Goal: Communication & Community: Share content

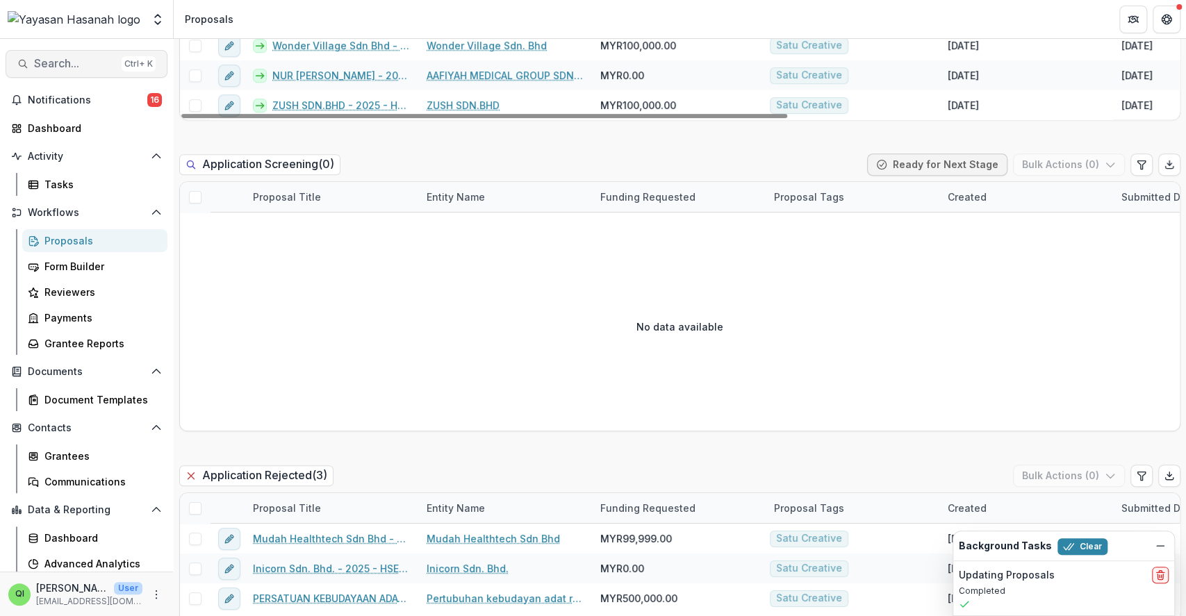
click at [95, 74] on button "Search... Ctrl + K" at bounding box center [87, 64] width 162 height 28
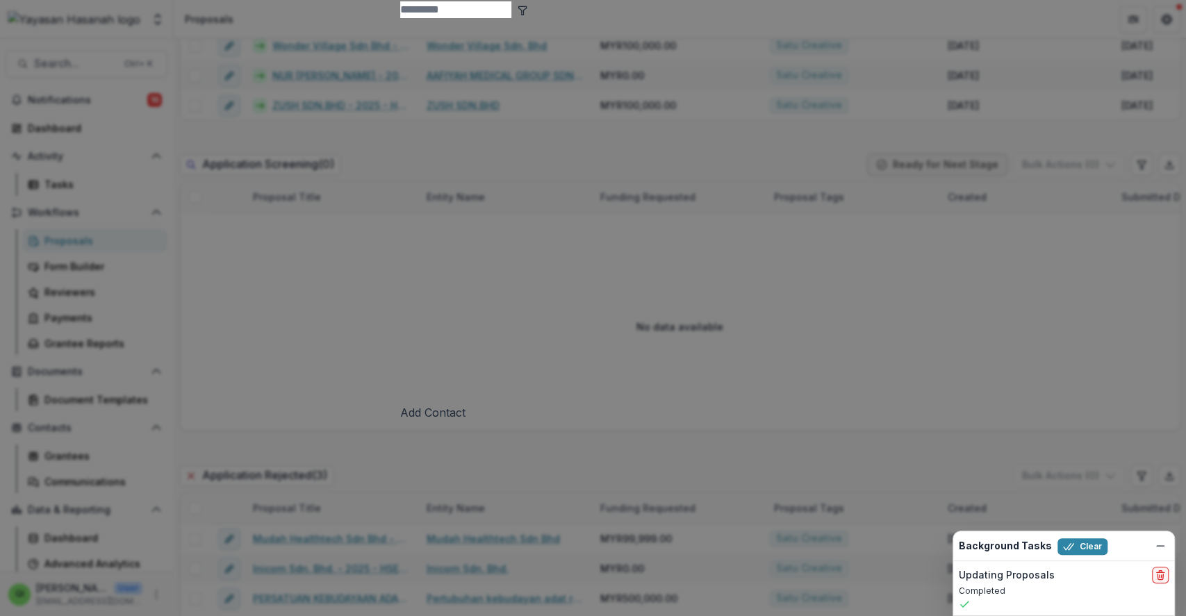
click at [400, 18] on input at bounding box center [455, 9] width 111 height 17
click at [1001, 224] on div "Add Contact New Proposal New Board Document Template New Collection Get Help Us…" at bounding box center [593, 308] width 1186 height 616
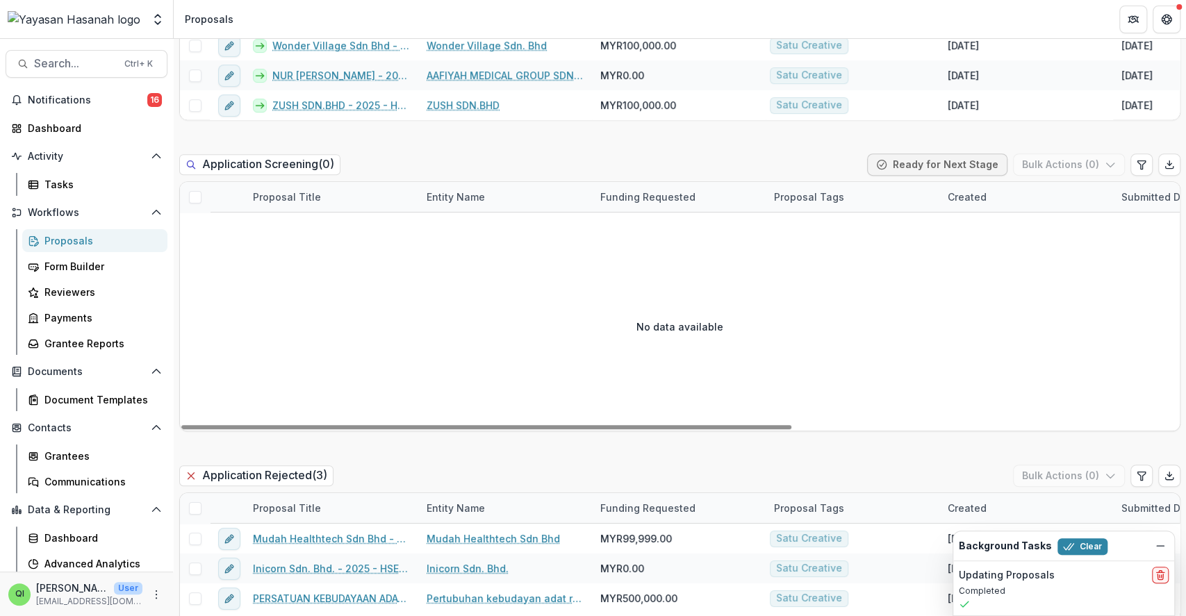
click at [71, 238] on div "Proposals" at bounding box center [100, 240] width 112 height 15
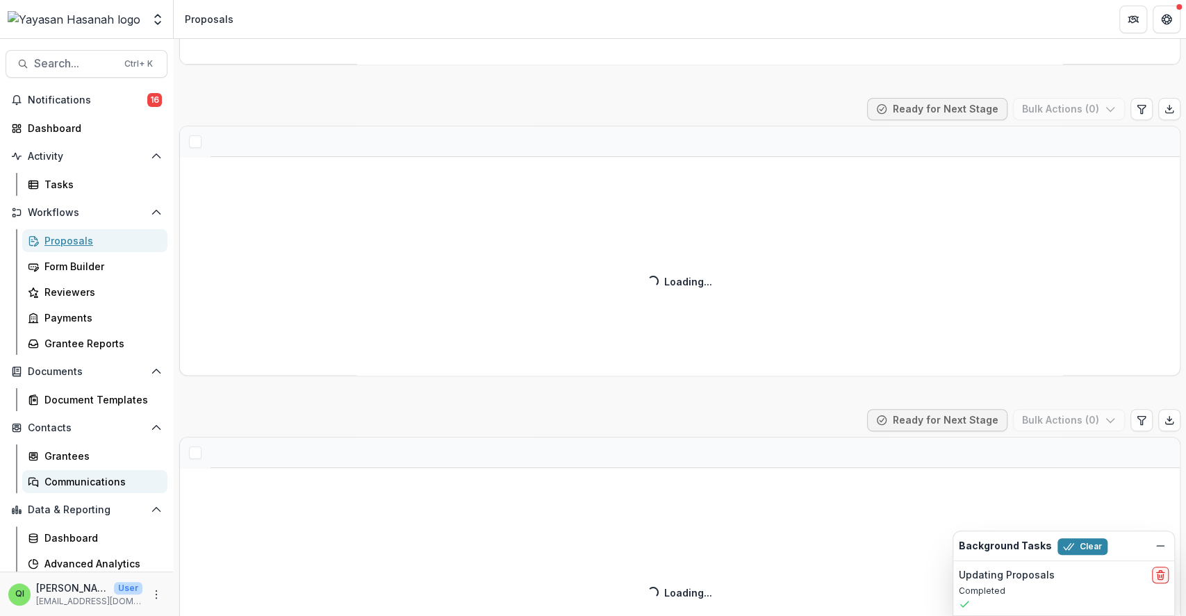
scroll to position [315, 0]
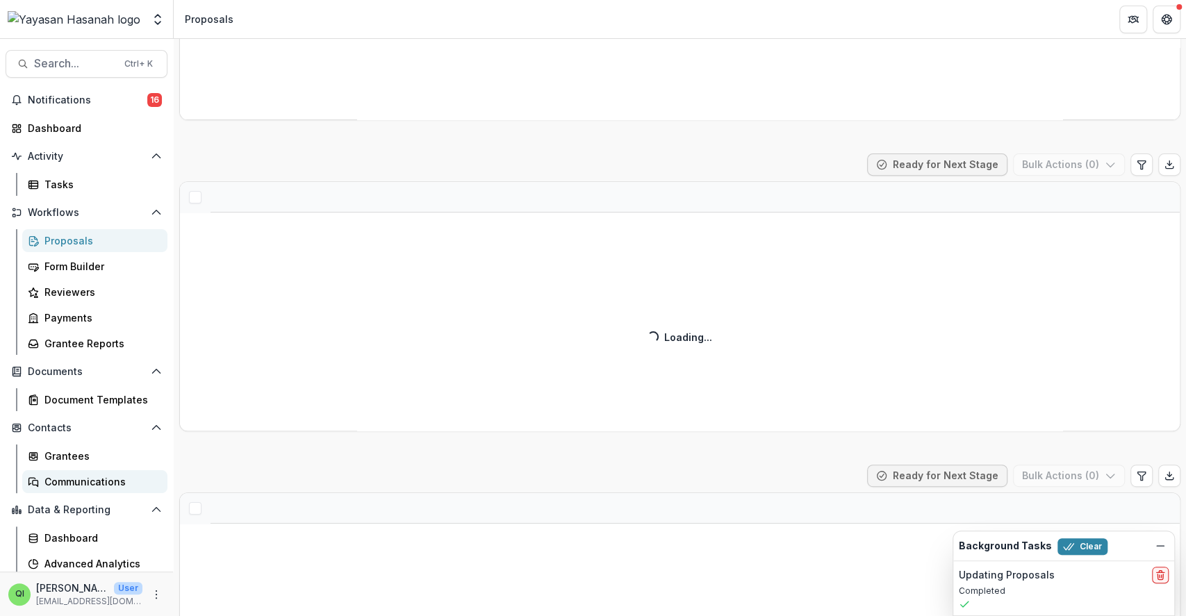
click at [83, 470] on link "Communications" at bounding box center [94, 481] width 145 height 23
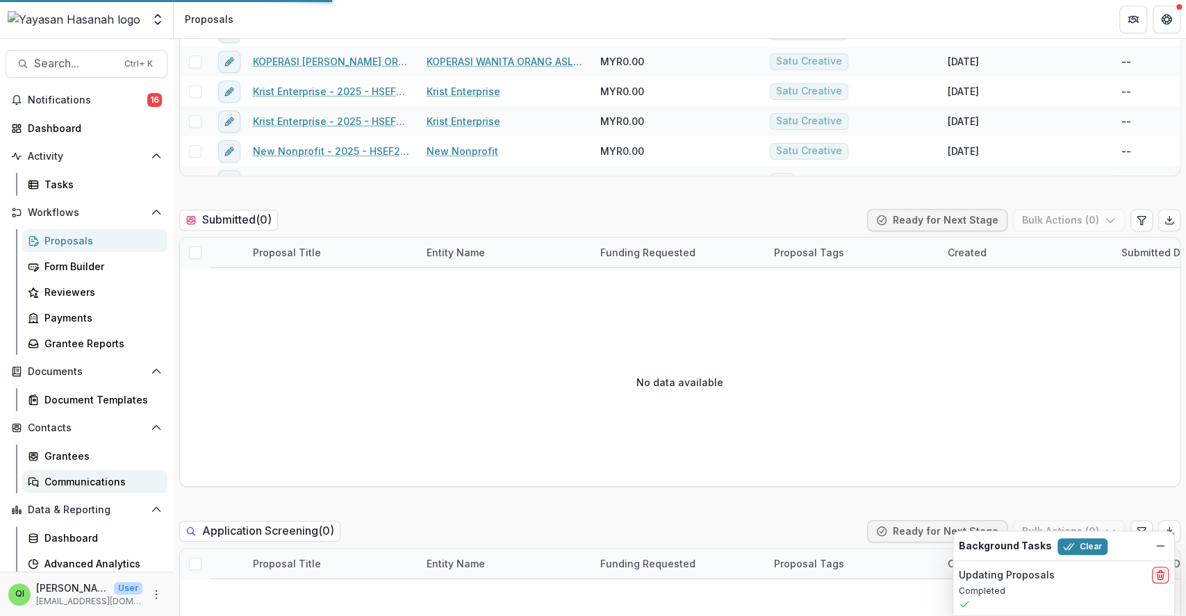
scroll to position [370, 0]
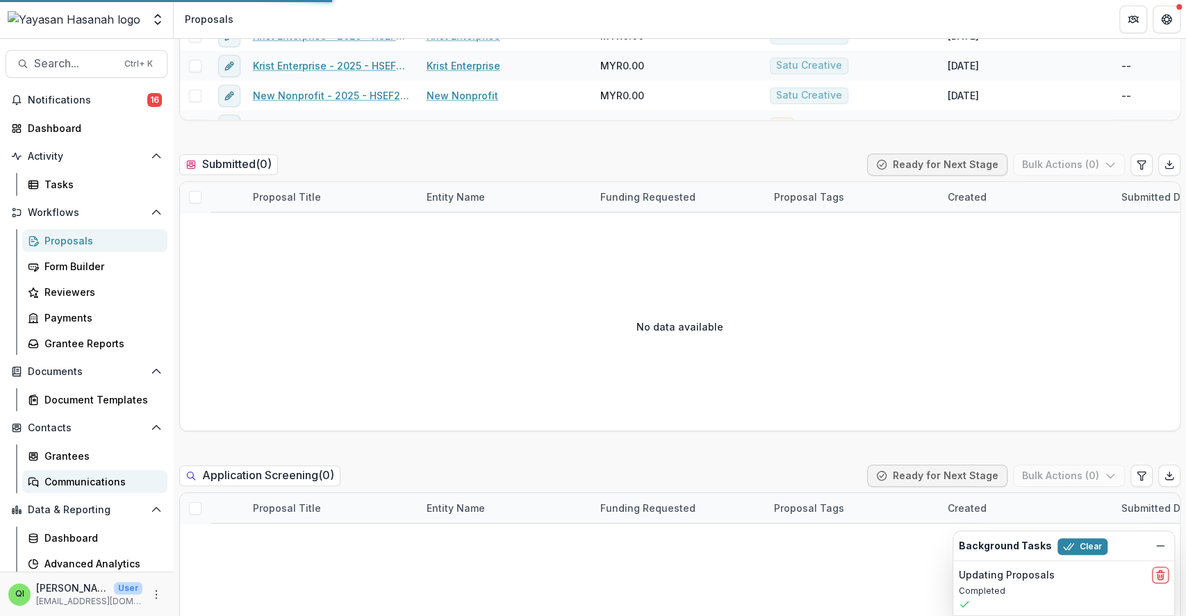
click at [107, 479] on div "Communications" at bounding box center [100, 482] width 112 height 15
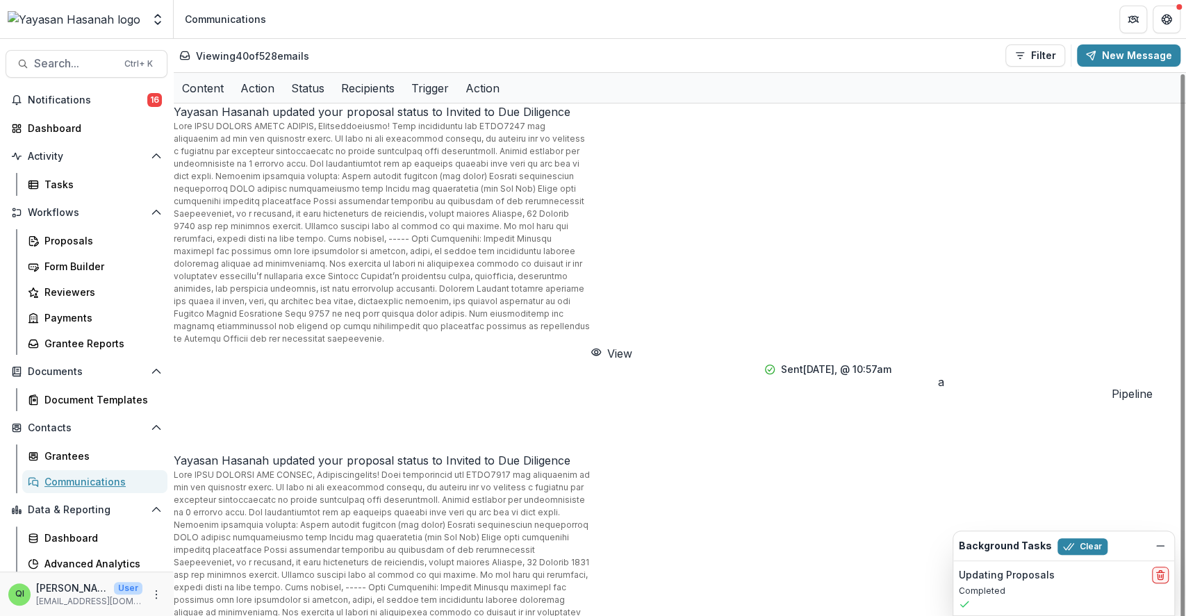
scroll to position [0, 0]
click at [295, 63] on p "Viewing 40 of 528 emails" at bounding box center [252, 56] width 113 height 15
click at [295, 56] on p "Viewing 40 of 528 emails" at bounding box center [252, 56] width 113 height 15
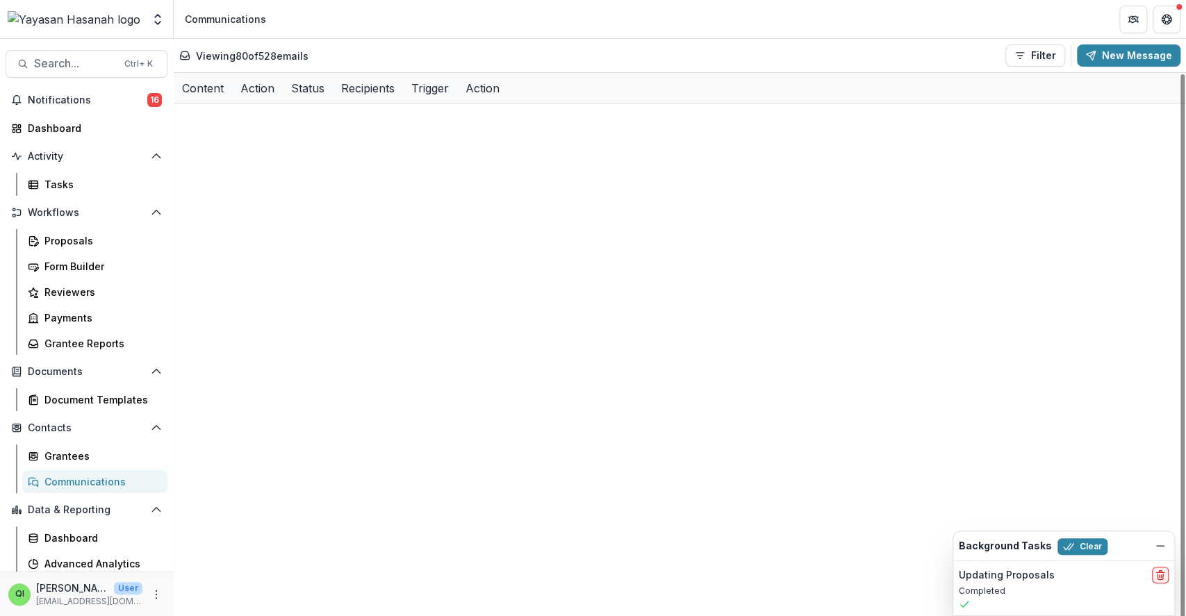
scroll to position [1595, 0]
click at [96, 233] on div "Proposals" at bounding box center [100, 240] width 112 height 15
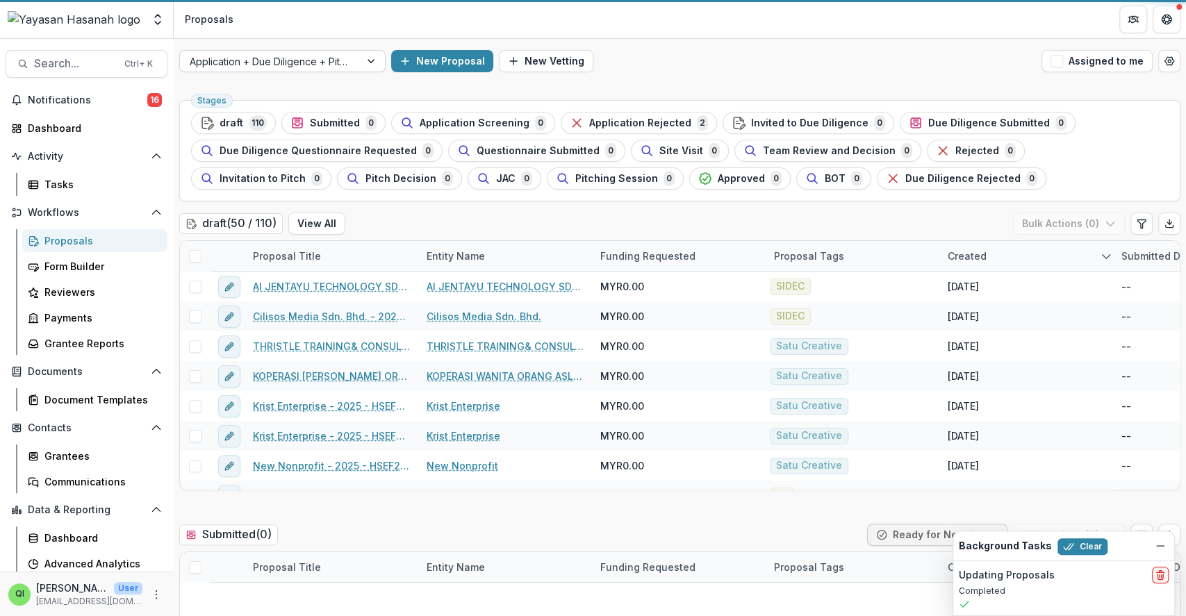
click at [336, 67] on div at bounding box center [270, 61] width 161 height 17
click at [370, 60] on div at bounding box center [372, 61] width 25 height 21
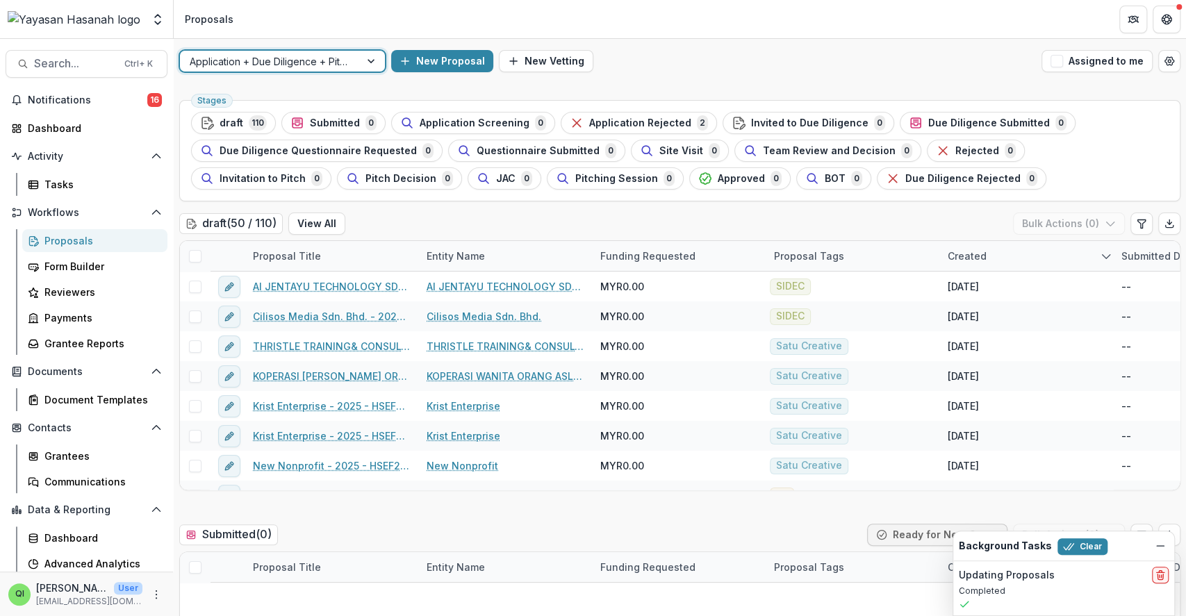
click at [370, 64] on div at bounding box center [372, 61] width 25 height 21
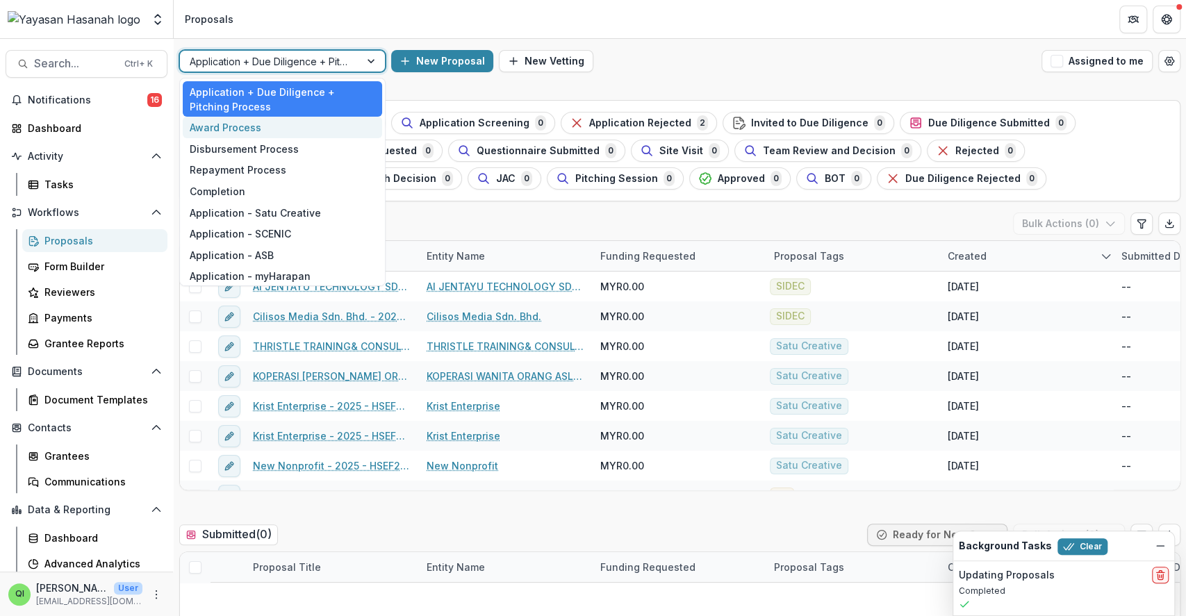
click at [302, 121] on div "Award Process" at bounding box center [282, 128] width 199 height 22
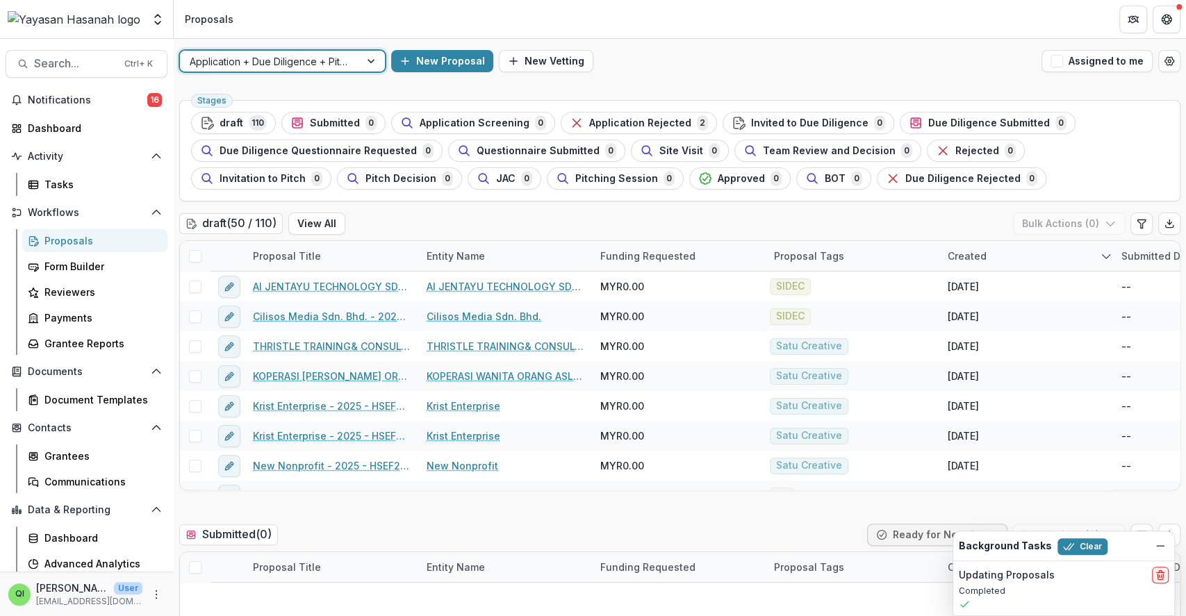
click at [360, 63] on div at bounding box center [372, 61] width 25 height 21
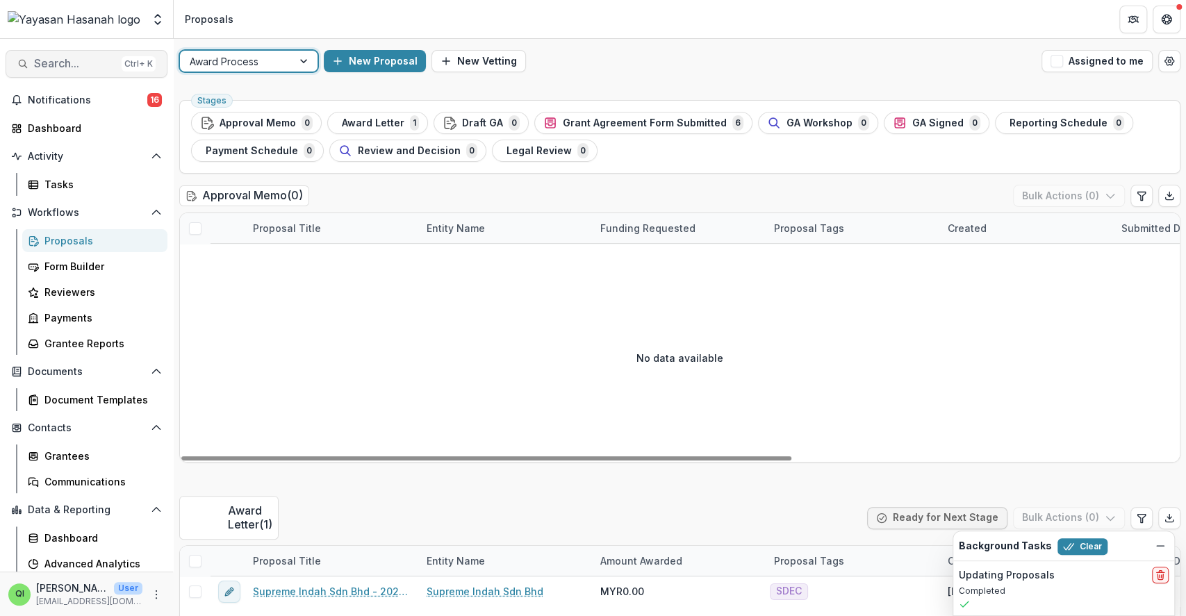
click at [52, 69] on span "Search..." at bounding box center [75, 63] width 82 height 13
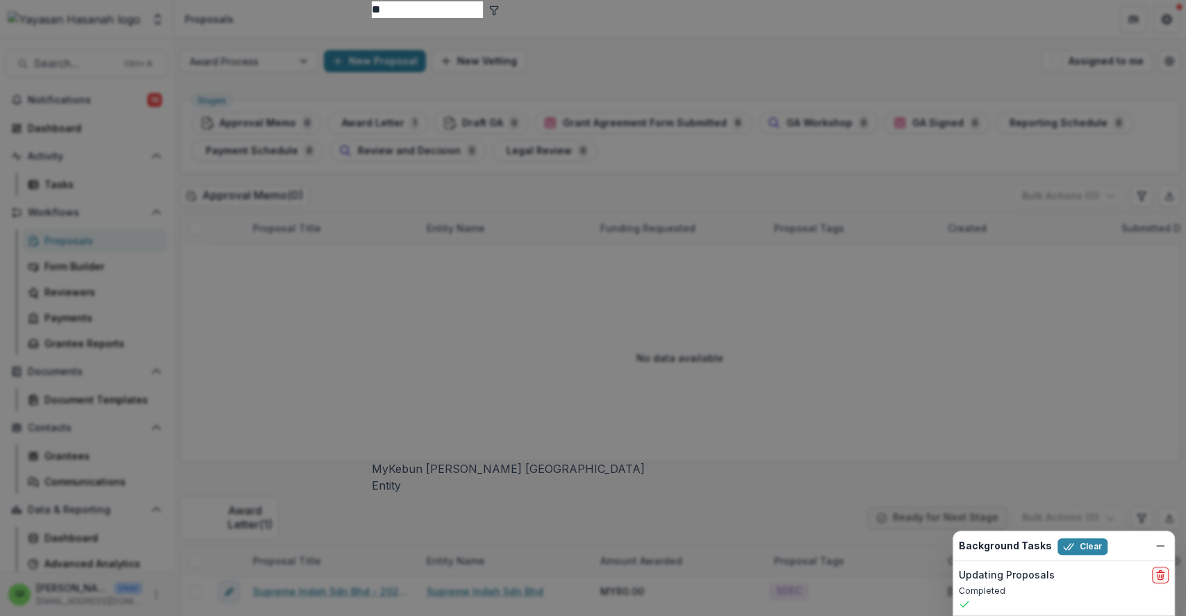
type input "**"
click at [372, 114] on div "MyKebun [PERSON_NAME] Sarawak Entity" at bounding box center [593, 256] width 443 height 476
drag, startPoint x: 850, startPoint y: 434, endPoint x: 846, endPoint y: 442, distance: 8.7
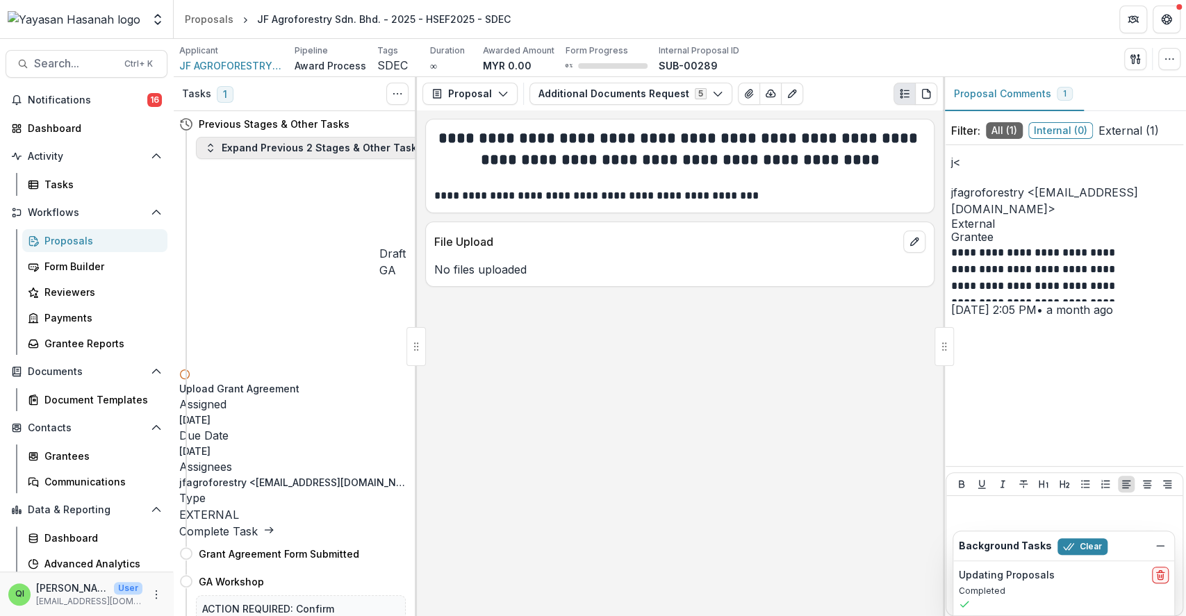
click at [284, 156] on button "Expand Previous 2 Stages & Other Tasks" at bounding box center [314, 148] width 236 height 22
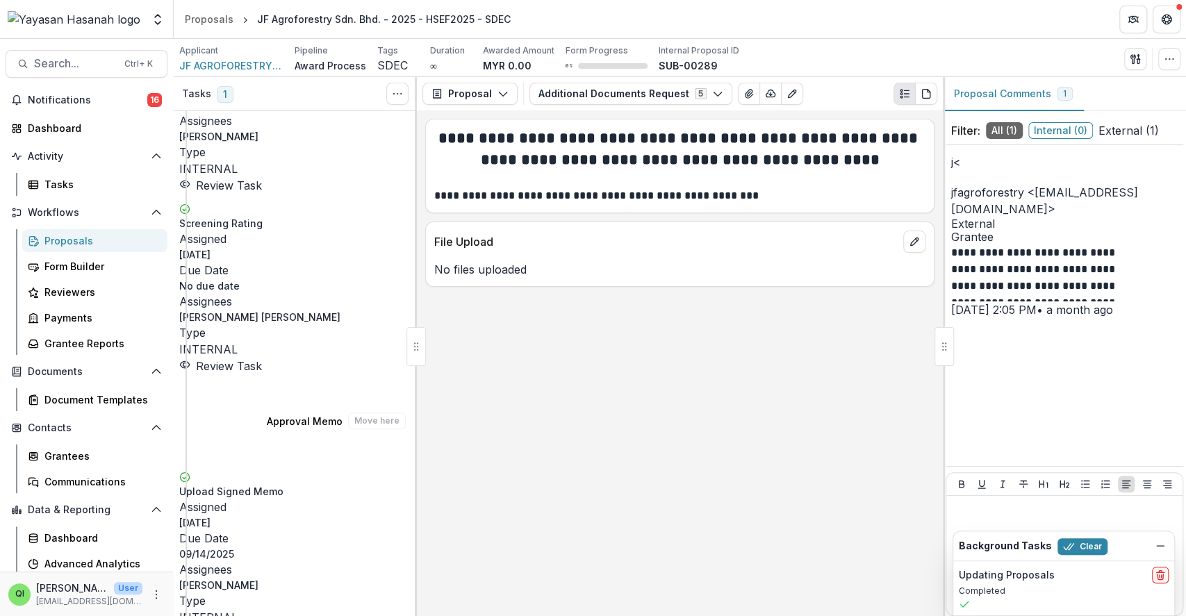
scroll to position [556, 0]
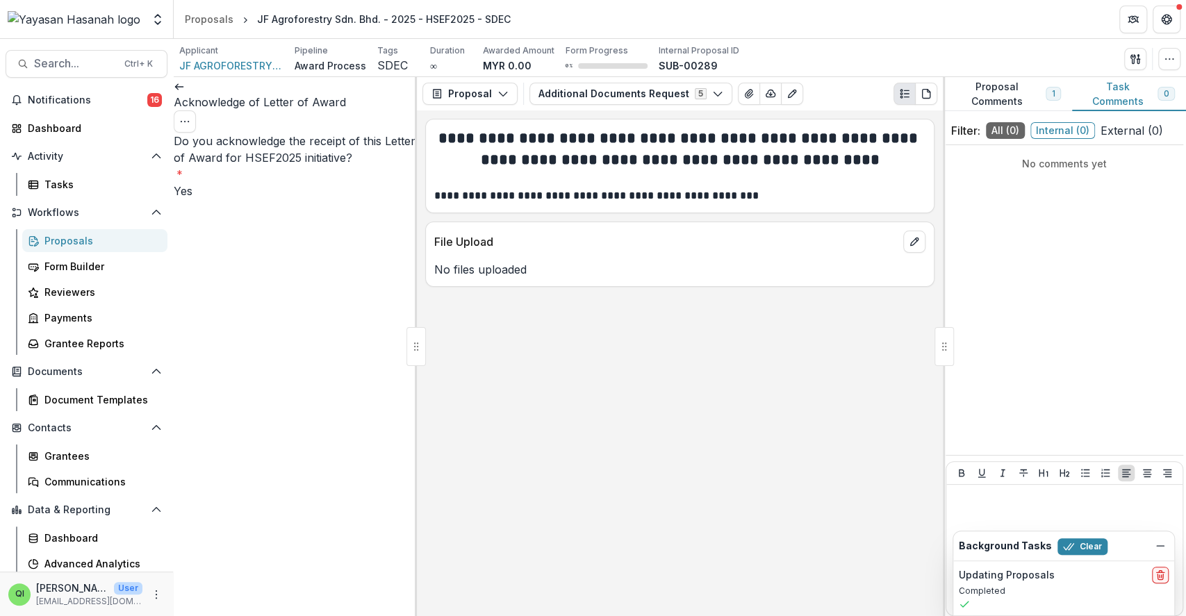
click at [185, 92] on link at bounding box center [179, 86] width 11 height 14
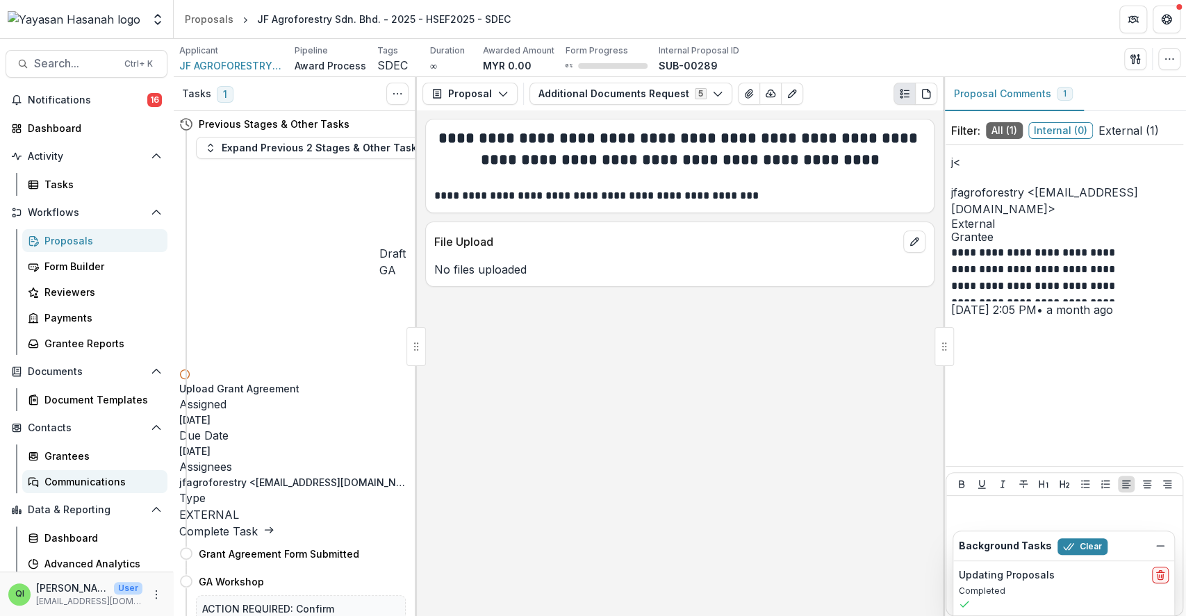
click at [72, 470] on link "Communications" at bounding box center [94, 481] width 145 height 23
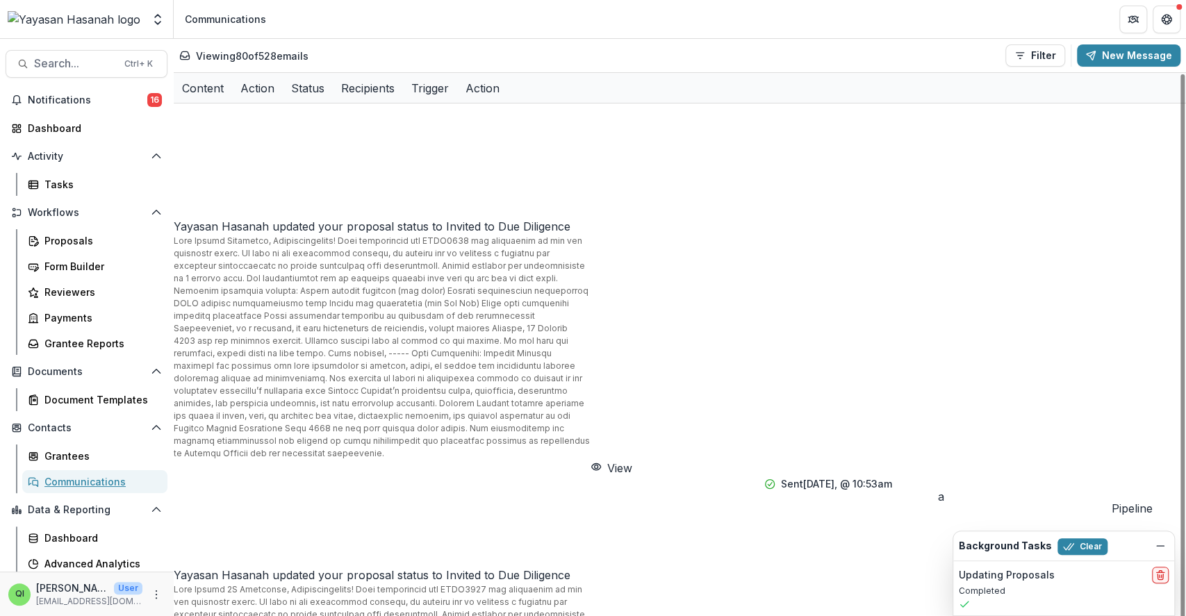
scroll to position [556, 0]
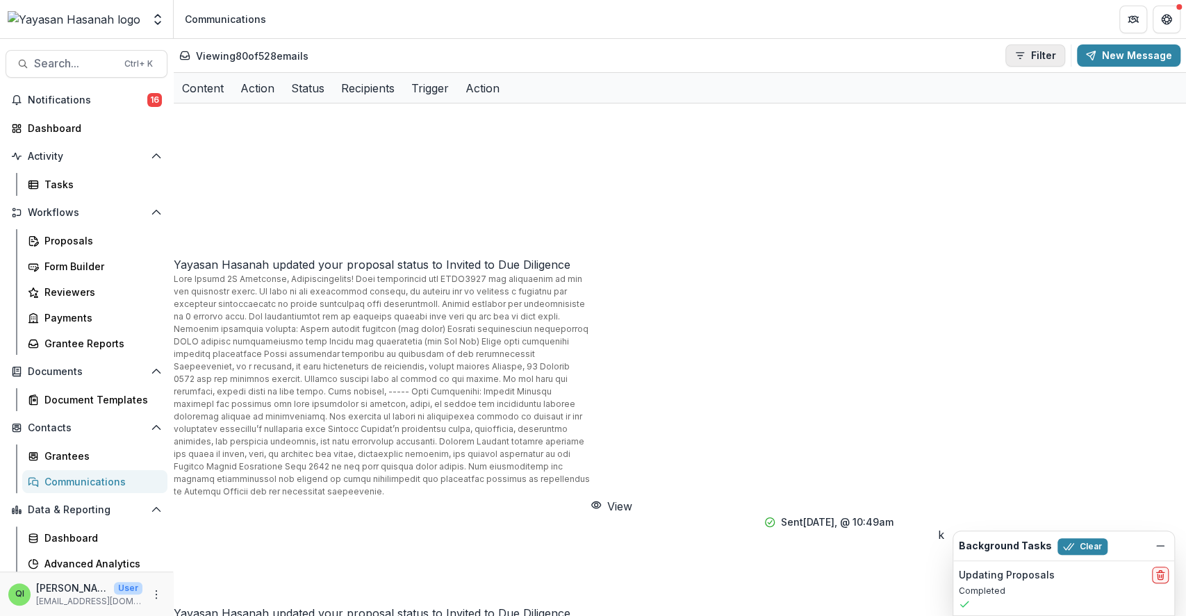
click at [1045, 56] on button "Filter" at bounding box center [1036, 55] width 60 height 22
click at [1031, 90] on icon "button" at bounding box center [1028, 87] width 8 height 7
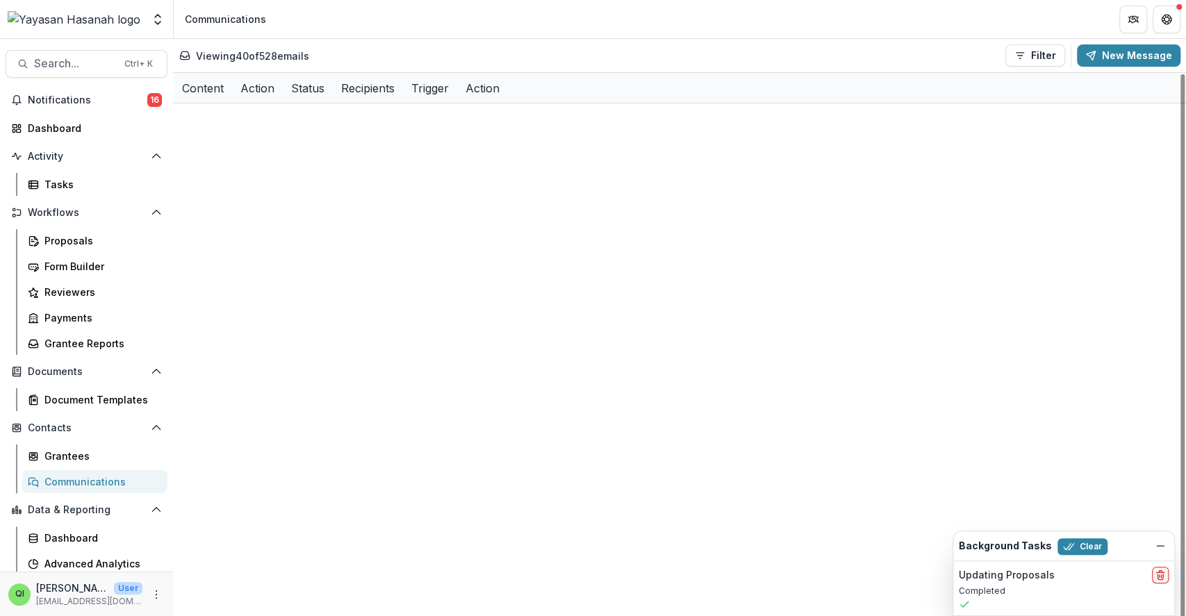
scroll to position [1015, 0]
click at [1163, 546] on line "Dismiss" at bounding box center [1160, 546] width 7 height 0
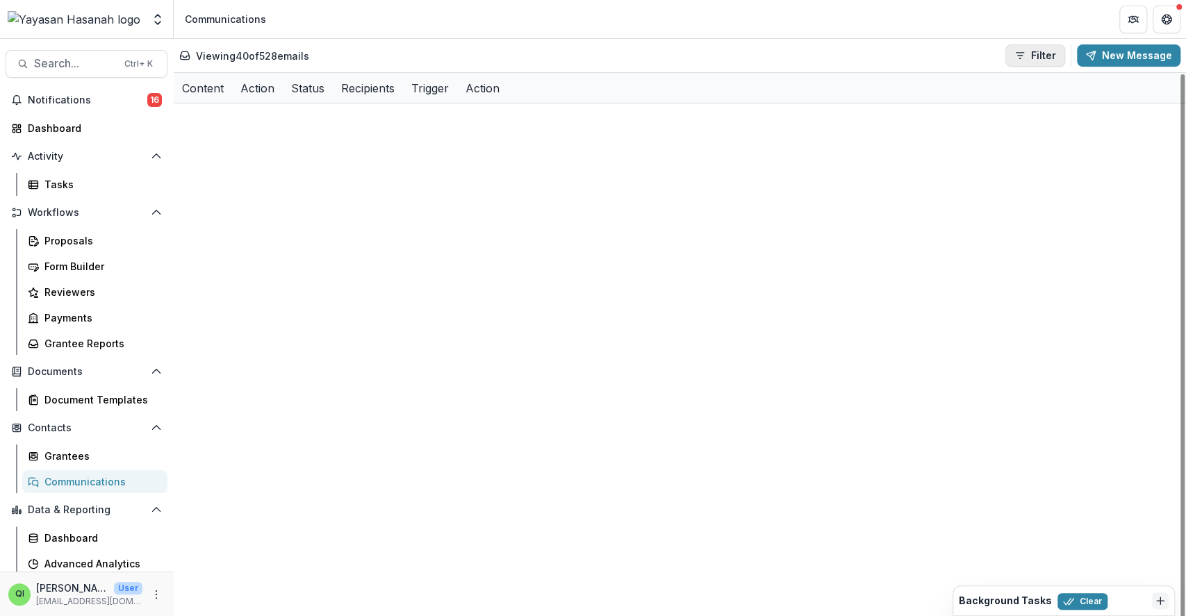
click at [1016, 57] on button "Filter" at bounding box center [1036, 55] width 60 height 22
click at [960, 60] on div "Viewing 40 of 528 emails Filter Draft Sent New Message" at bounding box center [679, 55] width 1001 height 22
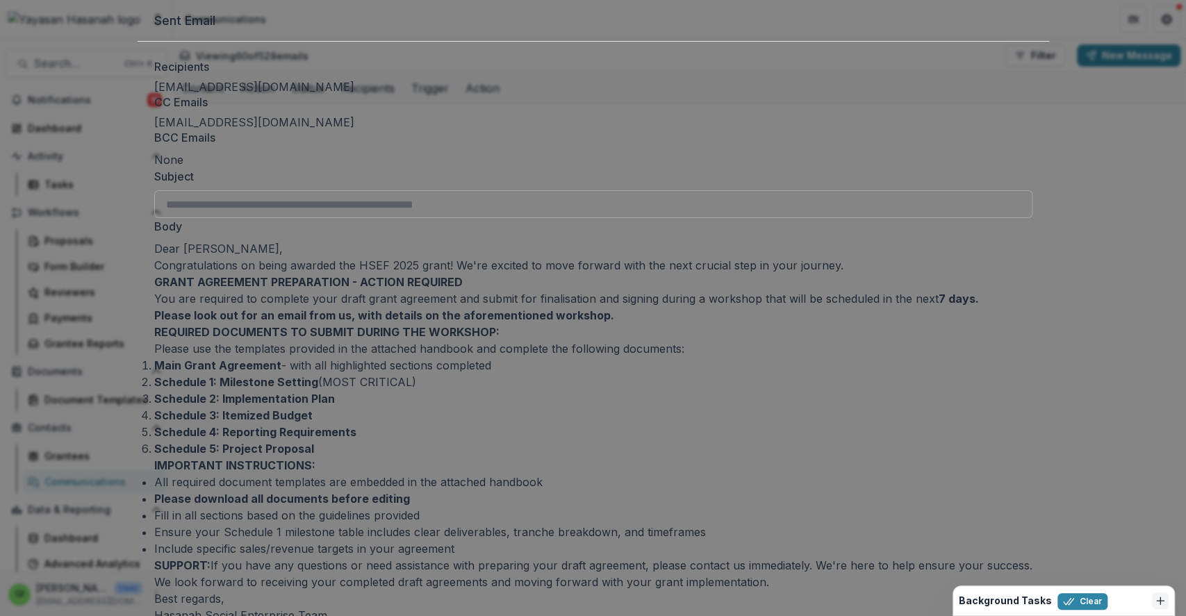
click at [888, 108] on div "**********" at bounding box center [593, 308] width 1186 height 616
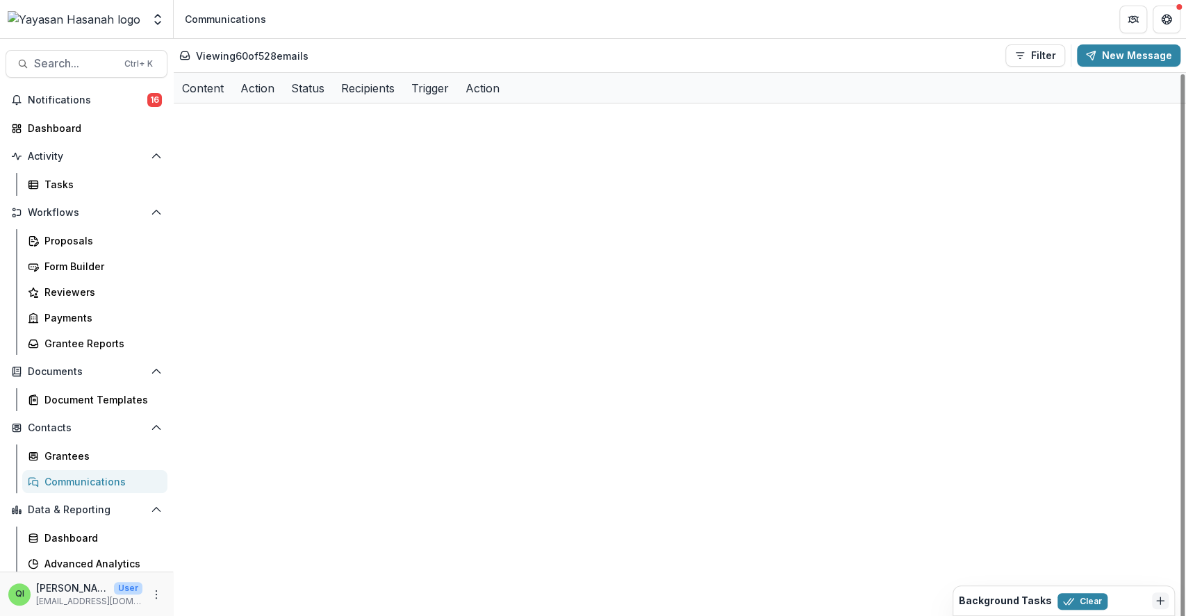
scroll to position [1600, 0]
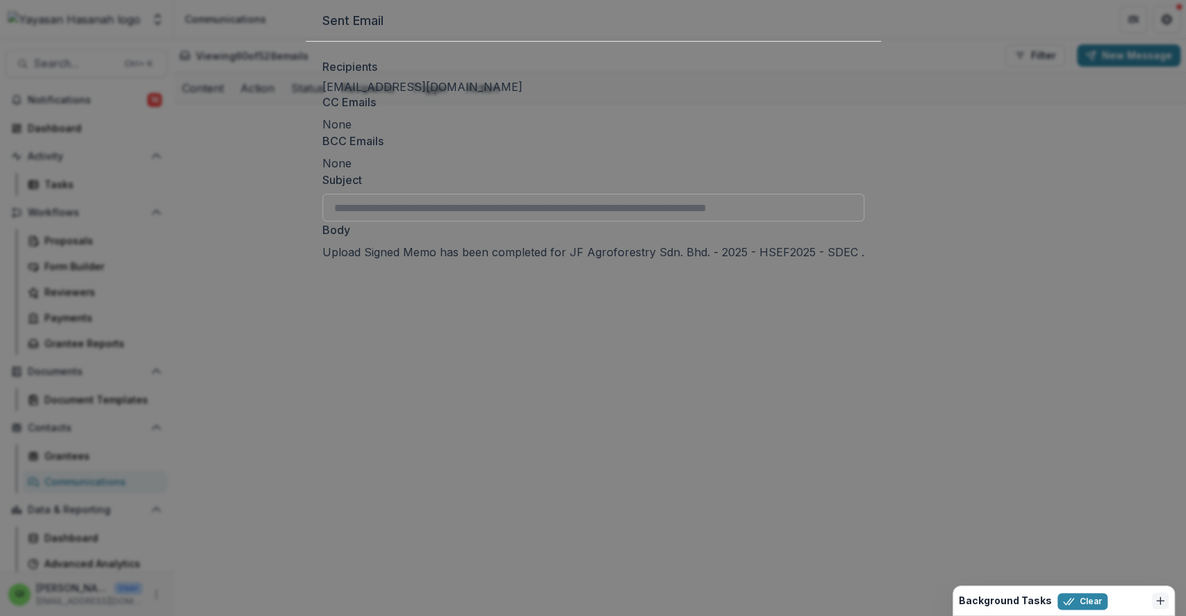
click at [912, 193] on div "**********" at bounding box center [593, 308] width 1186 height 616
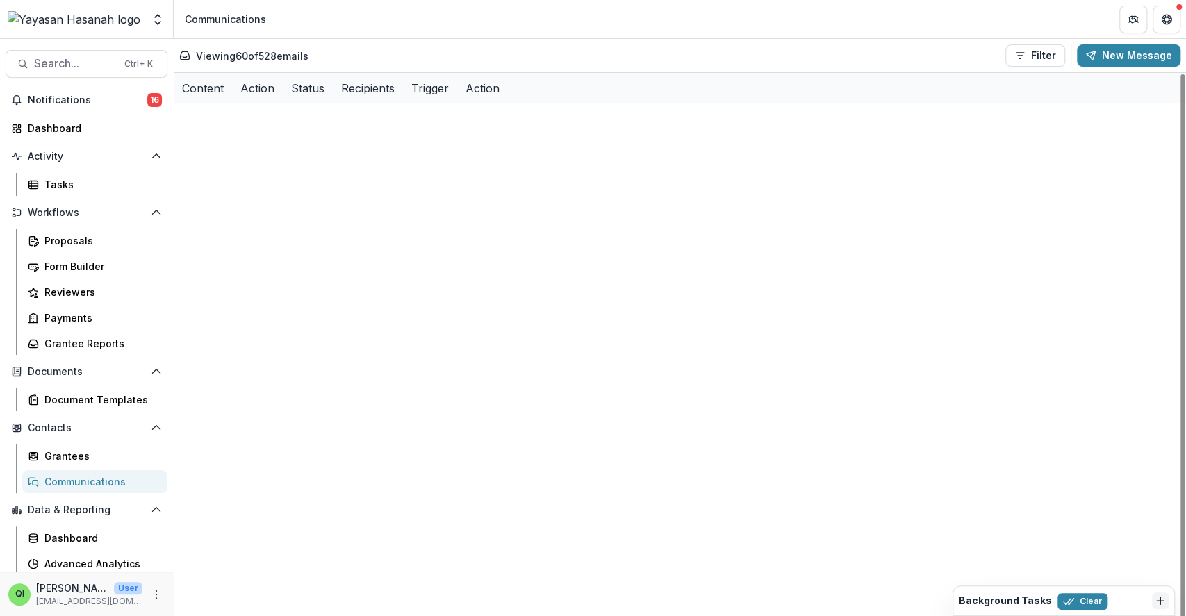
scroll to position [1370, 0]
click at [1030, 60] on button "Filter" at bounding box center [1036, 55] width 60 height 22
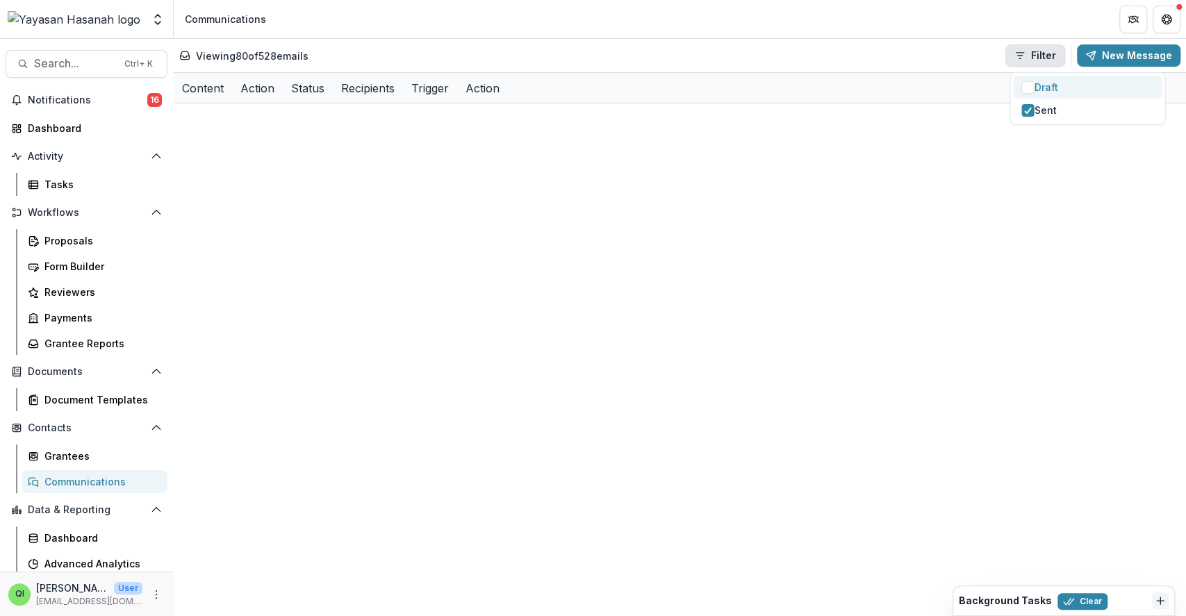
click at [1025, 91] on span "button" at bounding box center [1028, 87] width 13 height 13
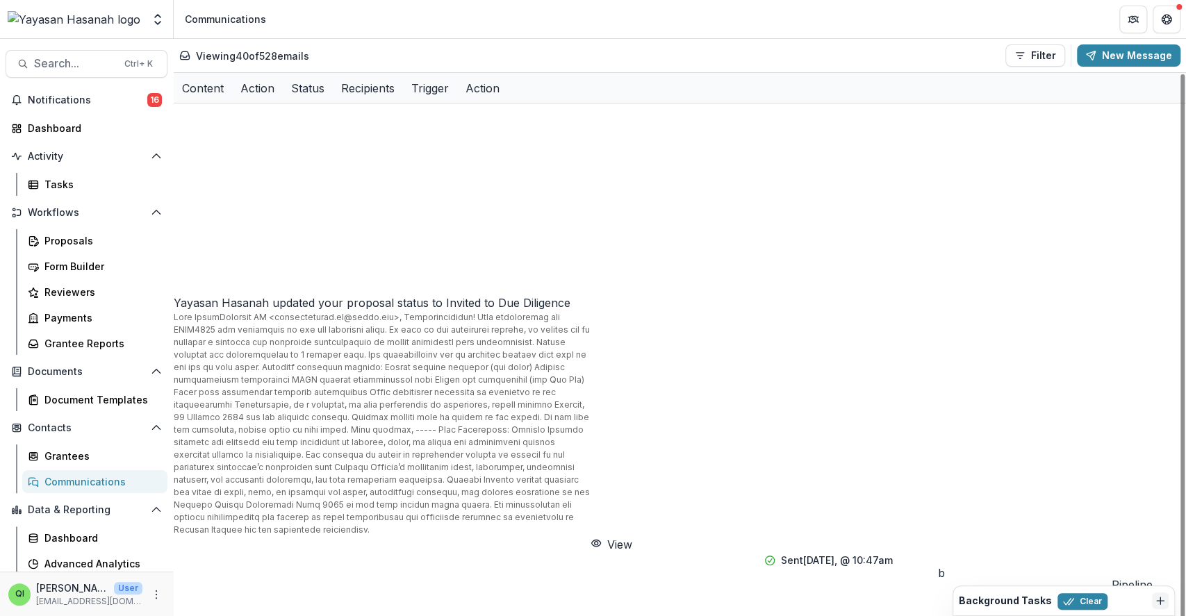
scroll to position [1015, 0]
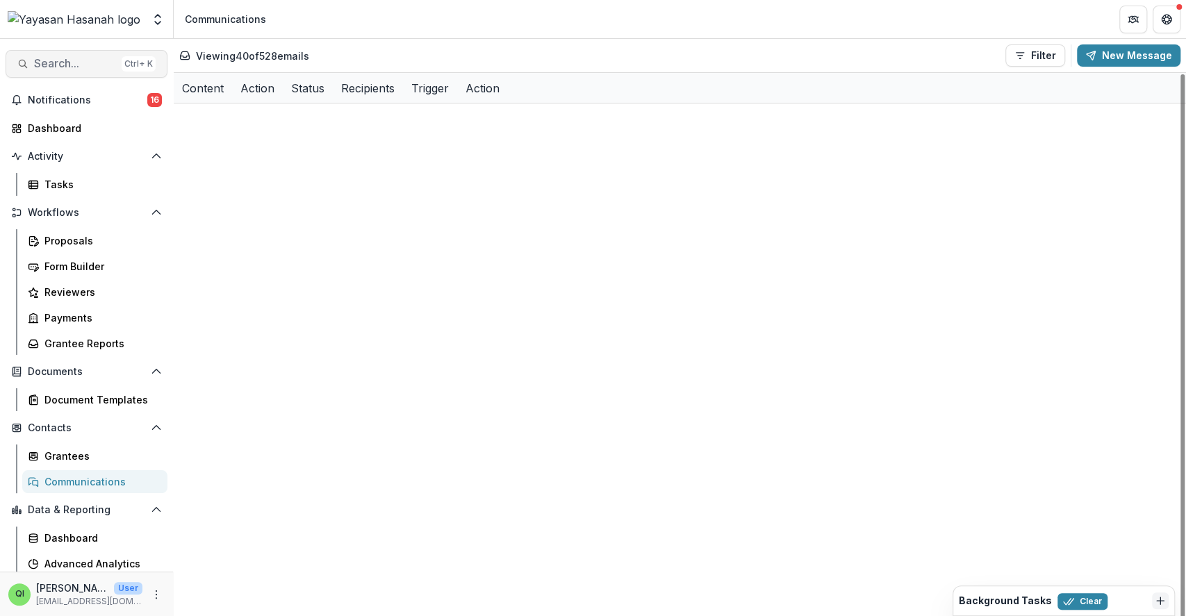
click at [108, 57] on span "Search..." at bounding box center [75, 63] width 82 height 13
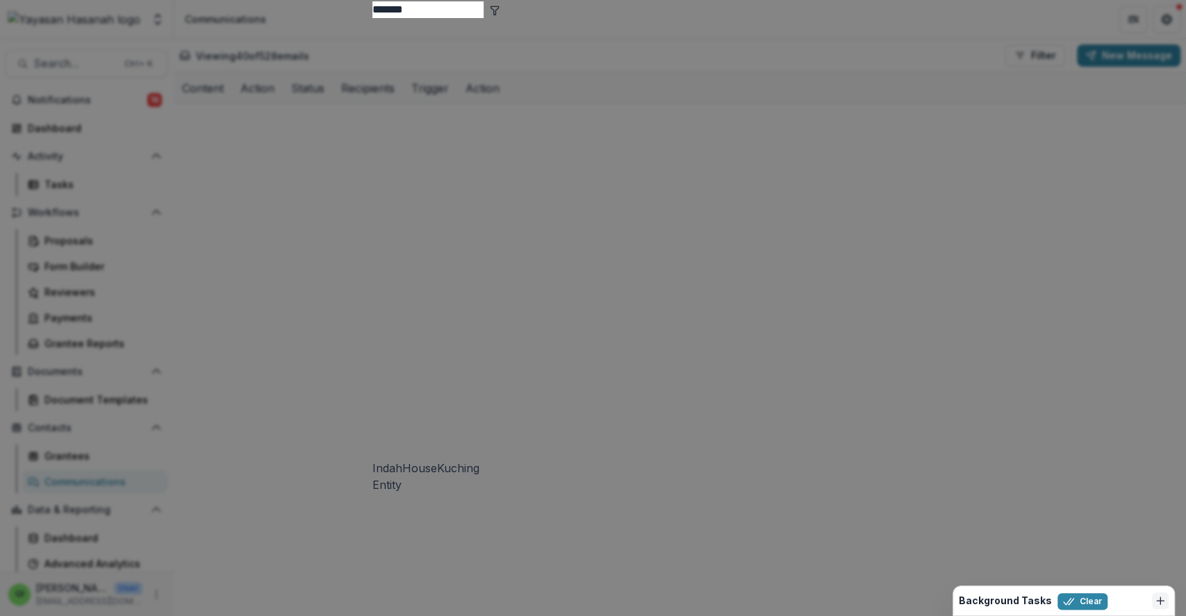
type input "*******"
click at [467, 107] on div "IndahHouseKuching Entity" at bounding box center [593, 255] width 442 height 475
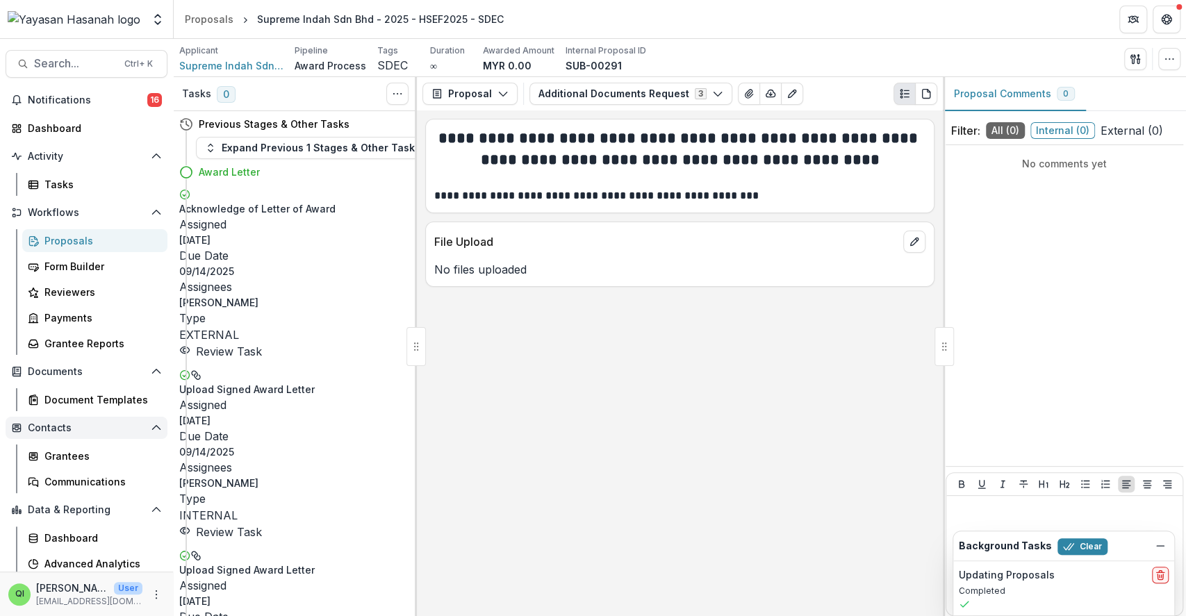
scroll to position [28, 0]
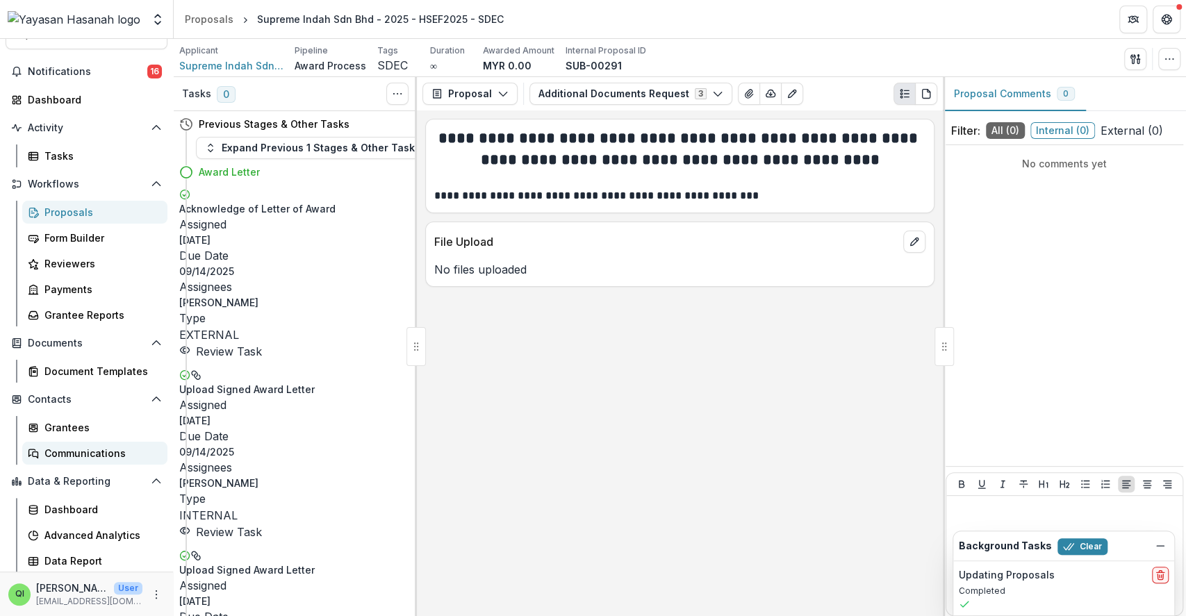
click at [72, 449] on div "Communications" at bounding box center [100, 453] width 112 height 15
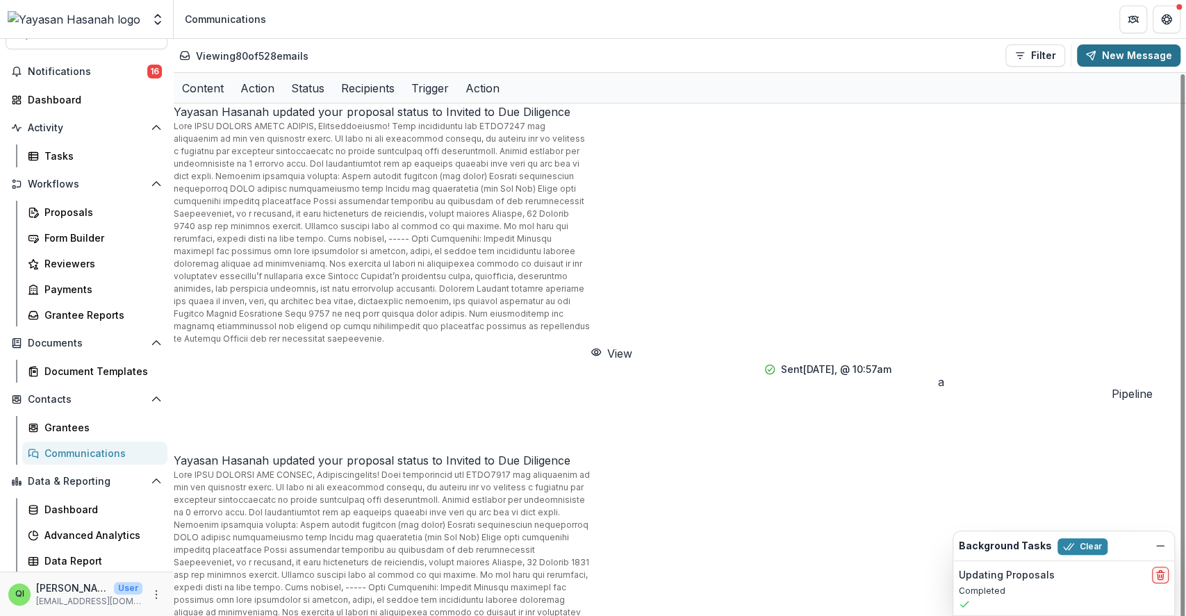
click at [1119, 60] on button "New Message" at bounding box center [1129, 55] width 104 height 22
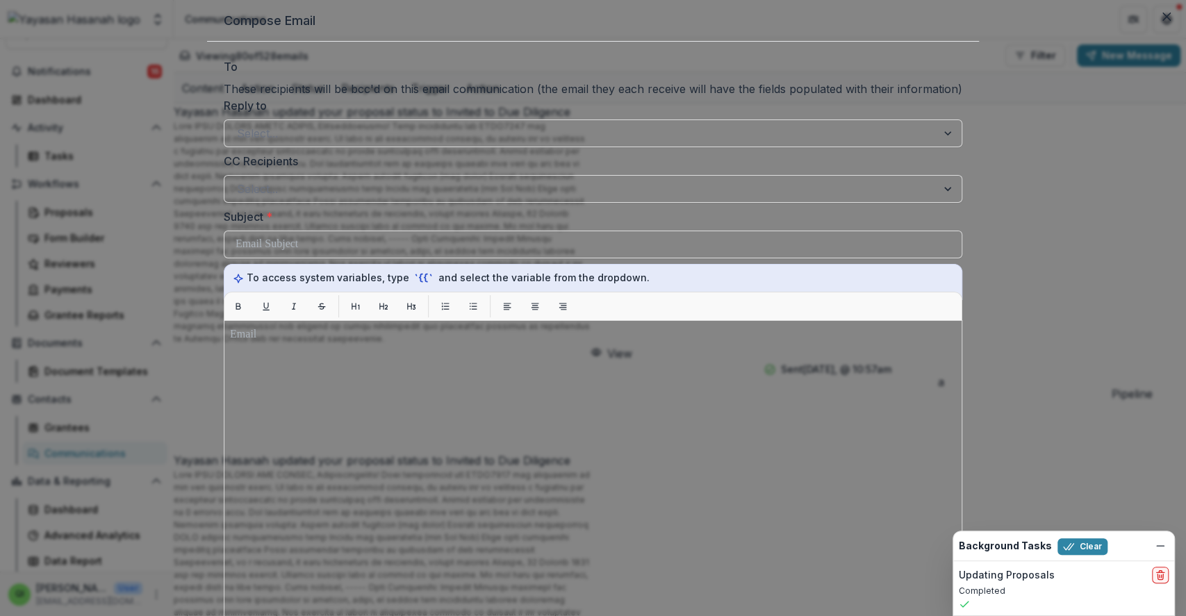
click at [411, 81] on div at bounding box center [593, 81] width 739 height 0
click at [407, 81] on div at bounding box center [593, 81] width 739 height 0
click at [368, 81] on div at bounding box center [593, 81] width 739 height 0
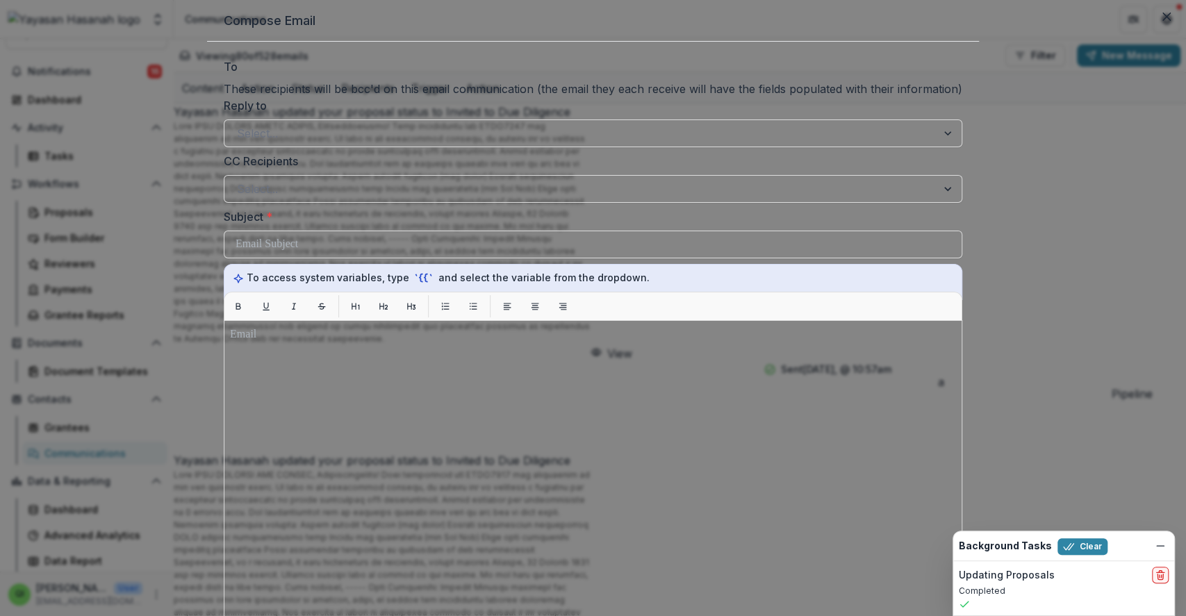
click at [429, 81] on div at bounding box center [593, 81] width 739 height 0
type input "*******"
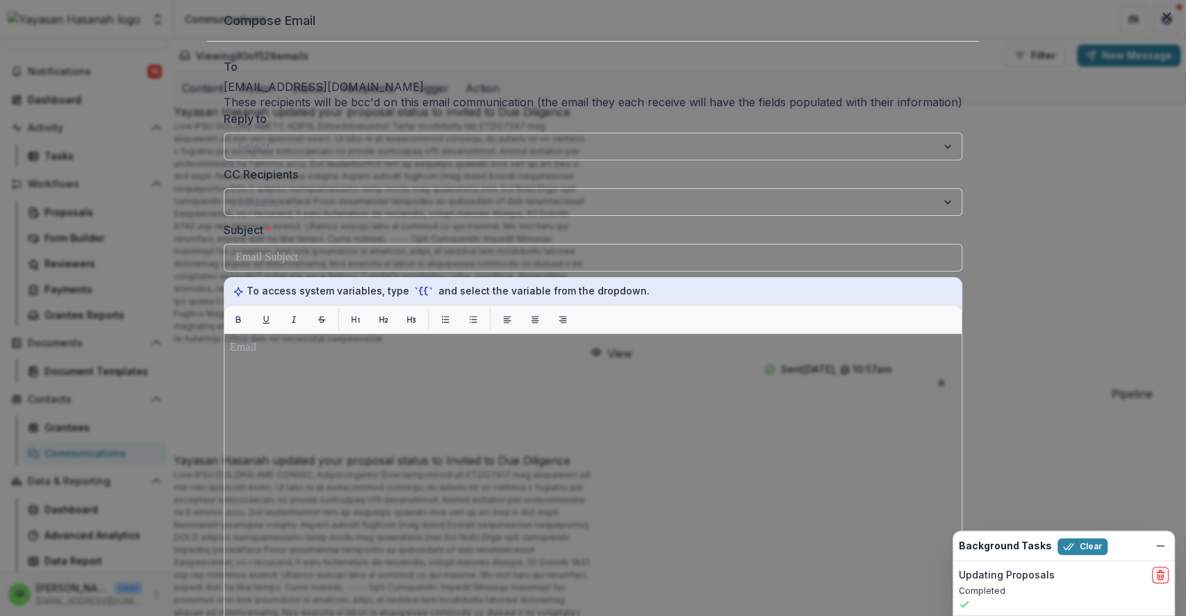
click at [372, 156] on div at bounding box center [580, 146] width 687 height 19
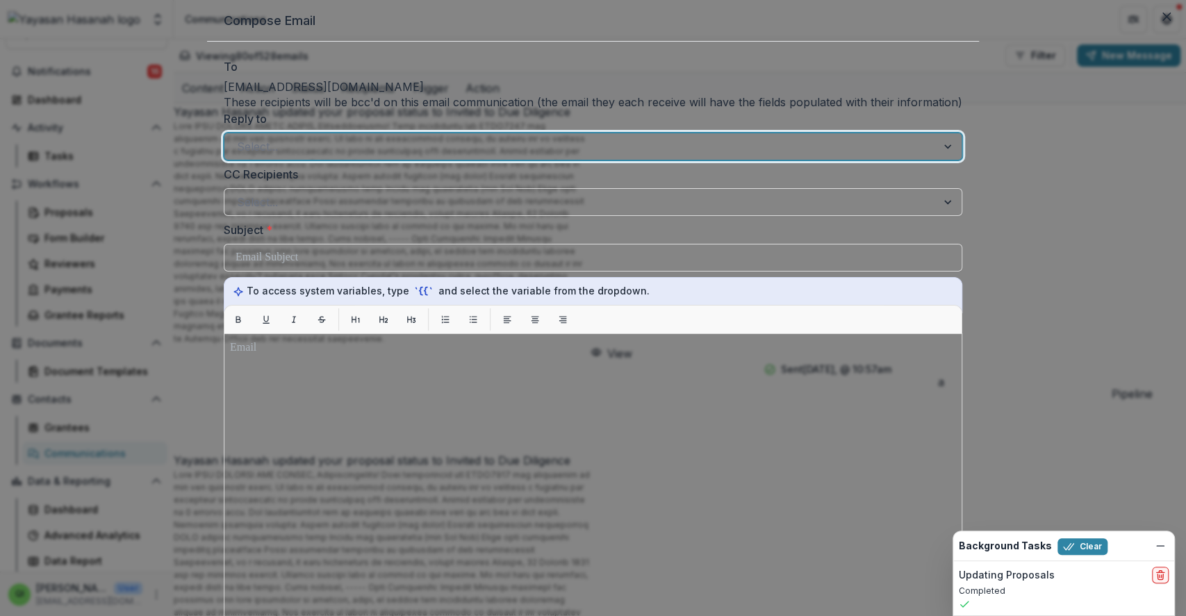
click at [372, 156] on div at bounding box center [580, 146] width 687 height 19
click at [362, 212] on div at bounding box center [580, 201] width 687 height 19
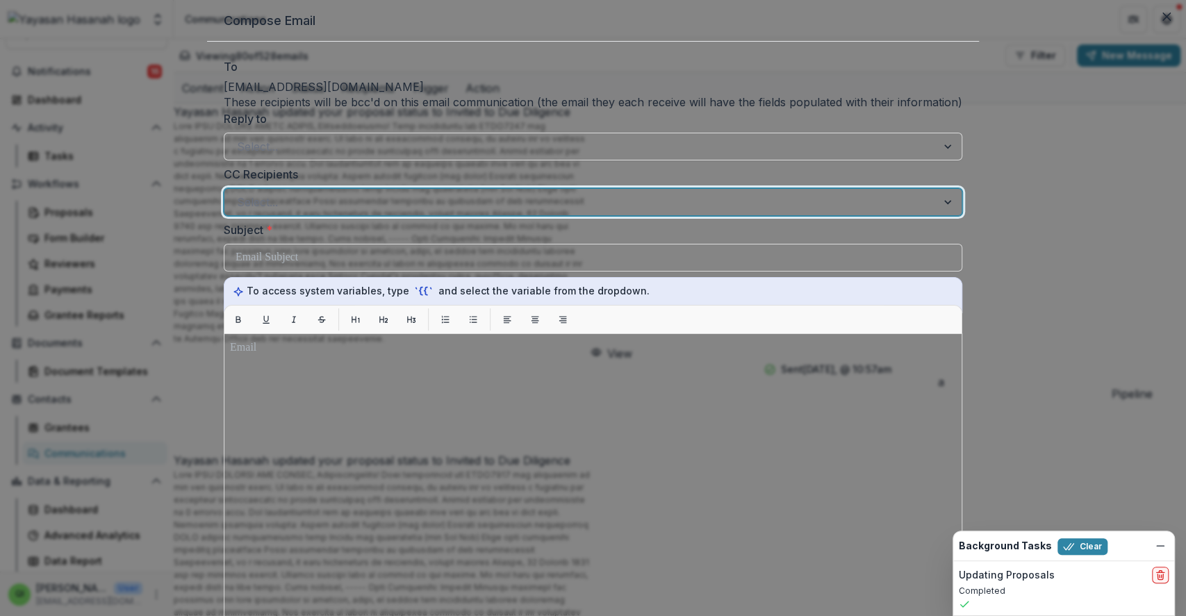
click at [362, 212] on div at bounding box center [580, 201] width 687 height 19
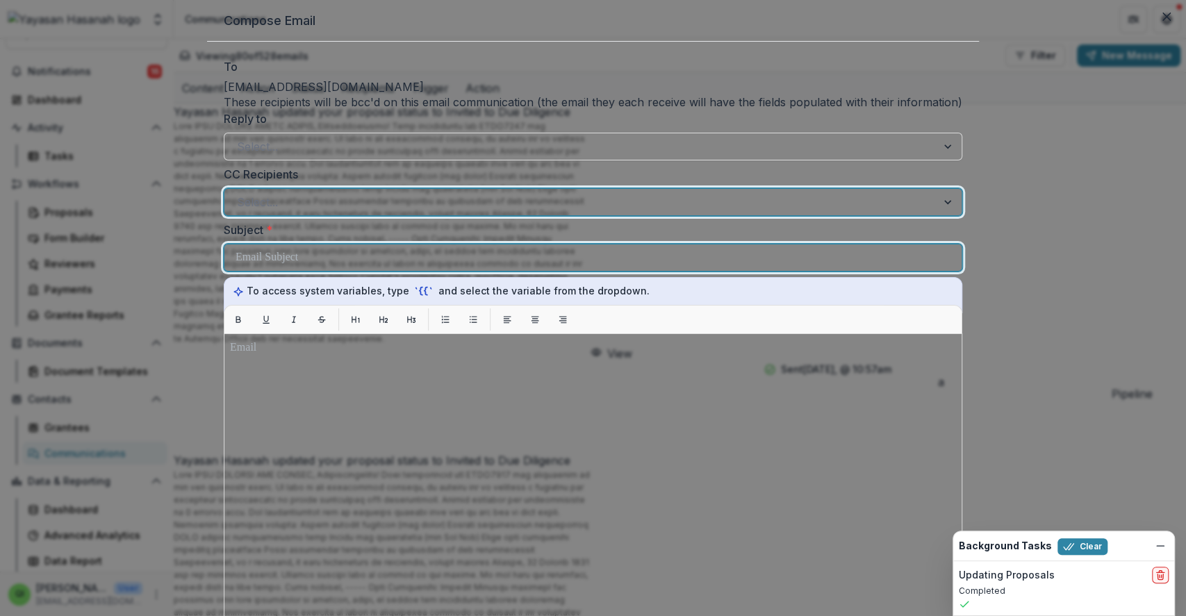
click at [356, 271] on div at bounding box center [593, 258] width 715 height 26
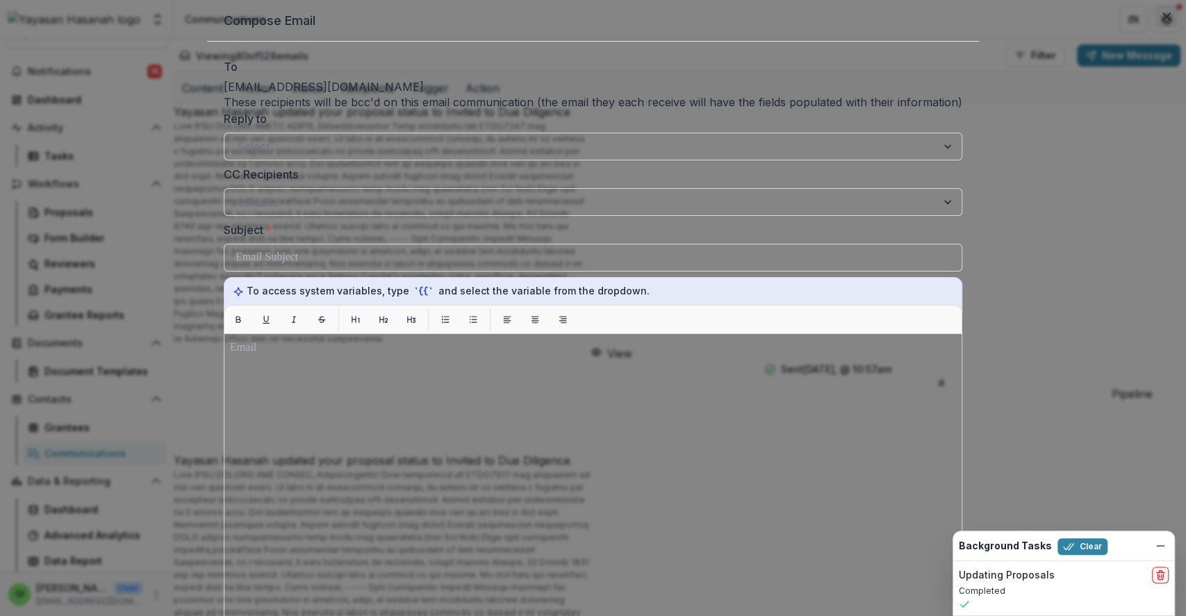
click at [1163, 21] on icon "Close" at bounding box center [1167, 17] width 8 height 8
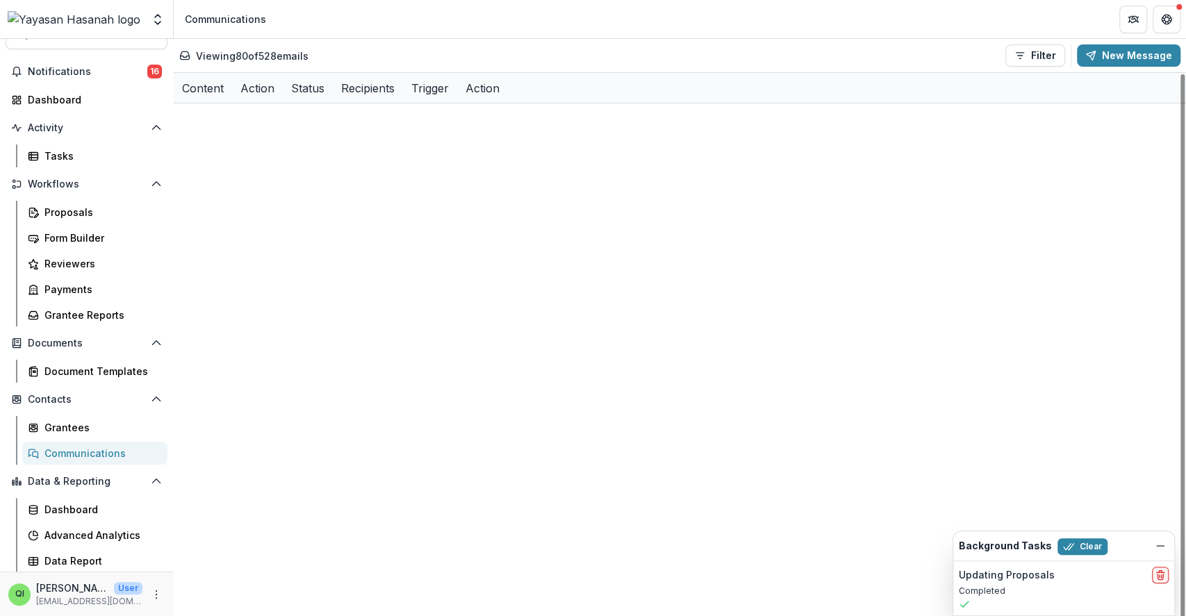
scroll to position [1297, 0]
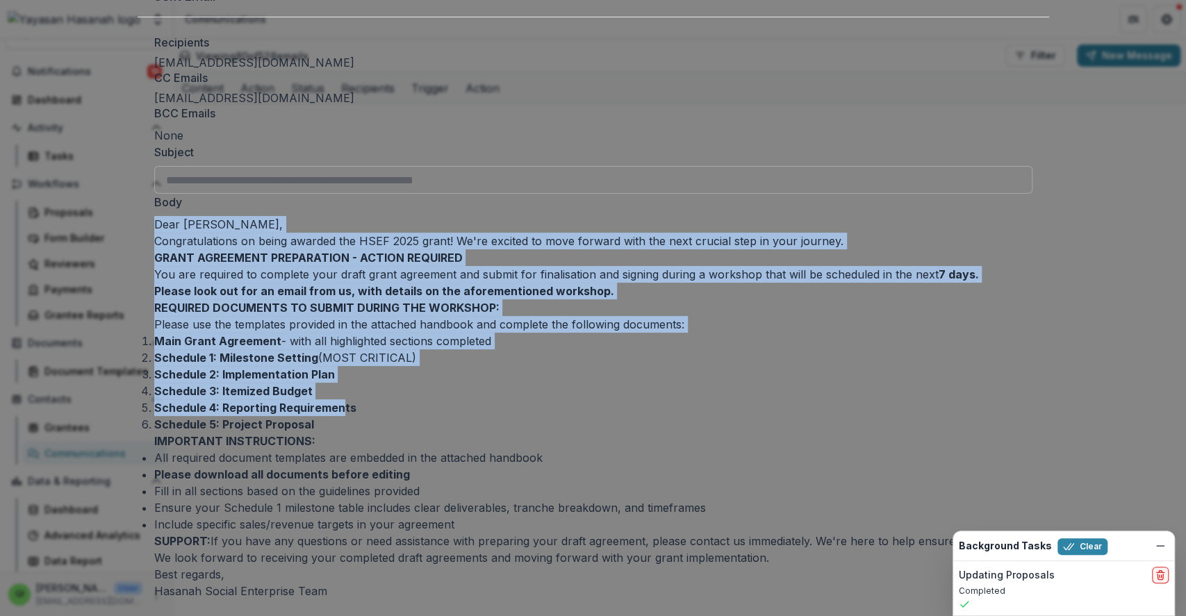
scroll to position [264, 0]
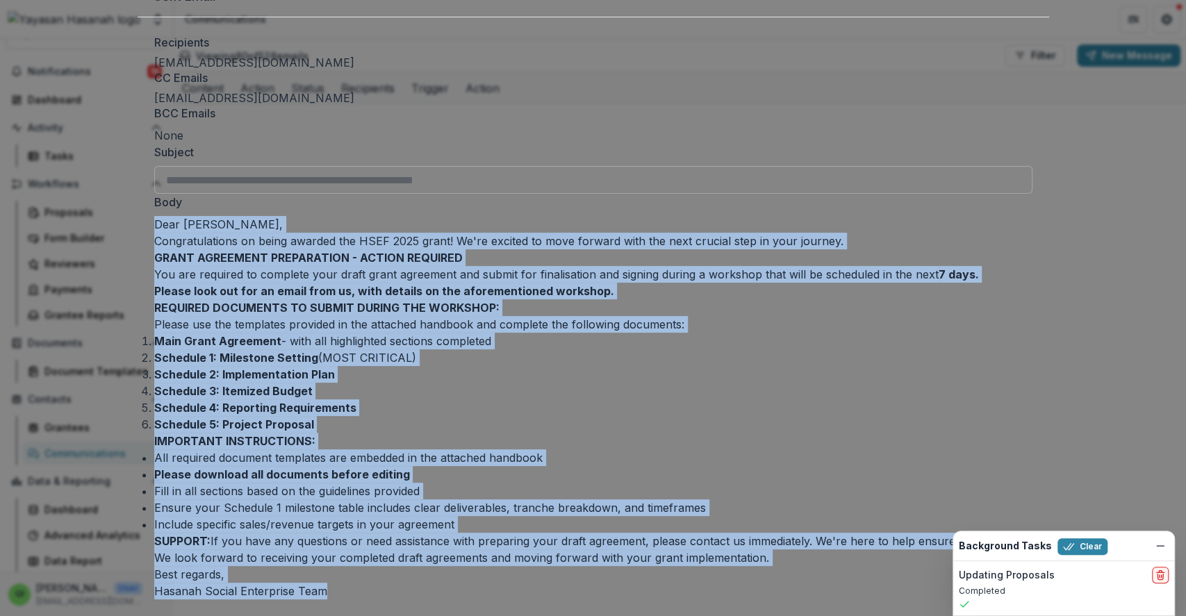
drag, startPoint x: 341, startPoint y: 166, endPoint x: 589, endPoint y: 554, distance: 460.7
click at [589, 554] on div "Dear [PERSON_NAME], Congratulations on being awarded the HSEF 2025 grant! We're…" at bounding box center [593, 408] width 878 height 384
copy div "Dear [PERSON_NAME], Congratulations on being awarded the HSEF 2025 grant! We're…"
click at [849, 313] on div "**********" at bounding box center [594, 316] width 912 height 599
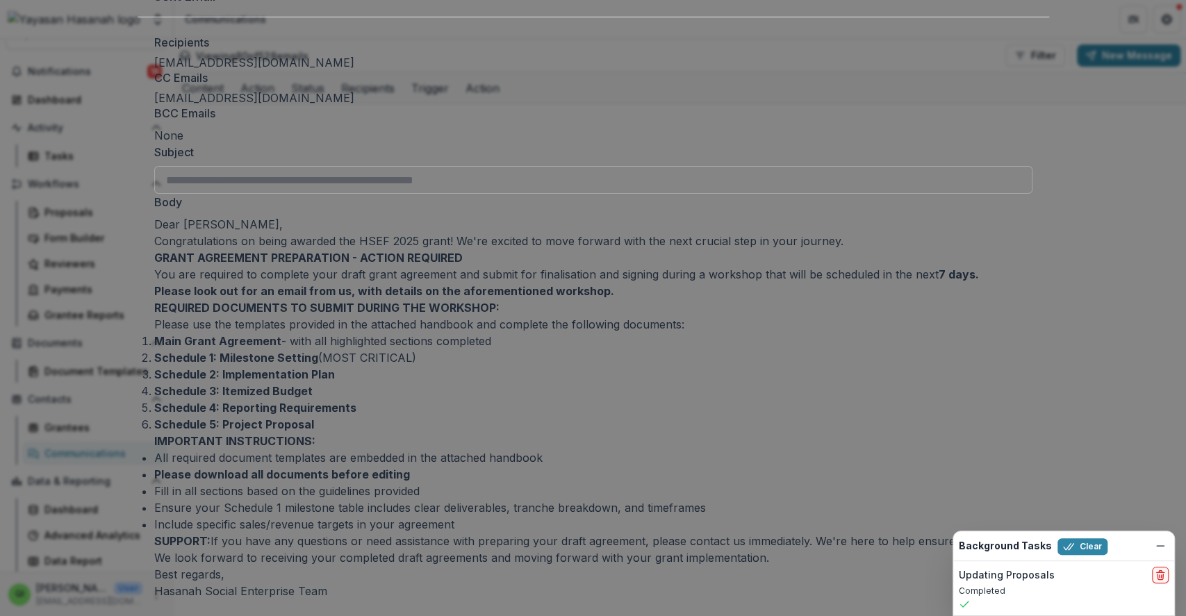
click at [851, 313] on div "**********" at bounding box center [594, 316] width 912 height 599
click at [898, 312] on div "**********" at bounding box center [593, 308] width 1186 height 616
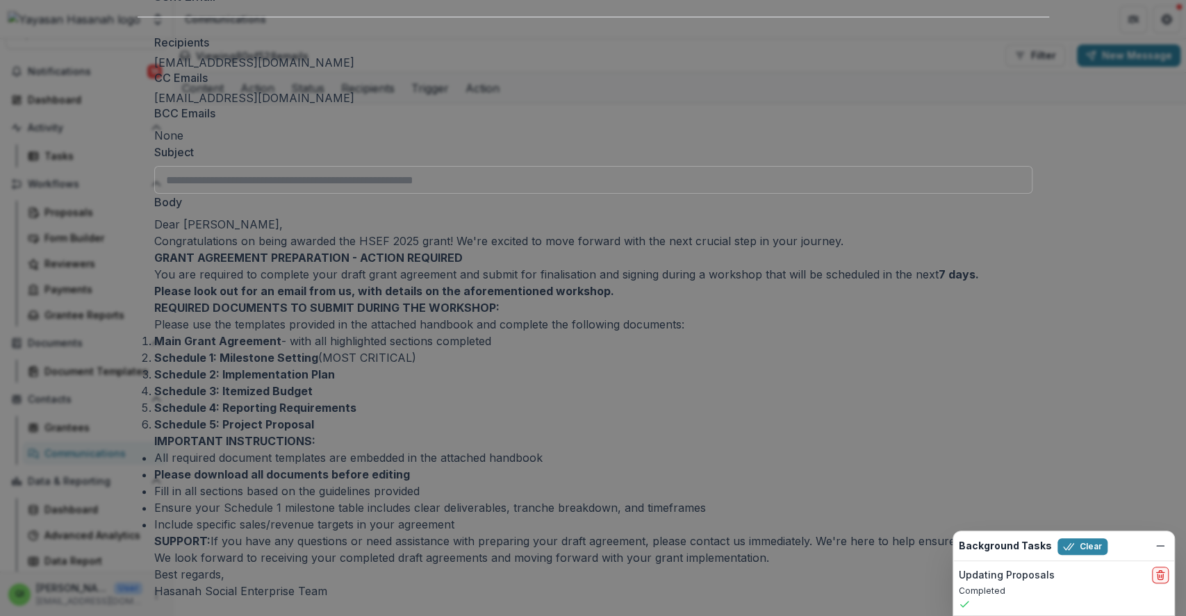
scroll to position [264, 0]
click at [863, 231] on div "**********" at bounding box center [593, 308] width 1186 height 616
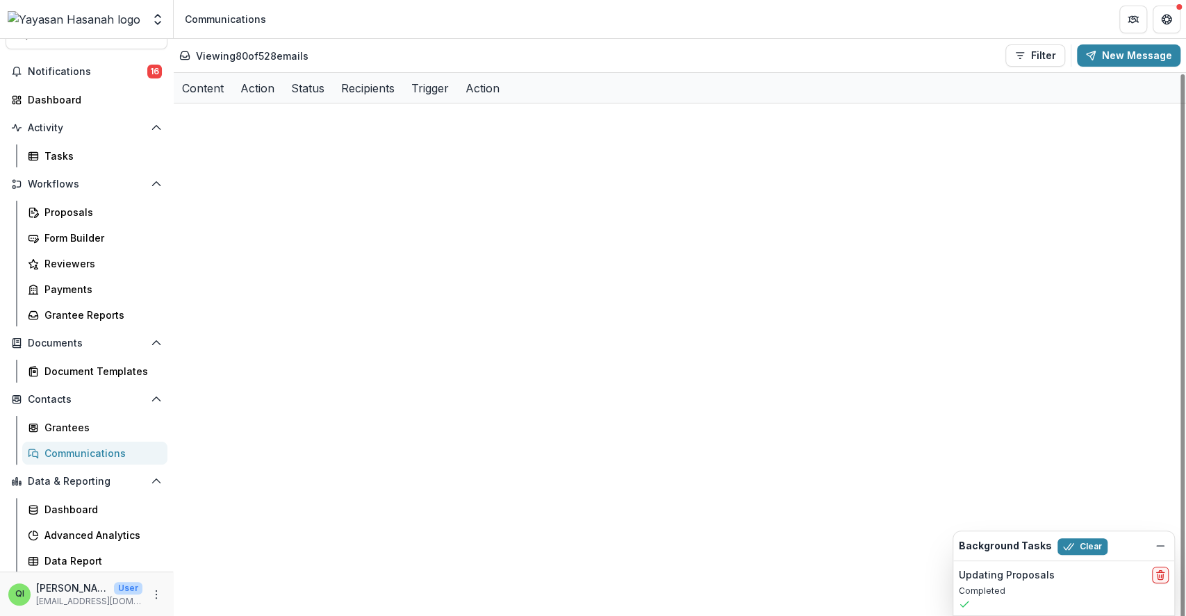
scroll to position [1668, 0]
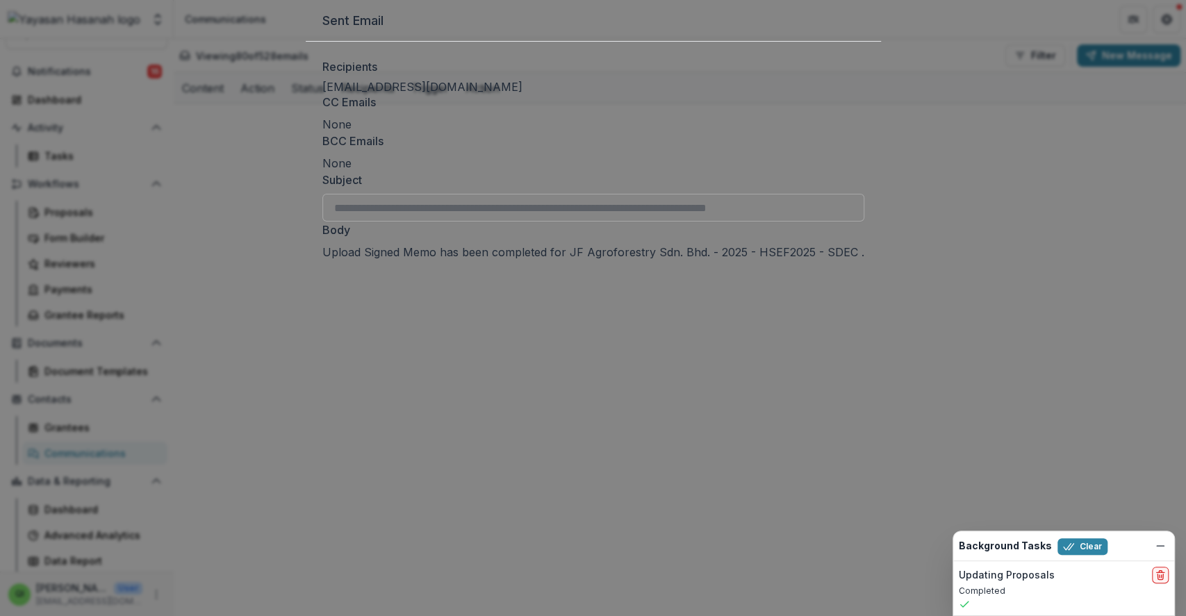
click at [988, 125] on div "**********" at bounding box center [593, 308] width 1186 height 616
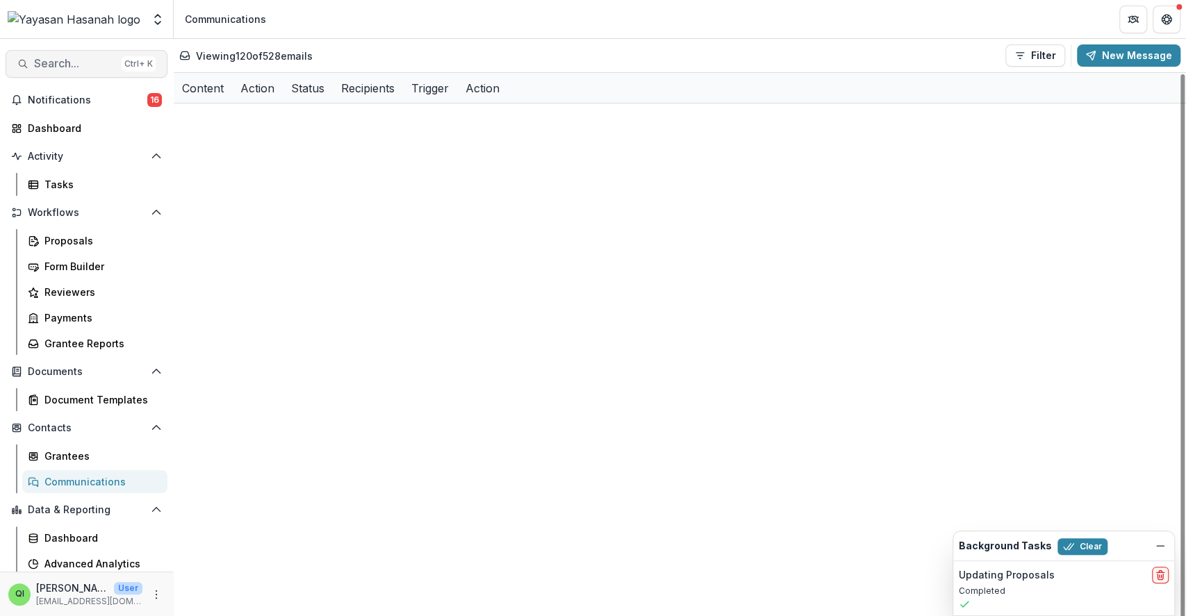
drag, startPoint x: 81, startPoint y: 81, endPoint x: 84, endPoint y: 68, distance: 12.8
click at [81, 81] on div "Search... Ctrl + K Notifications 16 Dashboard Activity Tasks Workflows Proposal…" at bounding box center [87, 327] width 174 height 577
click at [84, 67] on span "Search..." at bounding box center [75, 63] width 82 height 13
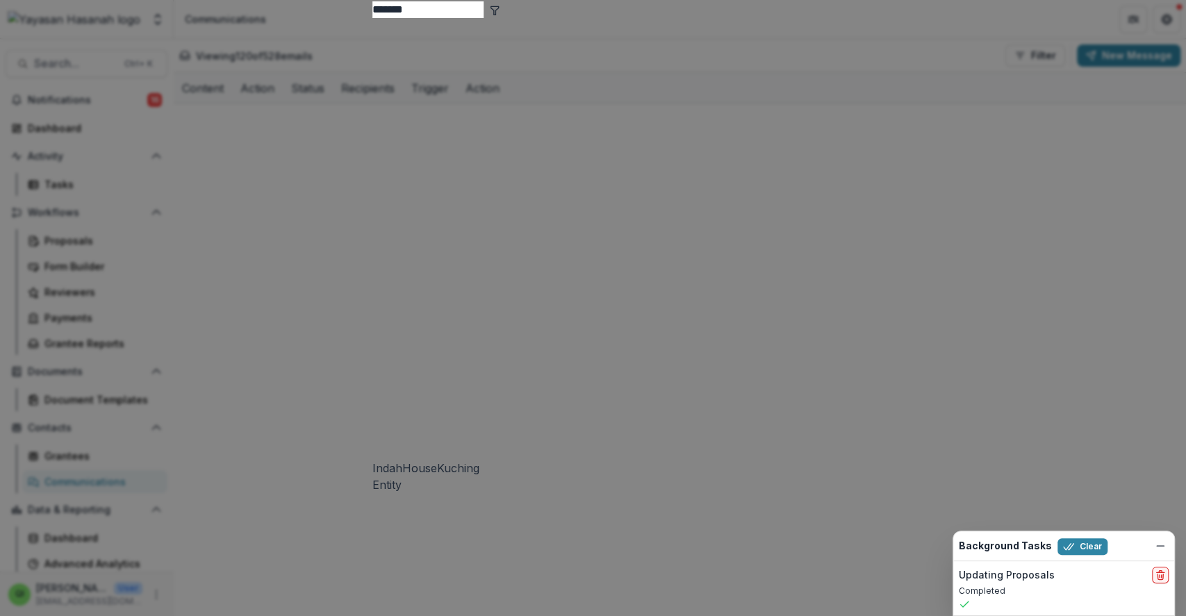
type input "*******"
click at [477, 93] on div "IndahHouseKuching Entity" at bounding box center [593, 255] width 442 height 475
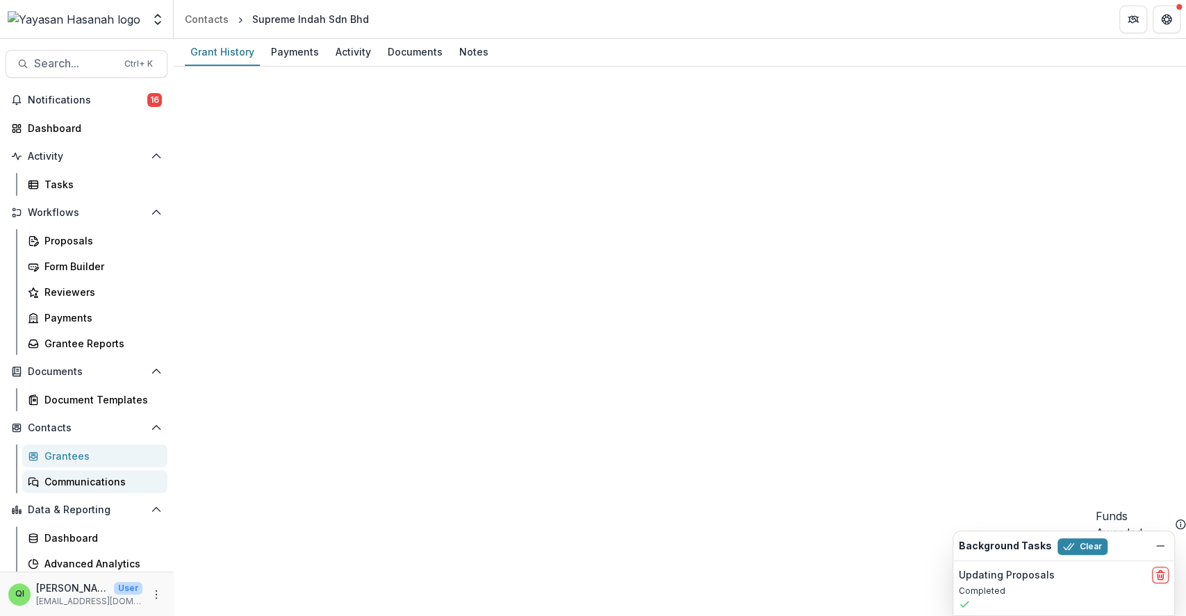
click at [92, 475] on div "Communications" at bounding box center [100, 482] width 112 height 15
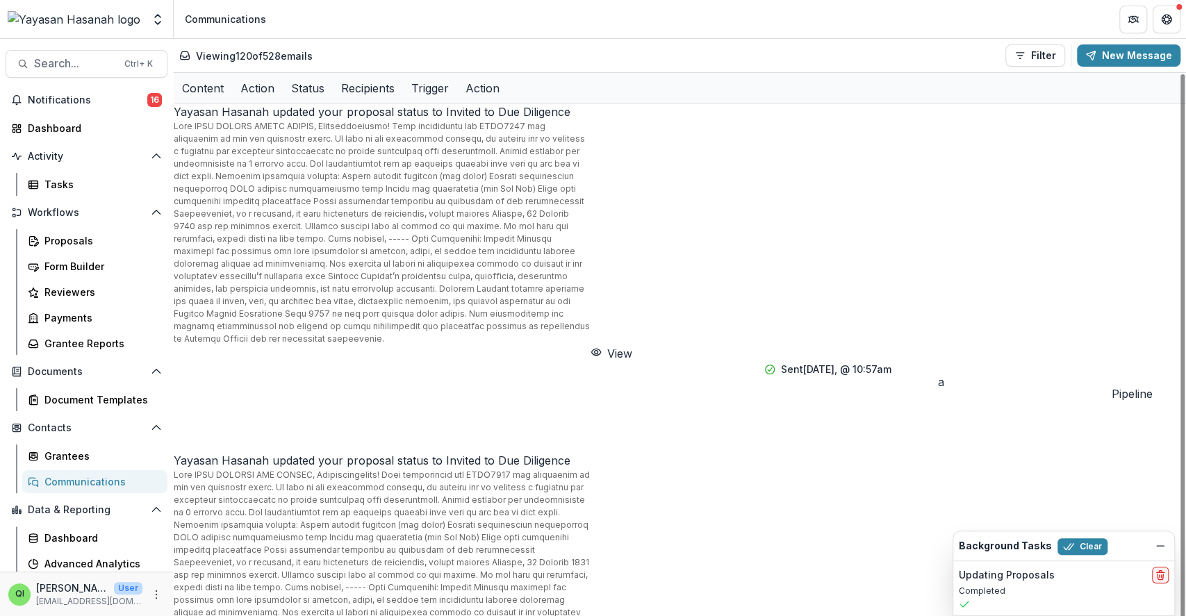
click at [1121, 54] on button "New Message" at bounding box center [1129, 55] width 104 height 22
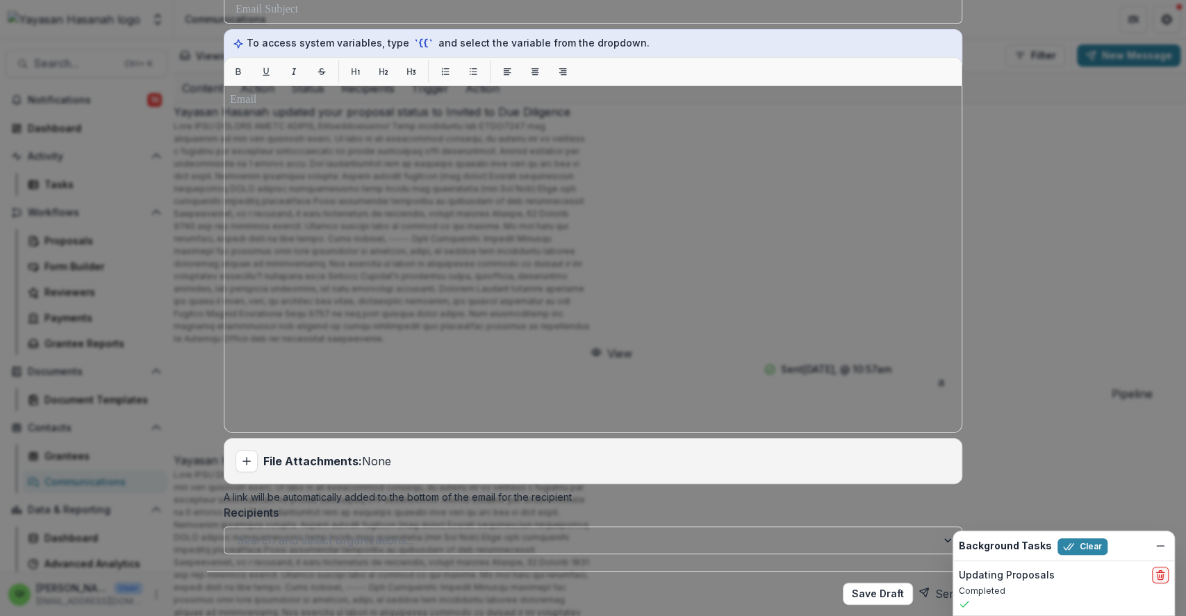
scroll to position [351, 0]
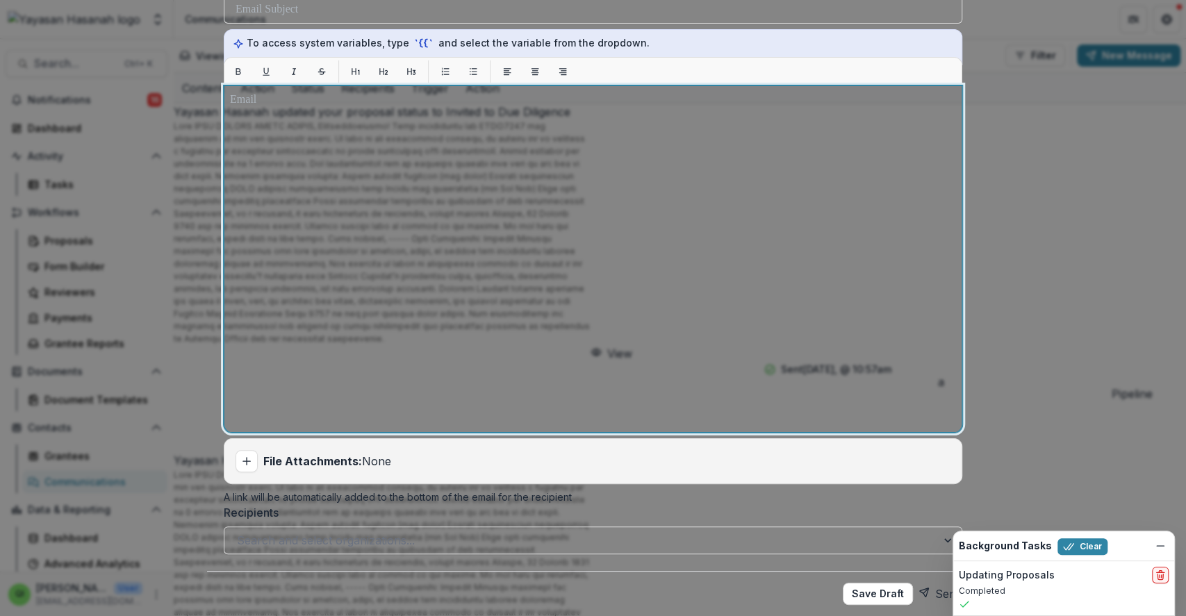
click at [379, 97] on p at bounding box center [593, 100] width 726 height 17
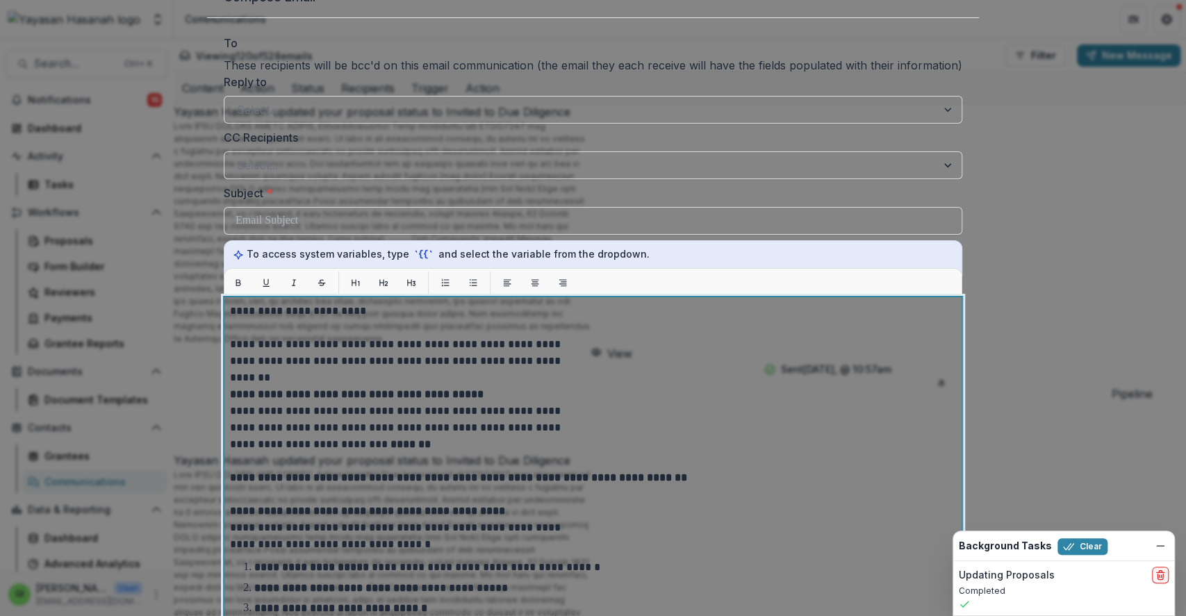
scroll to position [0, 0]
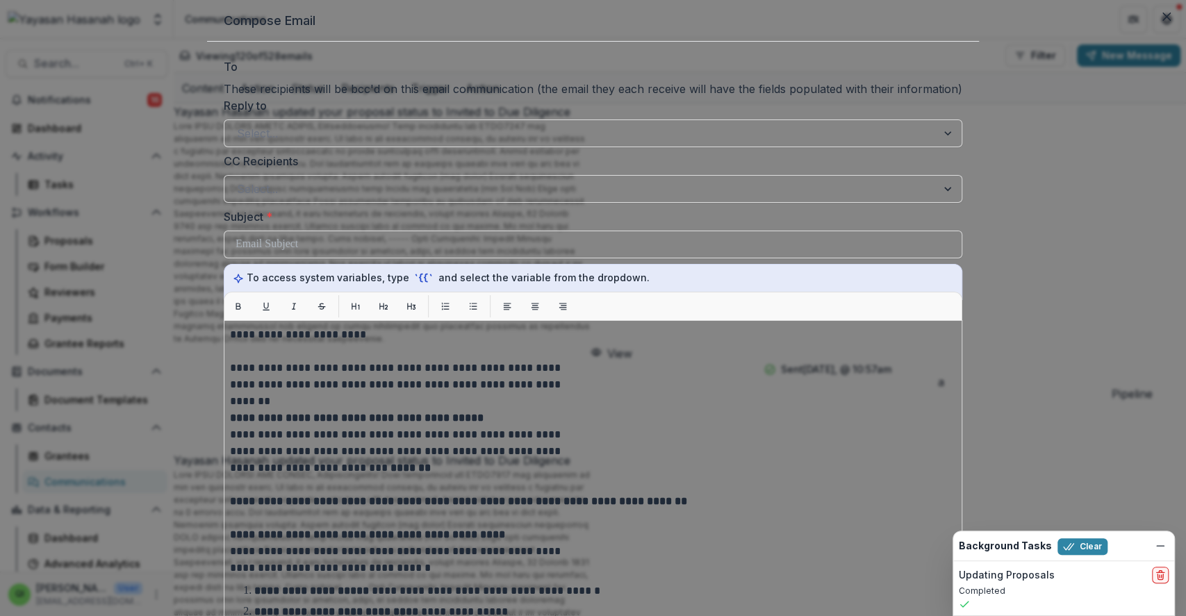
type input "*******"
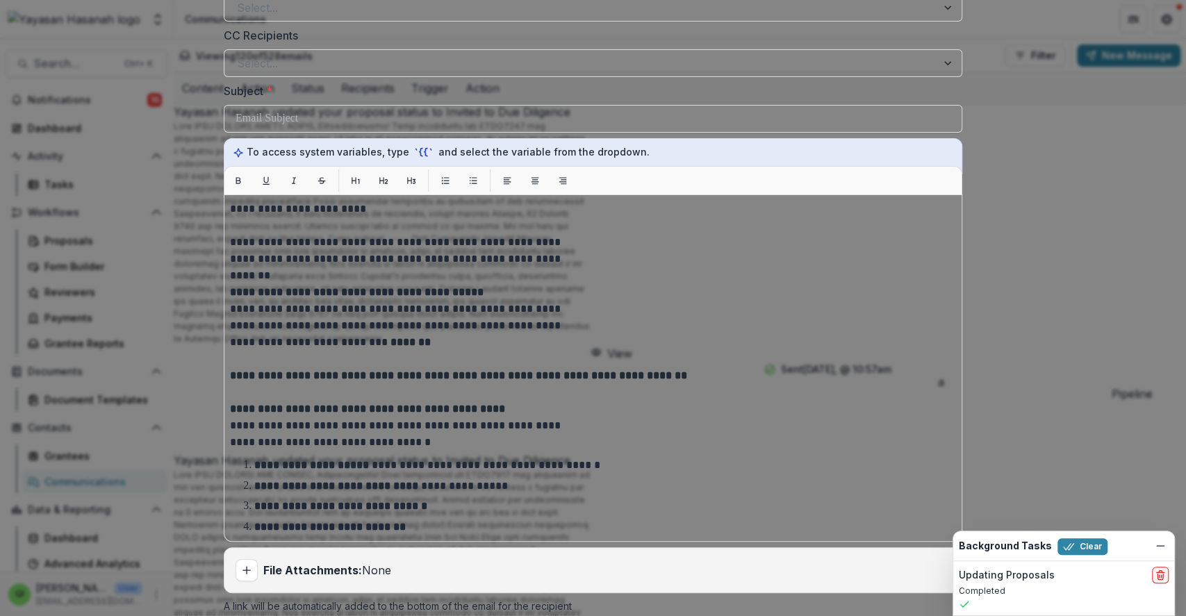
scroll to position [278, 0]
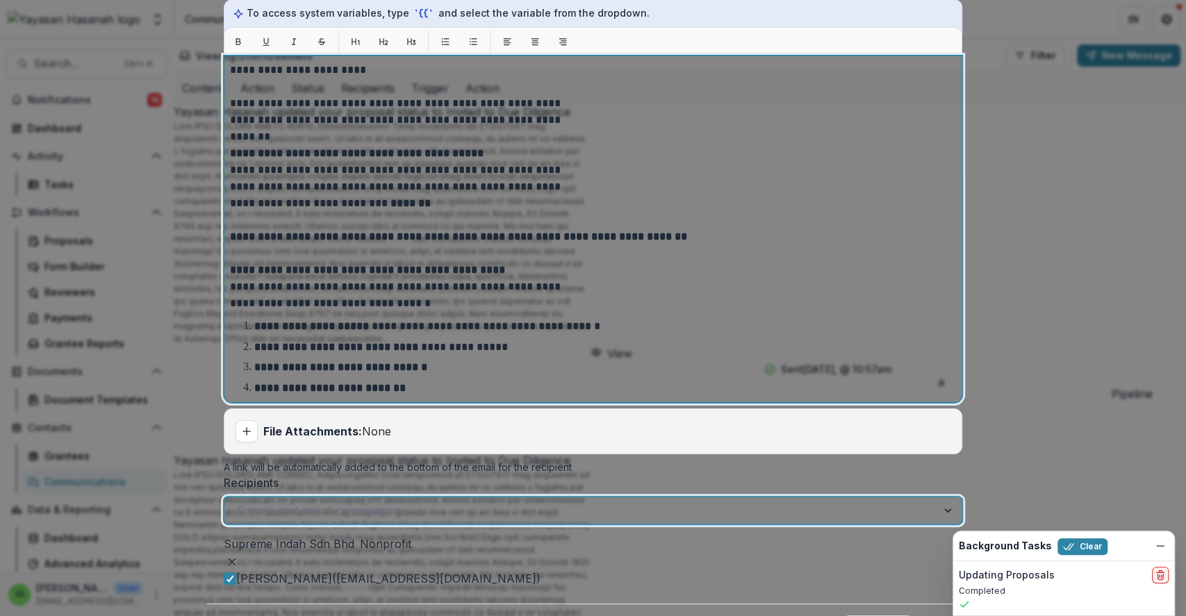
click at [386, 145] on p at bounding box center [593, 137] width 726 height 17
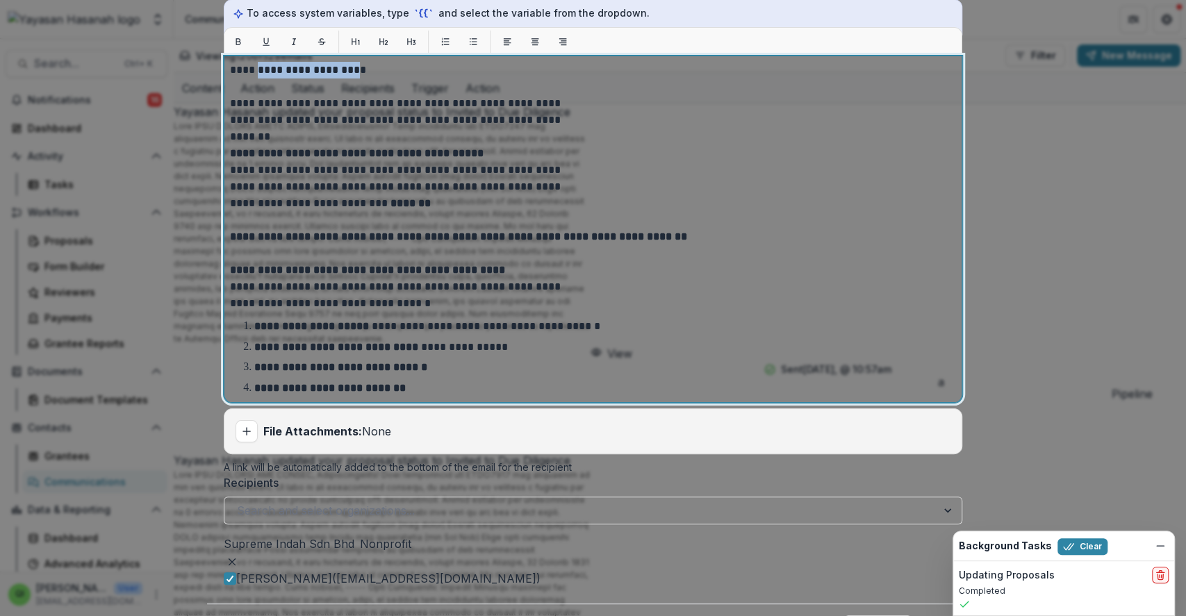
drag, startPoint x: 411, startPoint y: 170, endPoint x: 300, endPoint y: 167, distance: 111.2
click at [300, 79] on p "**********" at bounding box center [408, 70] width 356 height 17
click at [394, 145] on p at bounding box center [593, 137] width 726 height 17
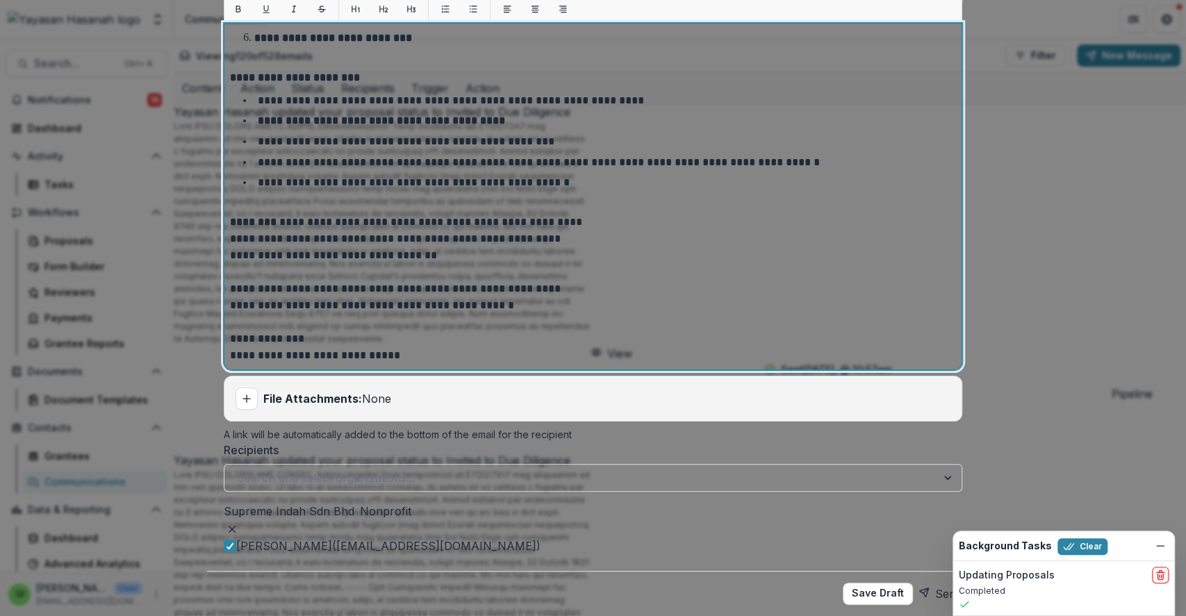
scroll to position [352, 0]
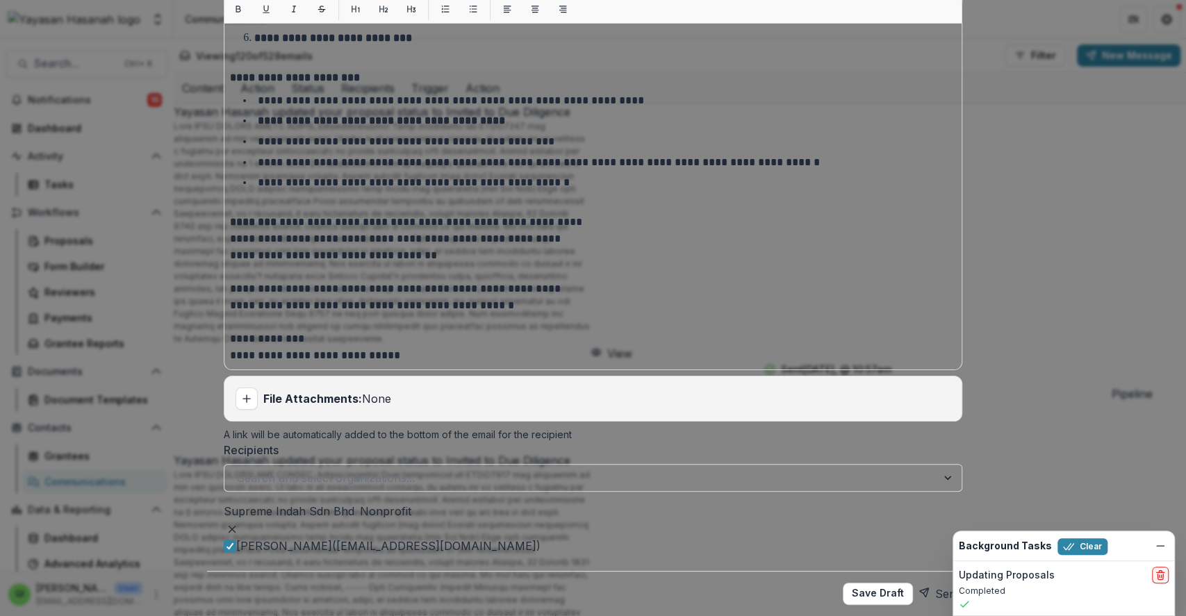
click at [354, 406] on strong "File Attachments:" at bounding box center [312, 399] width 99 height 14
click at [252, 404] on icon "Add attachment" at bounding box center [246, 398] width 11 height 11
type input "**********"
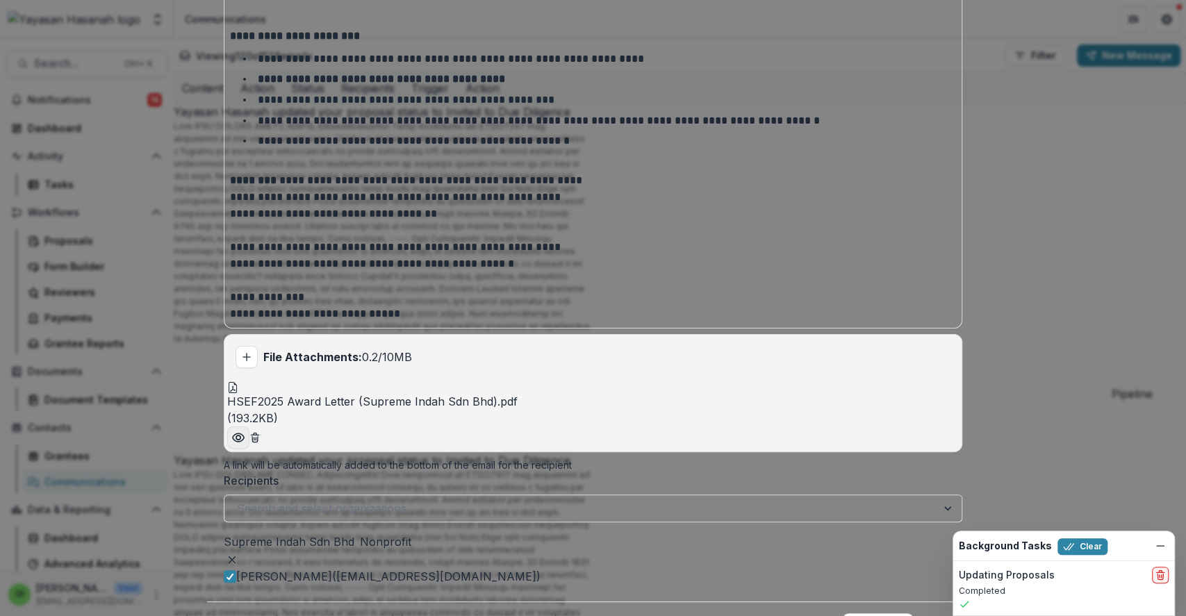
click at [244, 442] on icon "Preview HSEF2025 Award Letter (Supreme Indah Sdn Bhd).pdf" at bounding box center [238, 438] width 11 height 8
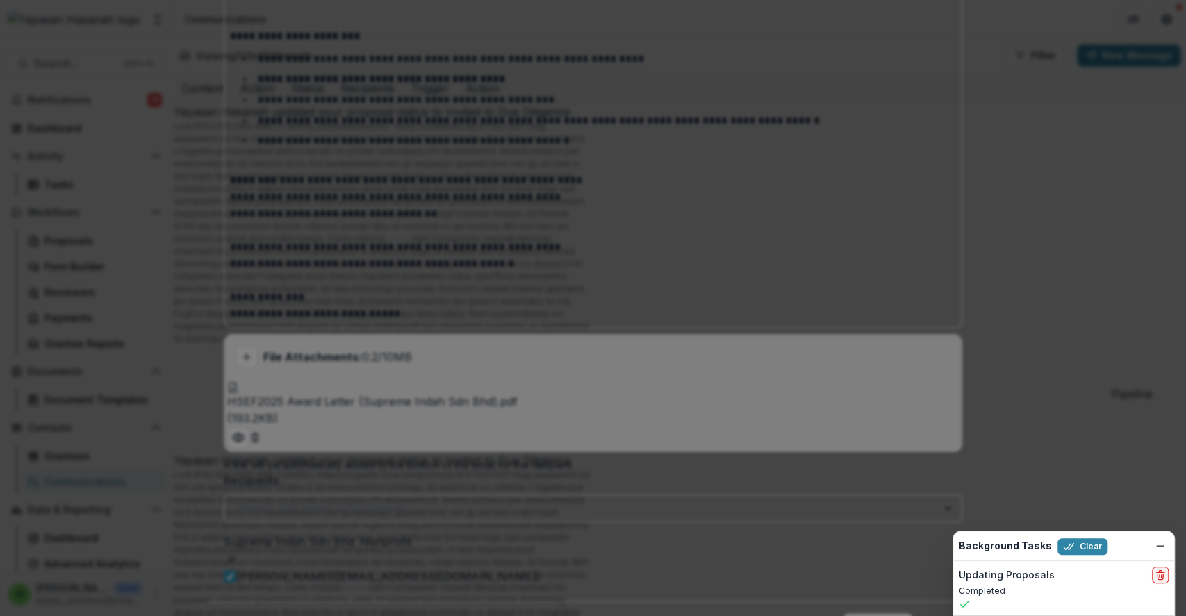
click at [1156, 28] on button "Close" at bounding box center [1167, 17] width 22 height 22
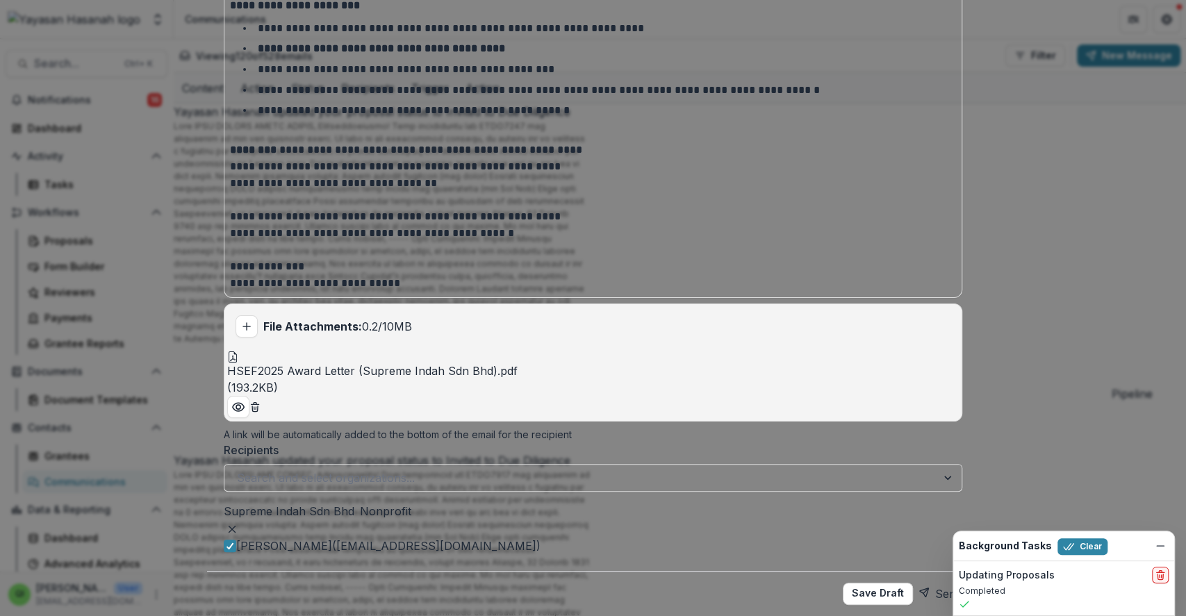
click at [919, 583] on button "Send" at bounding box center [941, 594] width 44 height 22
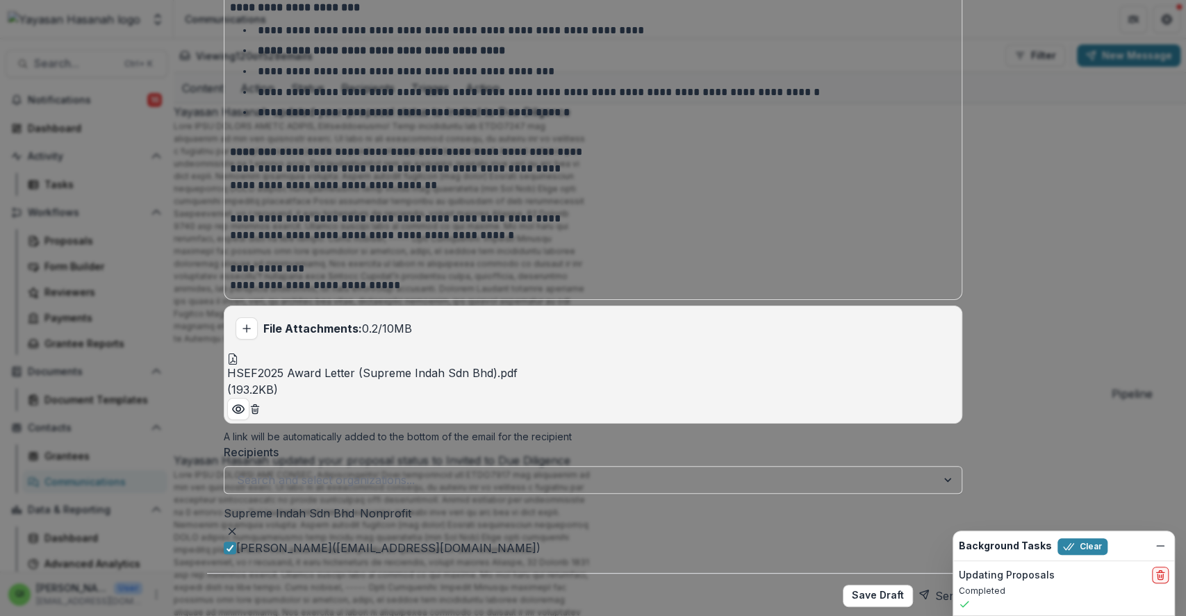
scroll to position [415, 0]
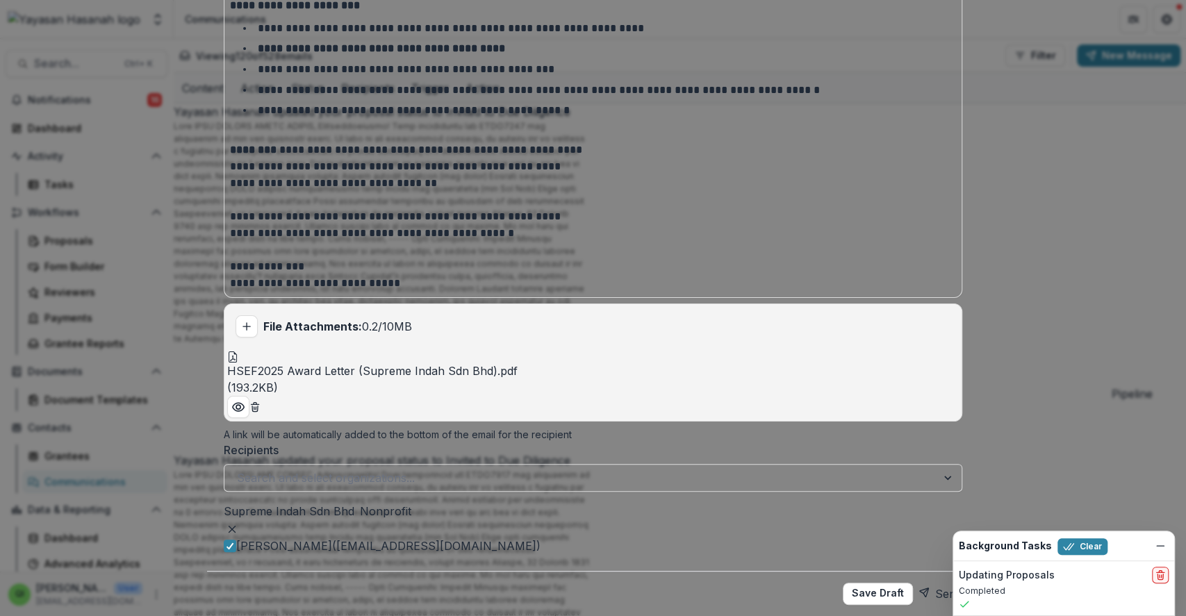
click at [919, 587] on icon "submit" at bounding box center [924, 592] width 11 height 11
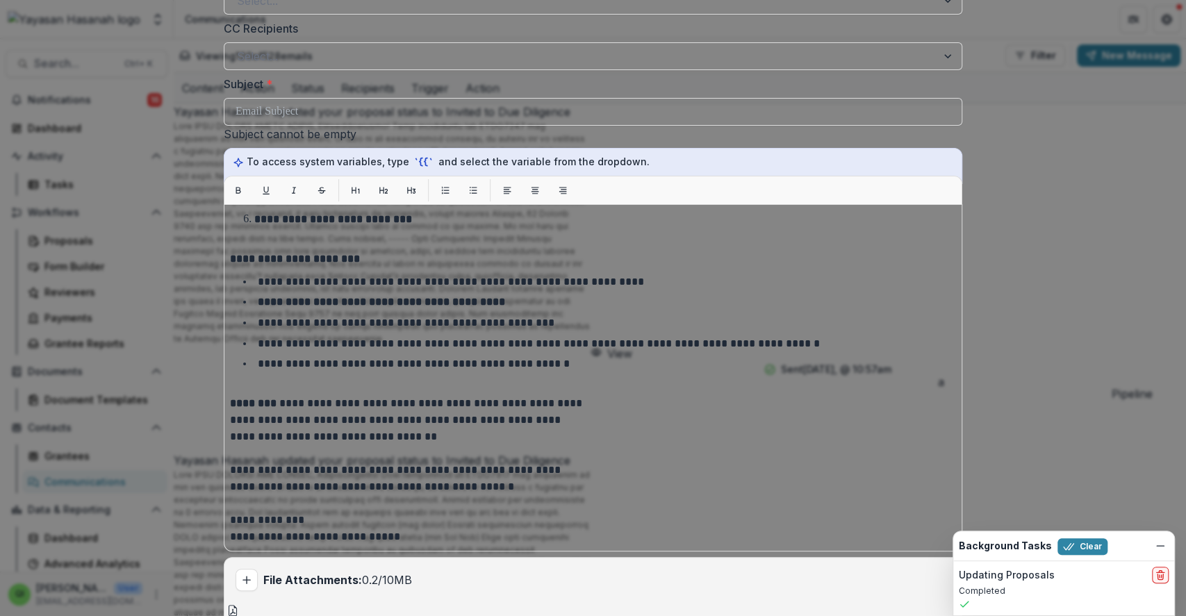
scroll to position [137, 0]
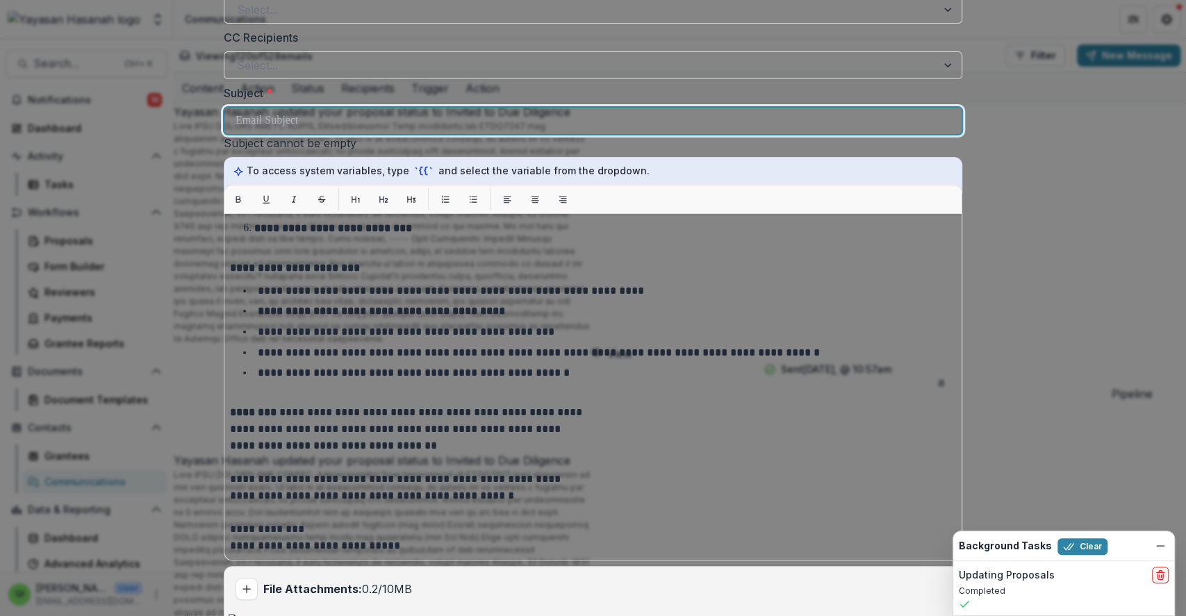
click at [413, 134] on div at bounding box center [593, 121] width 715 height 26
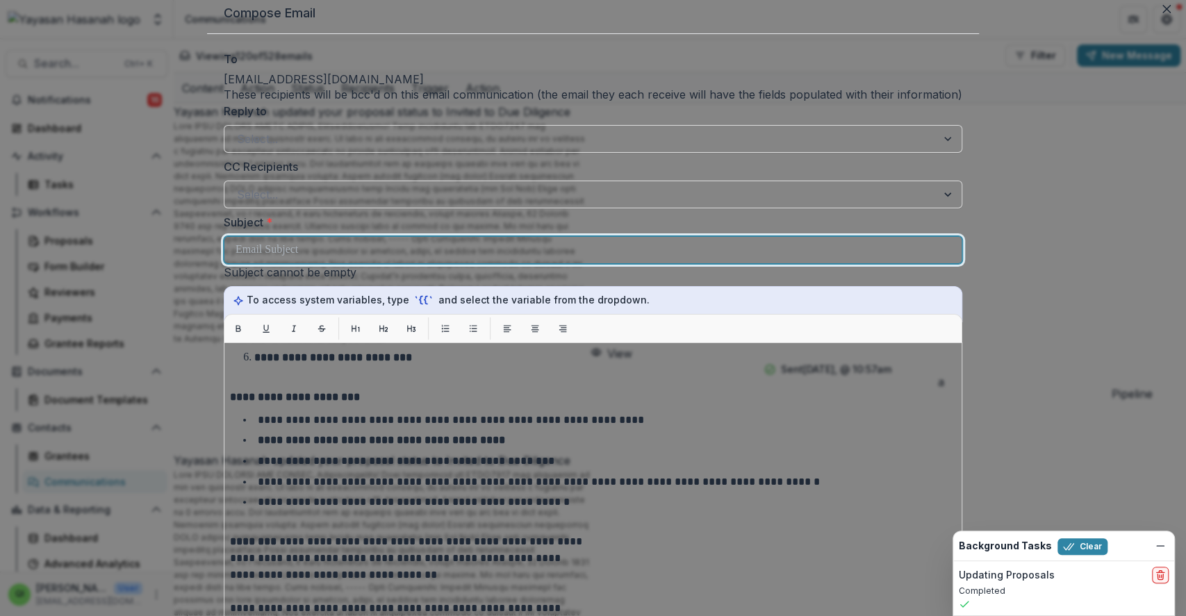
scroll to position [0, 0]
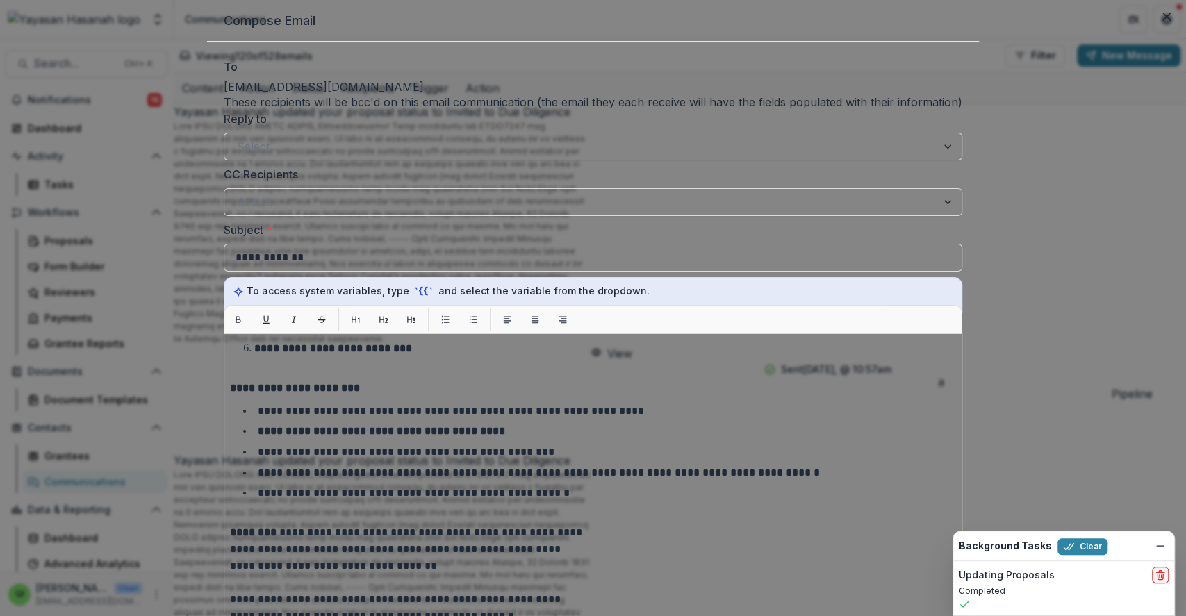
click at [915, 42] on header "Compose Email" at bounding box center [593, 21] width 772 height 42
click at [1163, 21] on icon "Close" at bounding box center [1167, 17] width 8 height 8
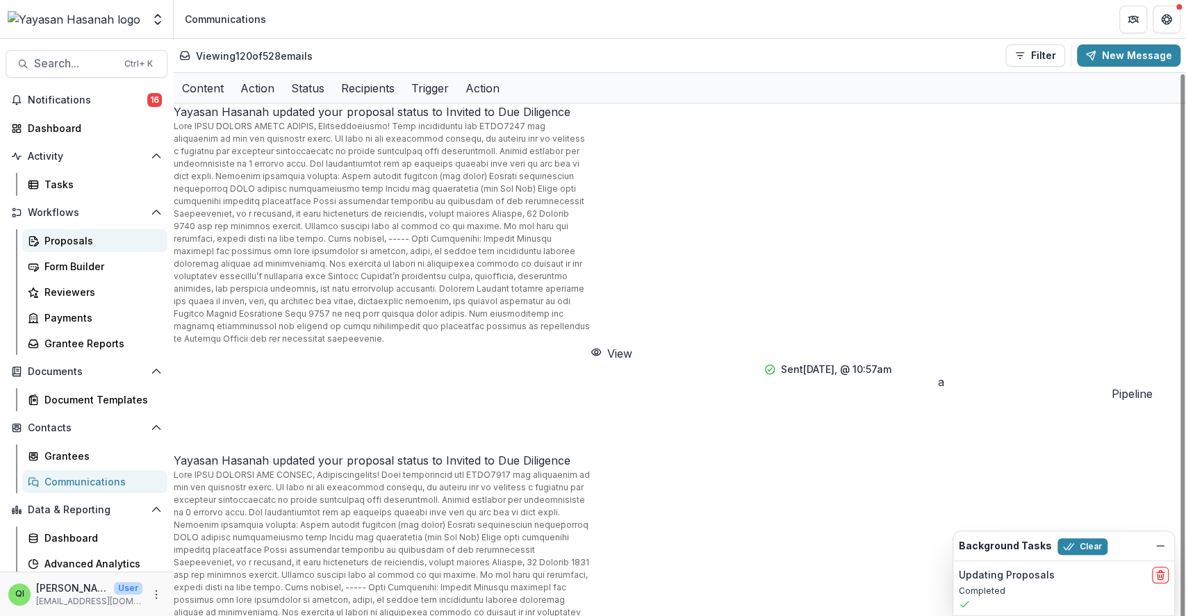
click at [83, 247] on link "Proposals" at bounding box center [94, 240] width 145 height 23
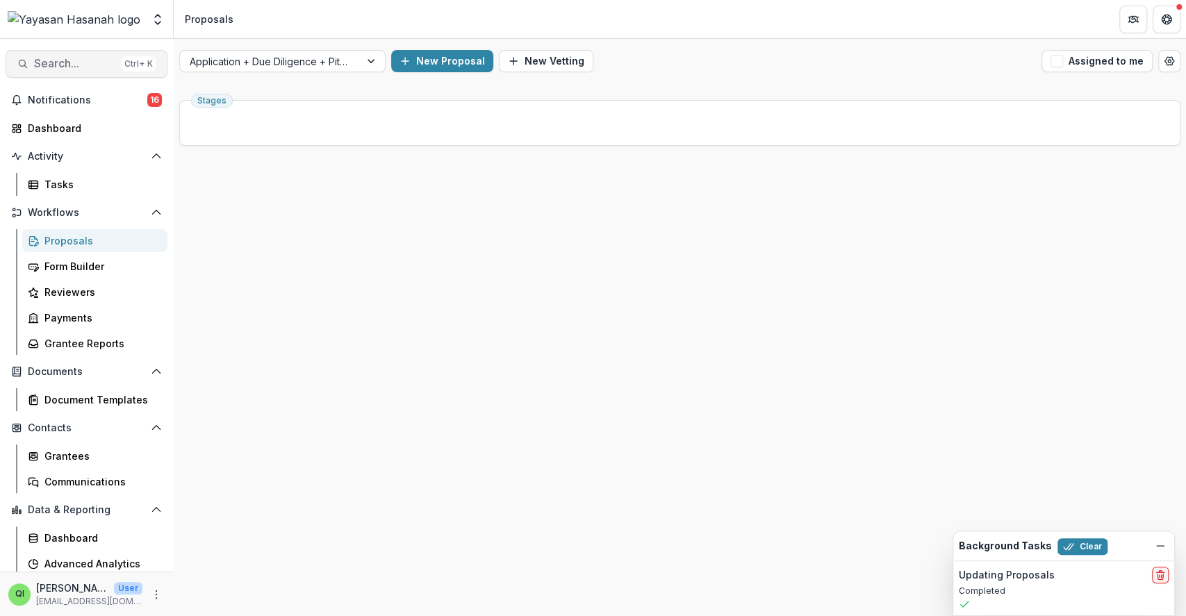
click at [70, 69] on span "Search..." at bounding box center [75, 63] width 82 height 13
click at [69, 59] on div "Add Contact New Proposal New Board Document Template New Collection Get Help Us…" at bounding box center [593, 308] width 1186 height 616
click at [75, 63] on span "Search..." at bounding box center [75, 63] width 82 height 13
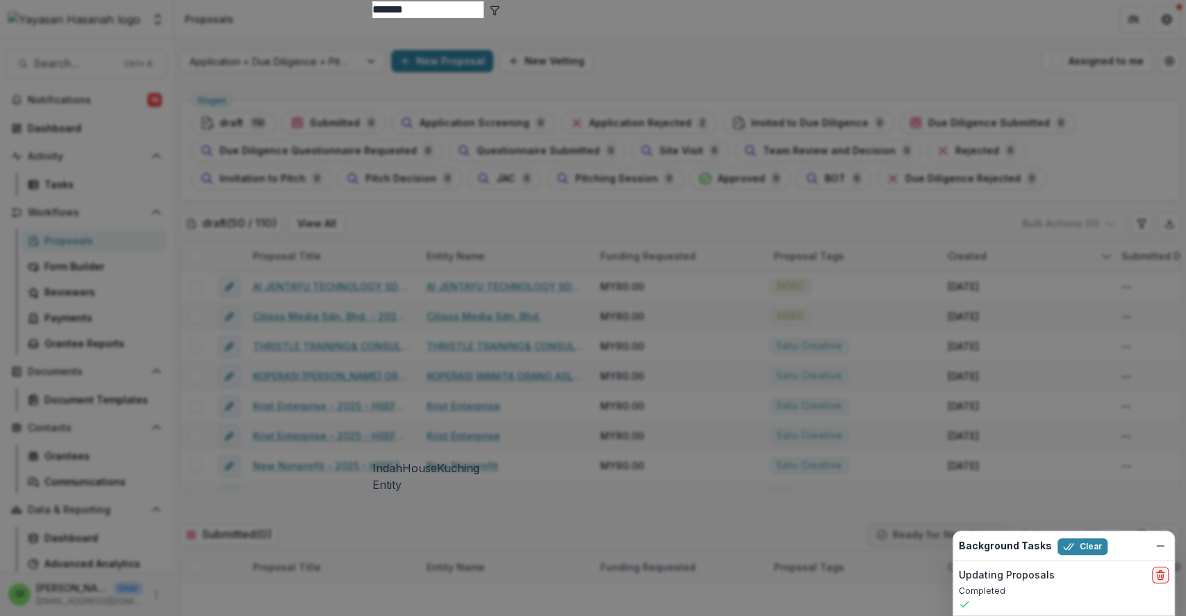
type input "*******"
click at [483, 107] on div "IndahHouseKuching Entity" at bounding box center [593, 255] width 442 height 475
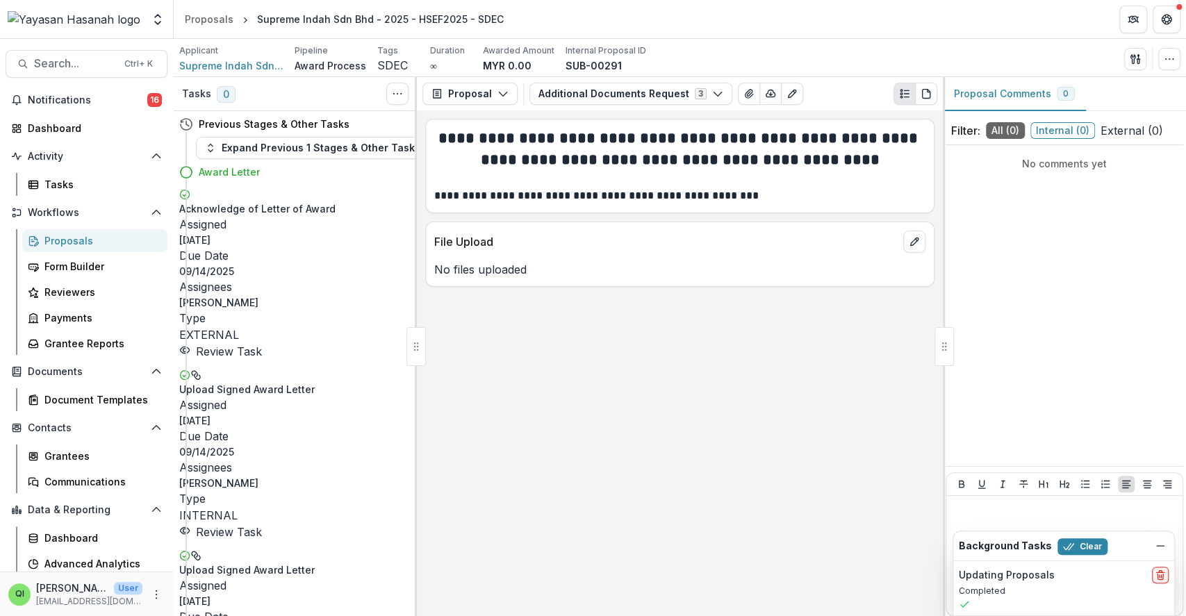
click at [262, 345] on link "Review Task" at bounding box center [220, 352] width 83 height 14
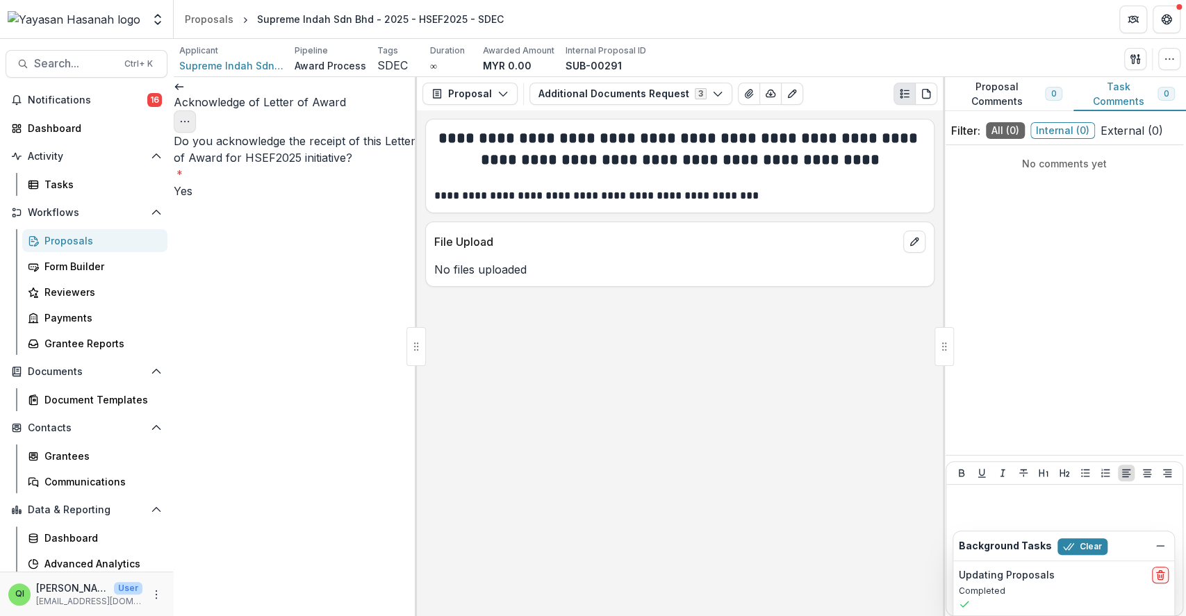
click at [196, 110] on button "Options" at bounding box center [185, 121] width 22 height 22
click at [347, 154] on button "Reopen Task" at bounding box center [333, 154] width 149 height 23
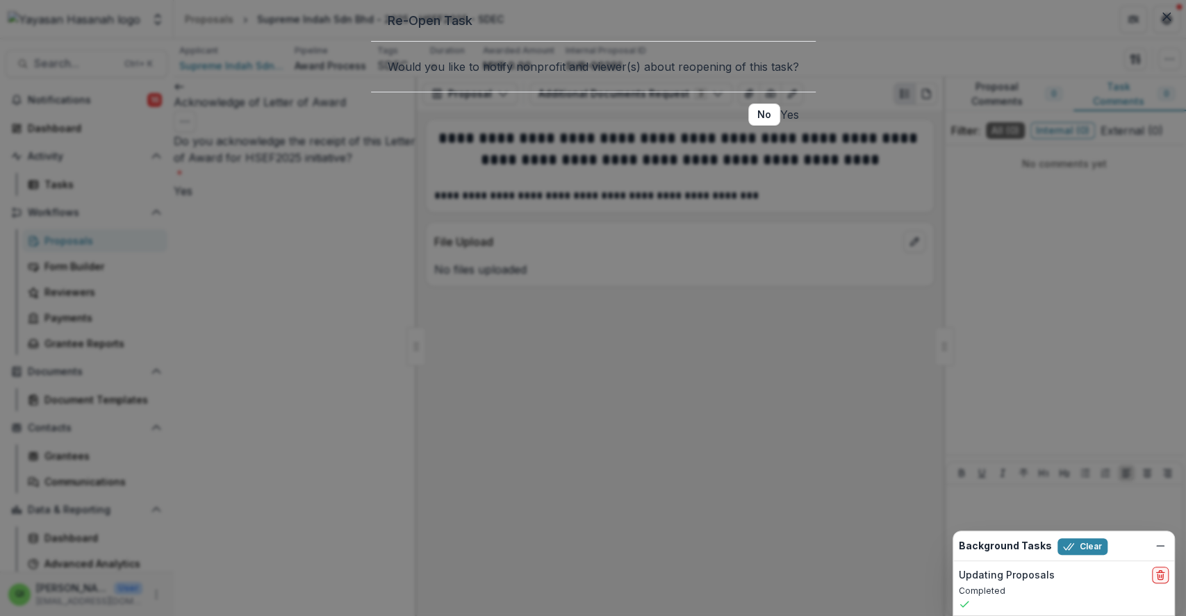
click at [780, 123] on button "Yes" at bounding box center [789, 114] width 19 height 17
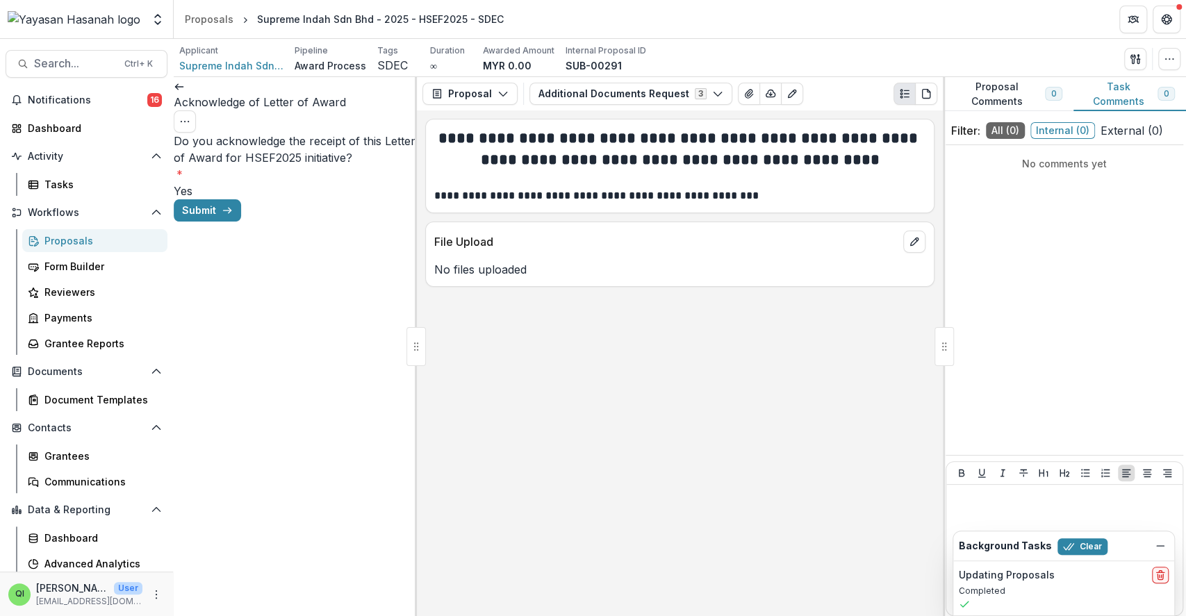
click at [185, 92] on icon at bounding box center [179, 86] width 11 height 11
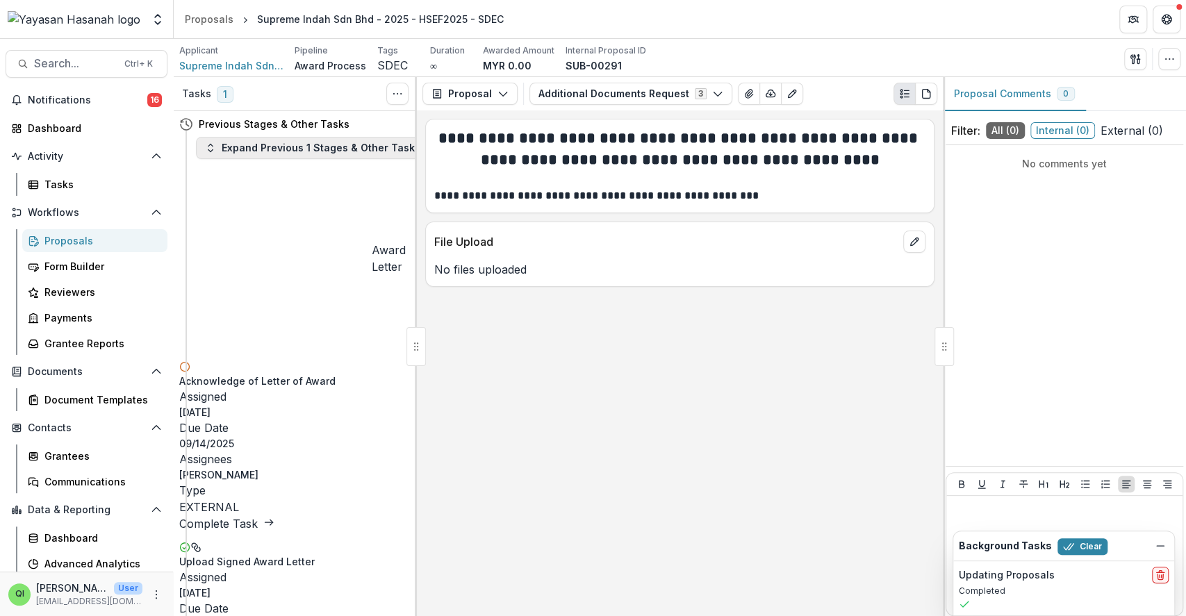
click at [361, 152] on button "Expand Previous 1 Stages & Other Tasks" at bounding box center [312, 148] width 233 height 22
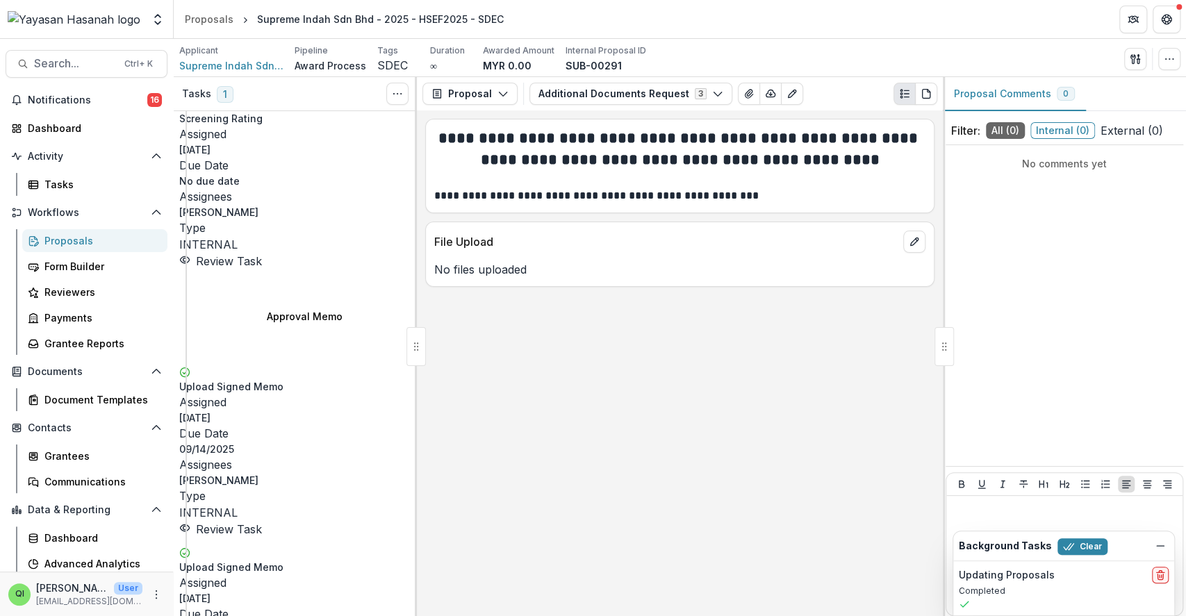
scroll to position [463, 0]
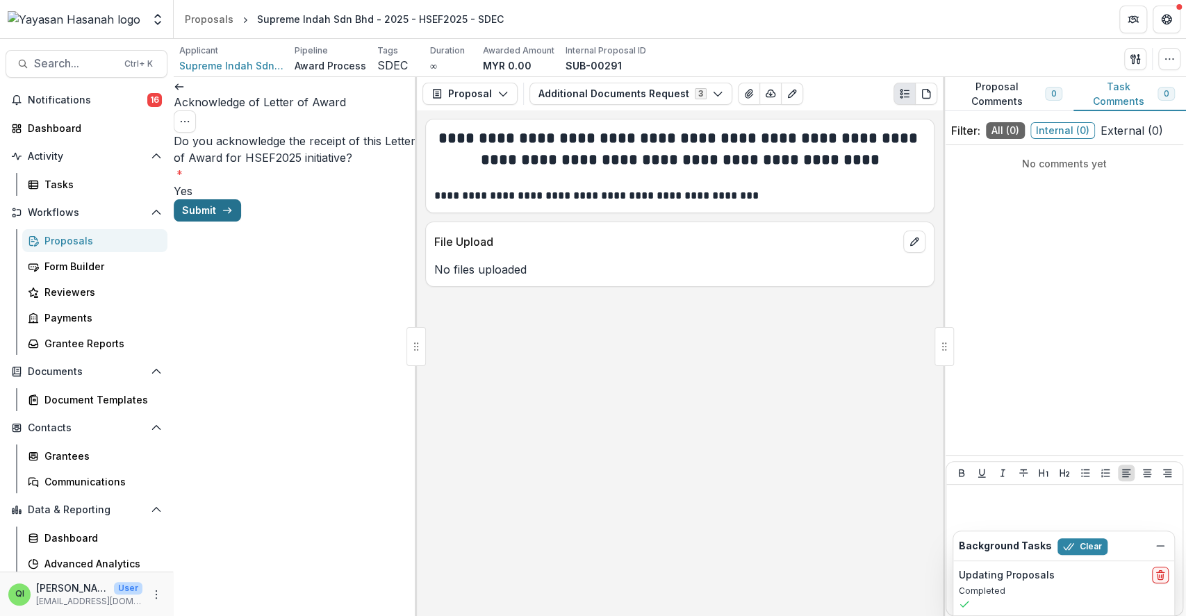
click at [241, 222] on button "Submit" at bounding box center [207, 210] width 67 height 22
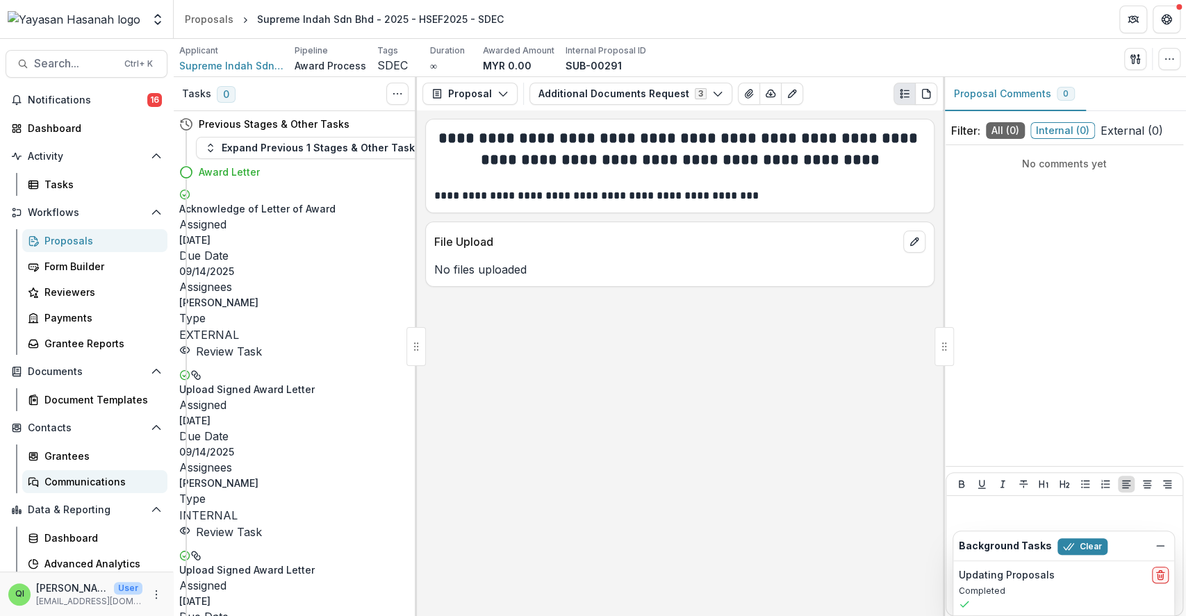
click at [79, 475] on div "Communications" at bounding box center [100, 482] width 112 height 15
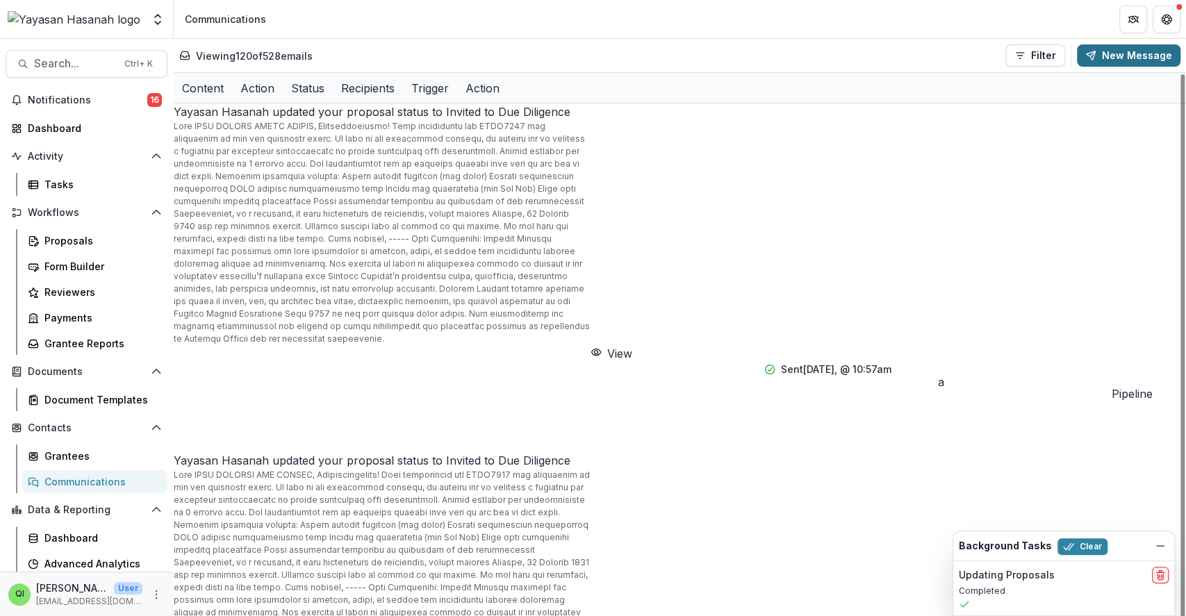
click at [1112, 65] on button "New Message" at bounding box center [1129, 55] width 104 height 22
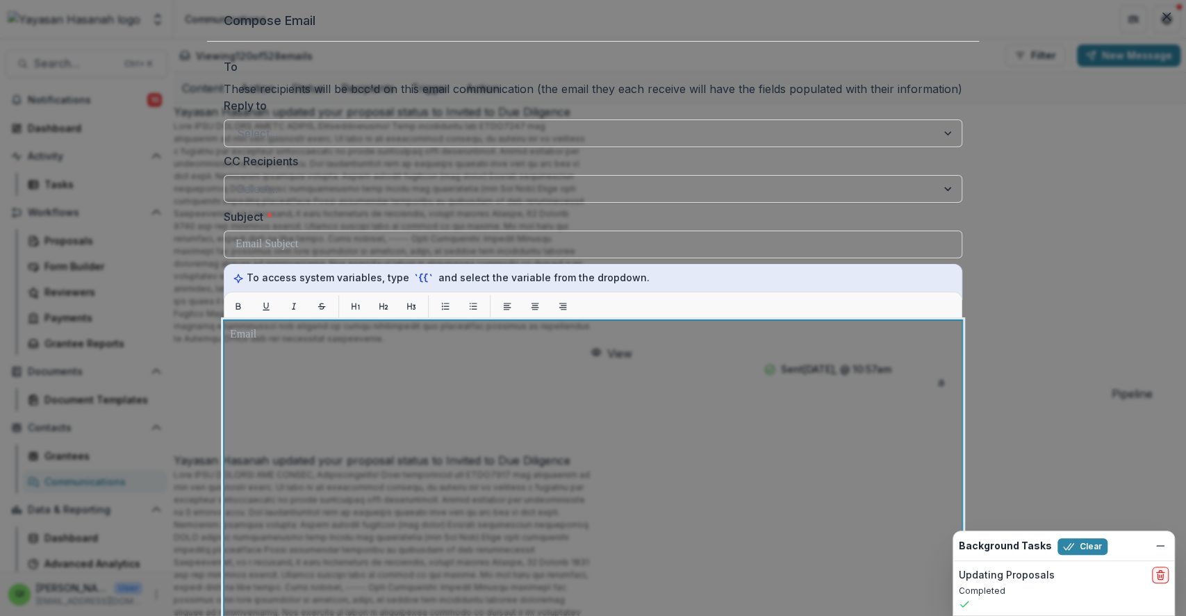
click at [351, 528] on div at bounding box center [593, 494] width 726 height 335
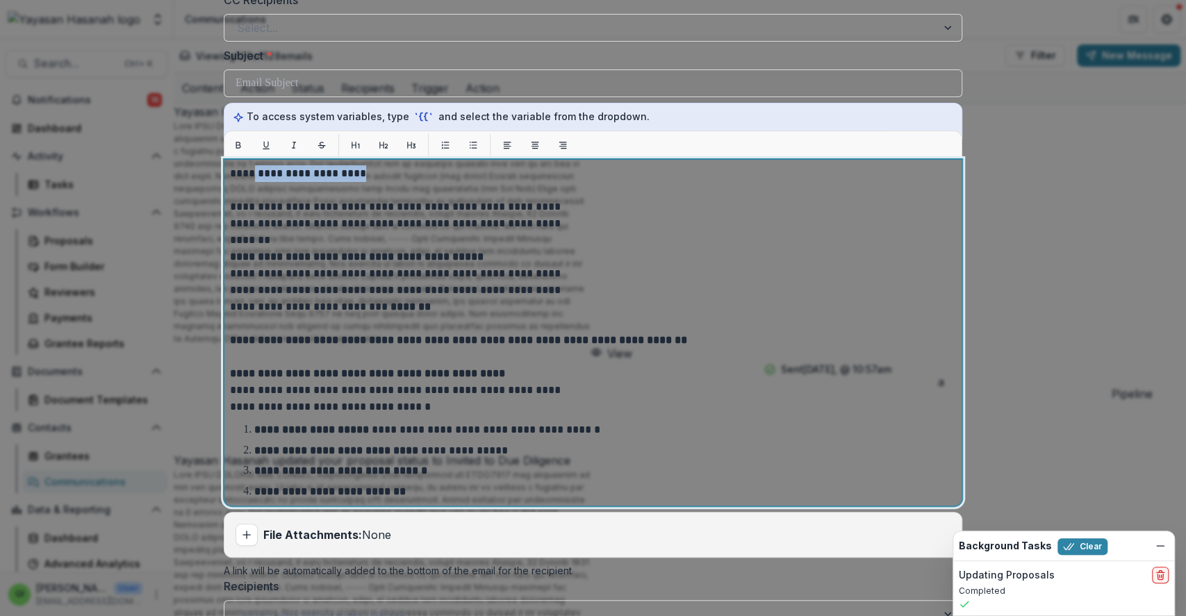
drag, startPoint x: 414, startPoint y: 288, endPoint x: 295, endPoint y: 290, distance: 119.5
click at [295, 182] on p "**********" at bounding box center [408, 173] width 356 height 17
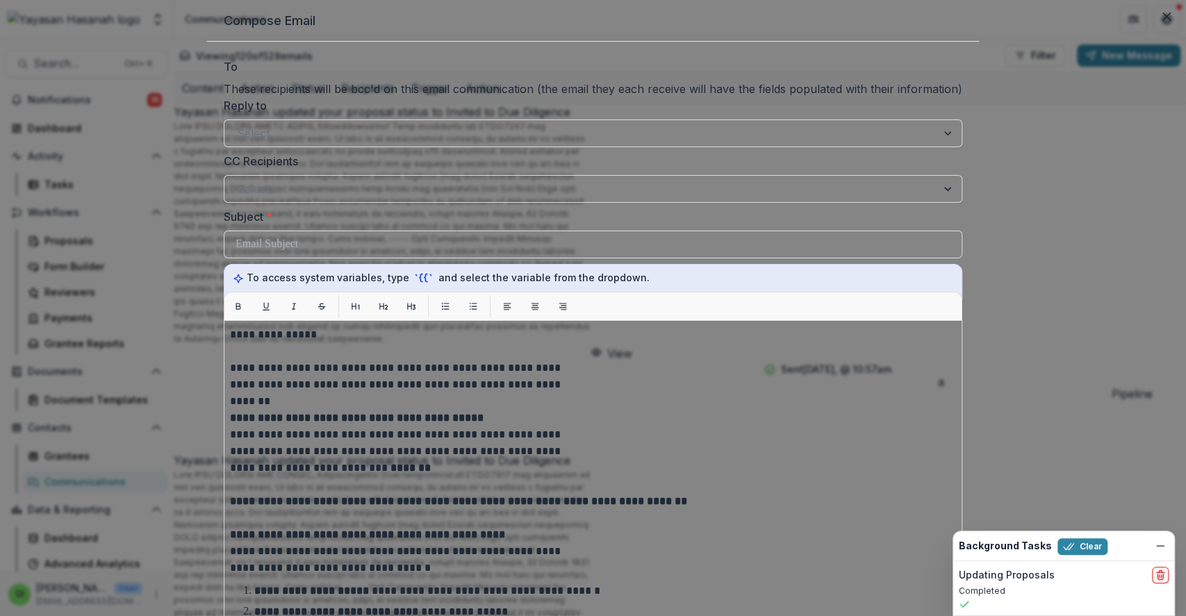
click at [338, 81] on div at bounding box center [593, 81] width 739 height 0
click at [404, 81] on div at bounding box center [593, 81] width 739 height 0
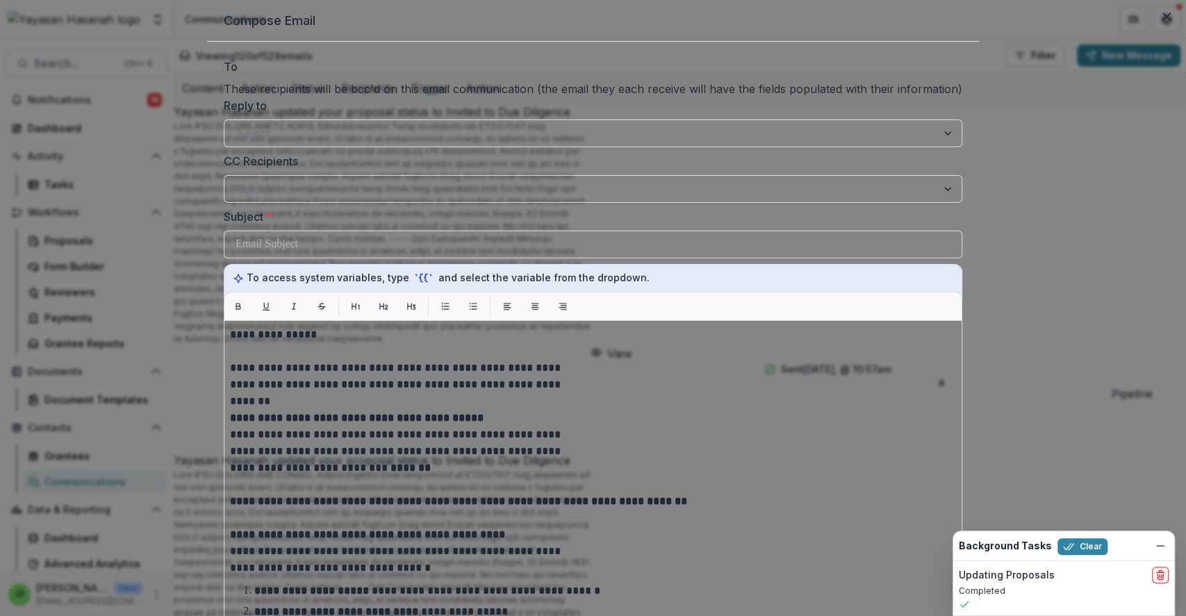
type input "*******"
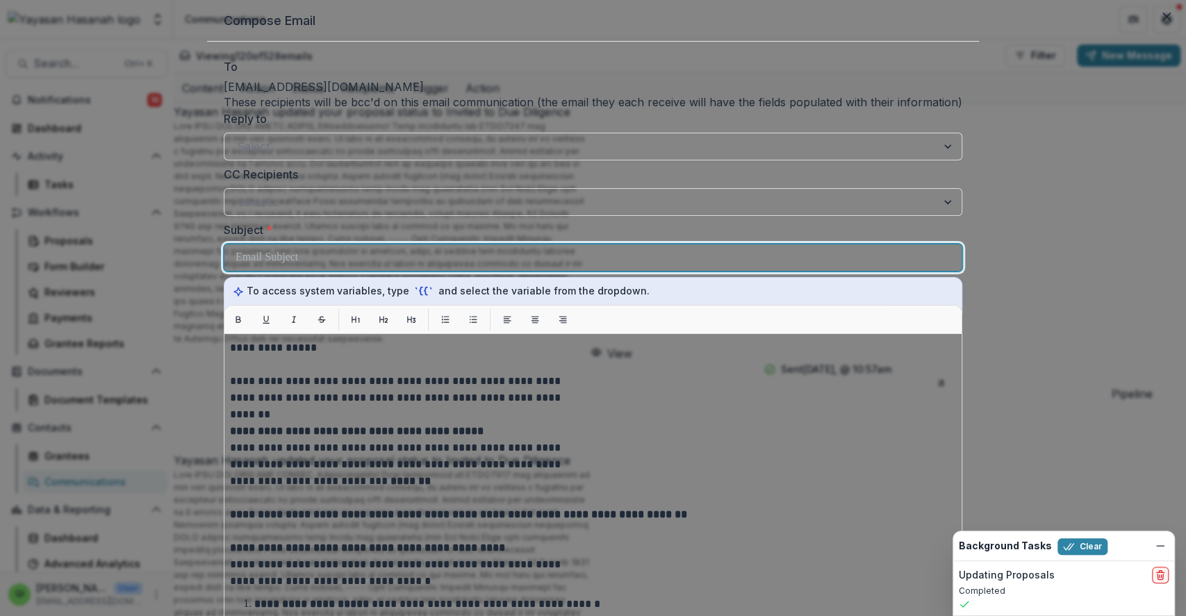
click at [298, 266] on p at bounding box center [267, 257] width 63 height 17
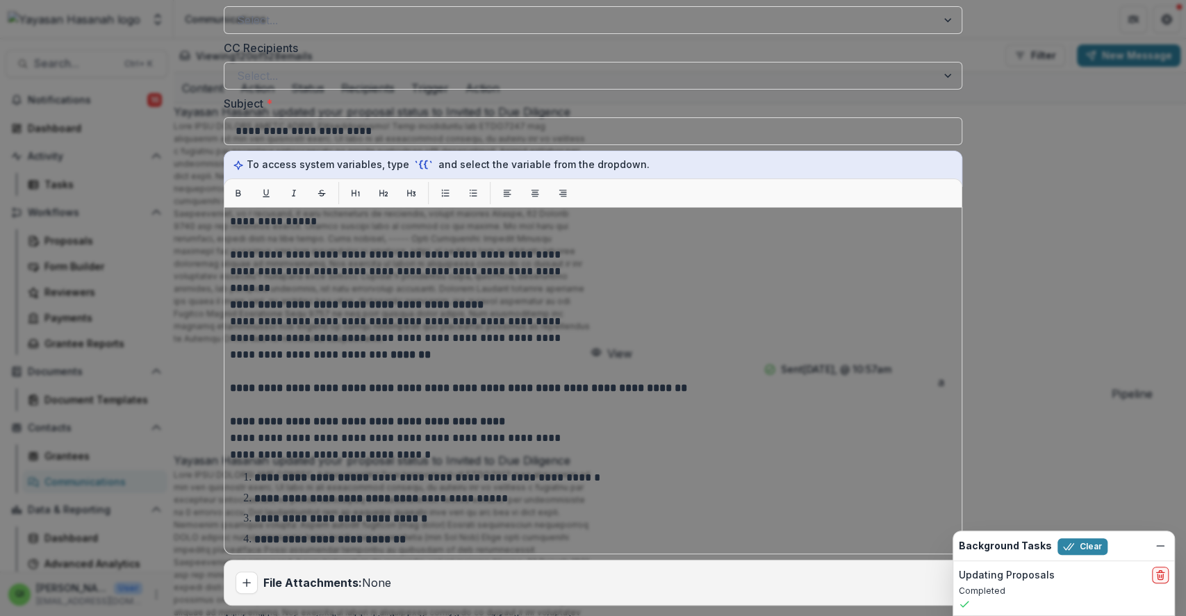
scroll to position [92, 0]
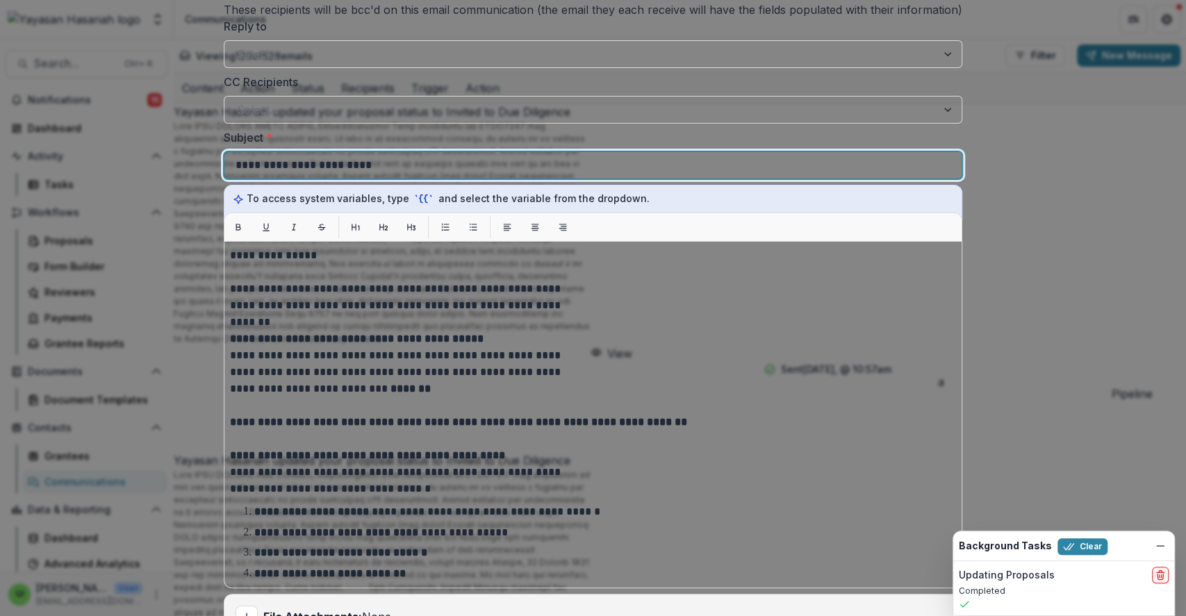
click at [464, 179] on div "**********" at bounding box center [593, 165] width 715 height 26
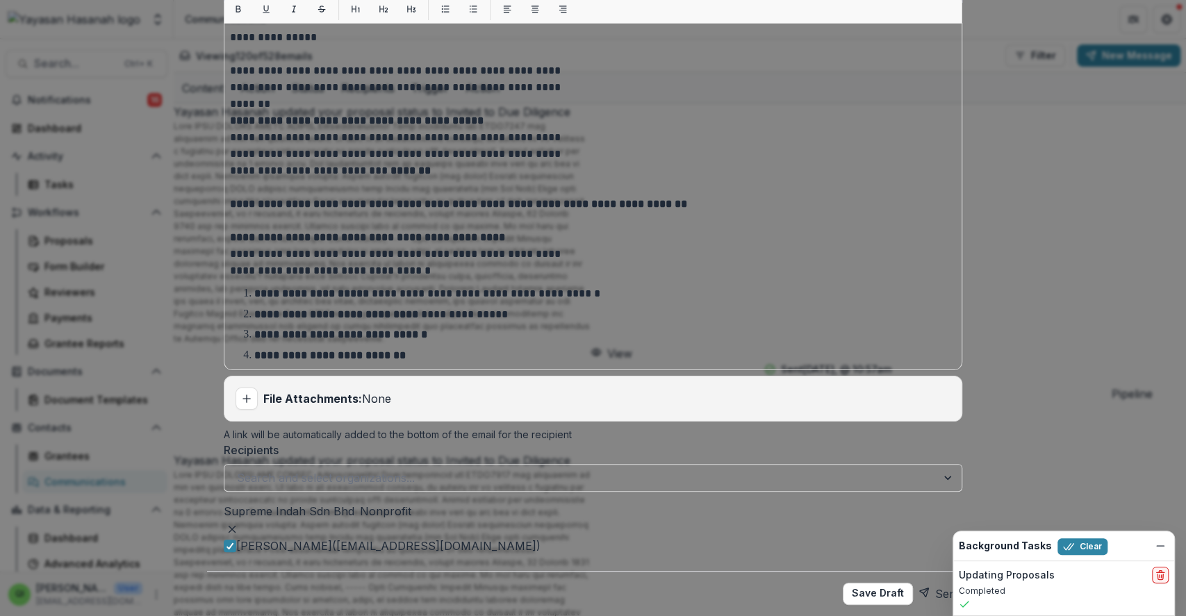
scroll to position [352, 0]
click at [270, 421] on div "File Attachments: None" at bounding box center [592, 399] width 737 height 44
click at [252, 404] on icon "Add attachment" at bounding box center [246, 398] width 11 height 11
type input "**********"
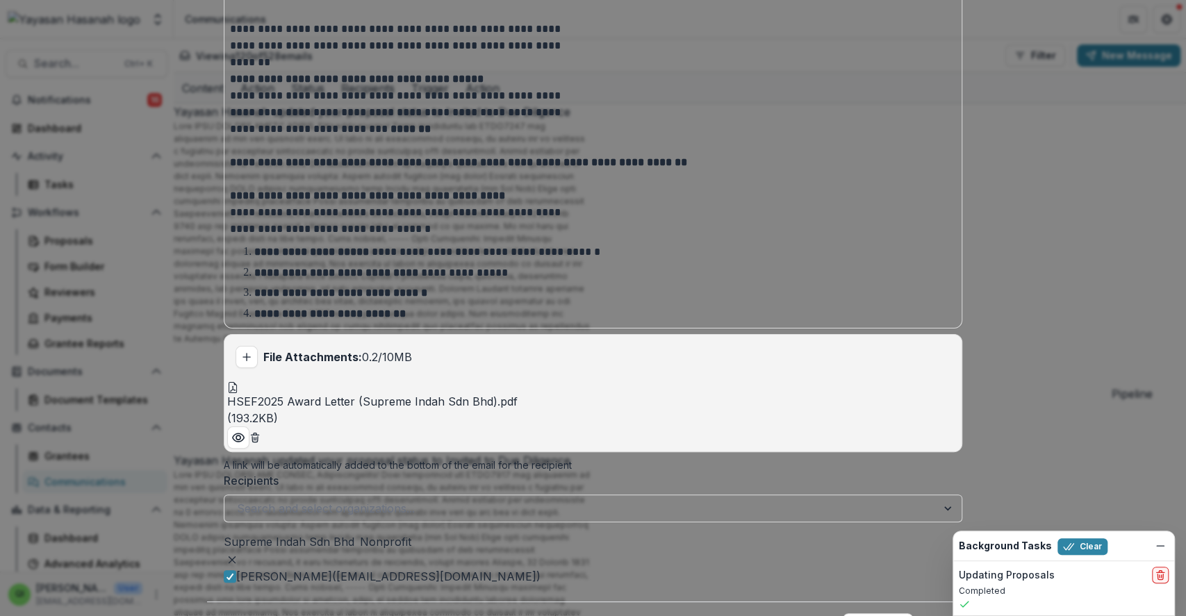
click at [919, 614] on button "Send" at bounding box center [941, 625] width 44 height 22
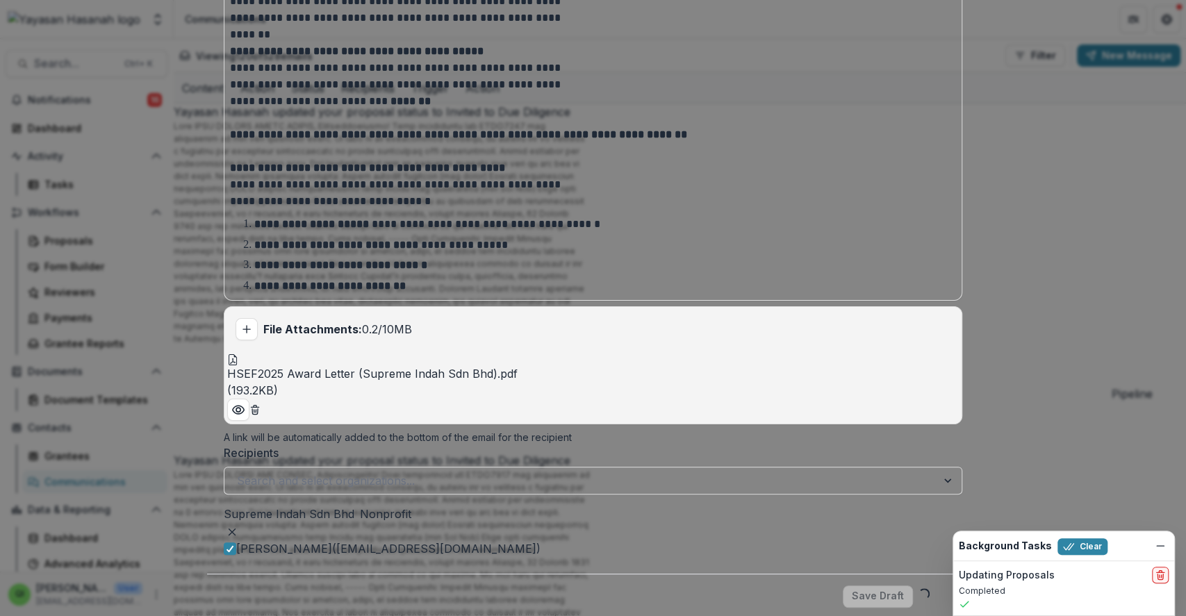
scroll to position [397, 0]
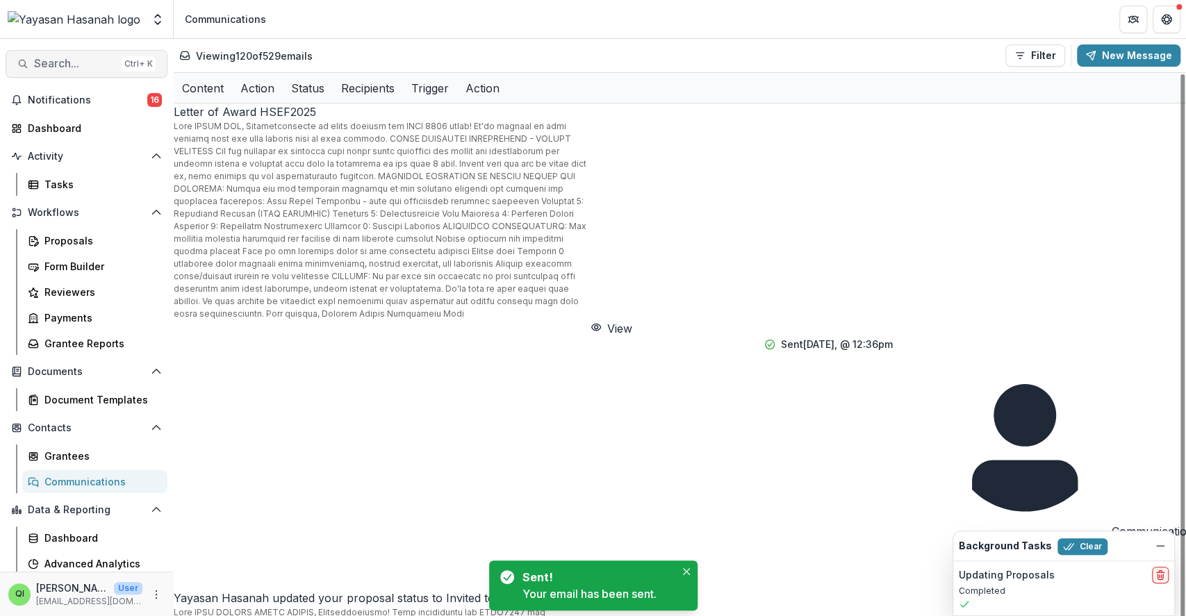
click at [44, 67] on span "Search..." at bounding box center [75, 63] width 82 height 13
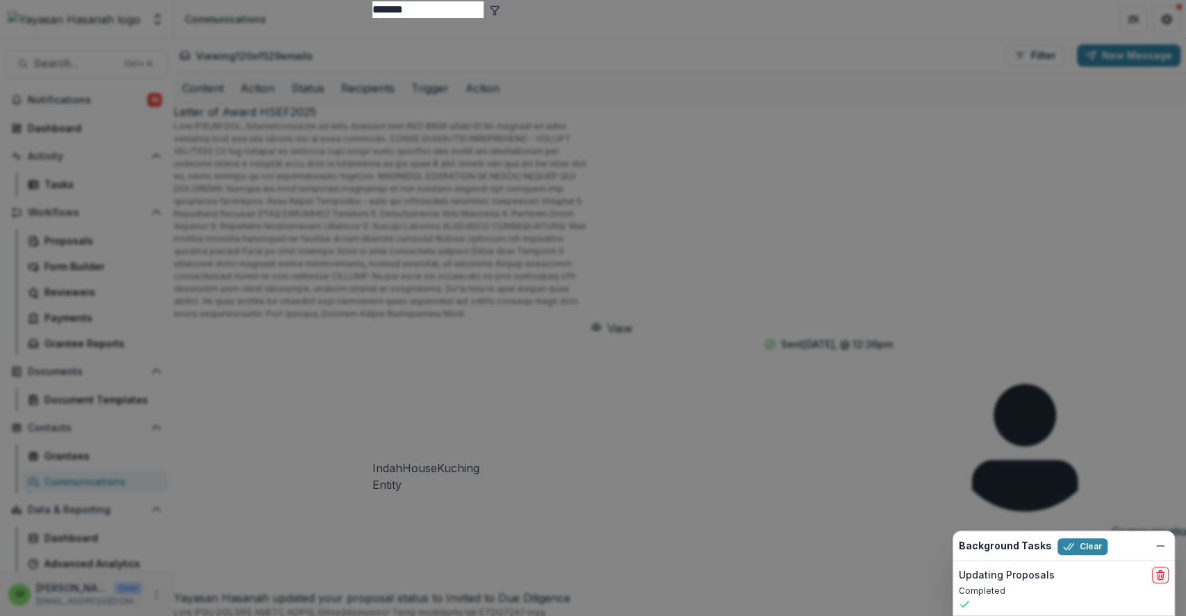
type input "*******"
click at [465, 115] on div "IndahHouseKuching Entity" at bounding box center [593, 255] width 442 height 475
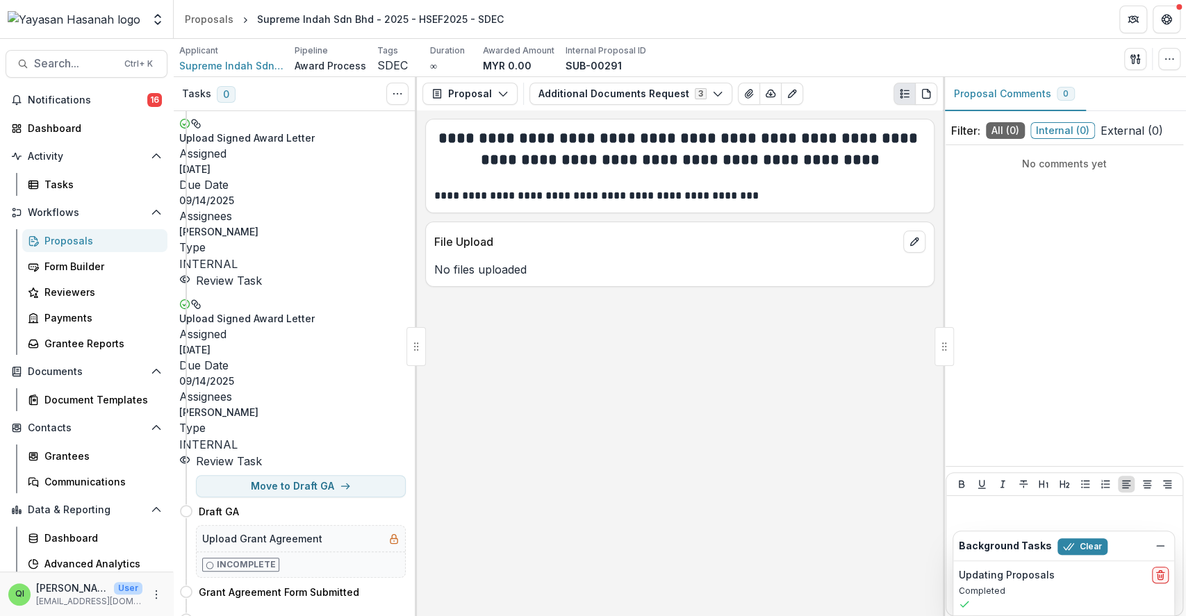
scroll to position [370, 0]
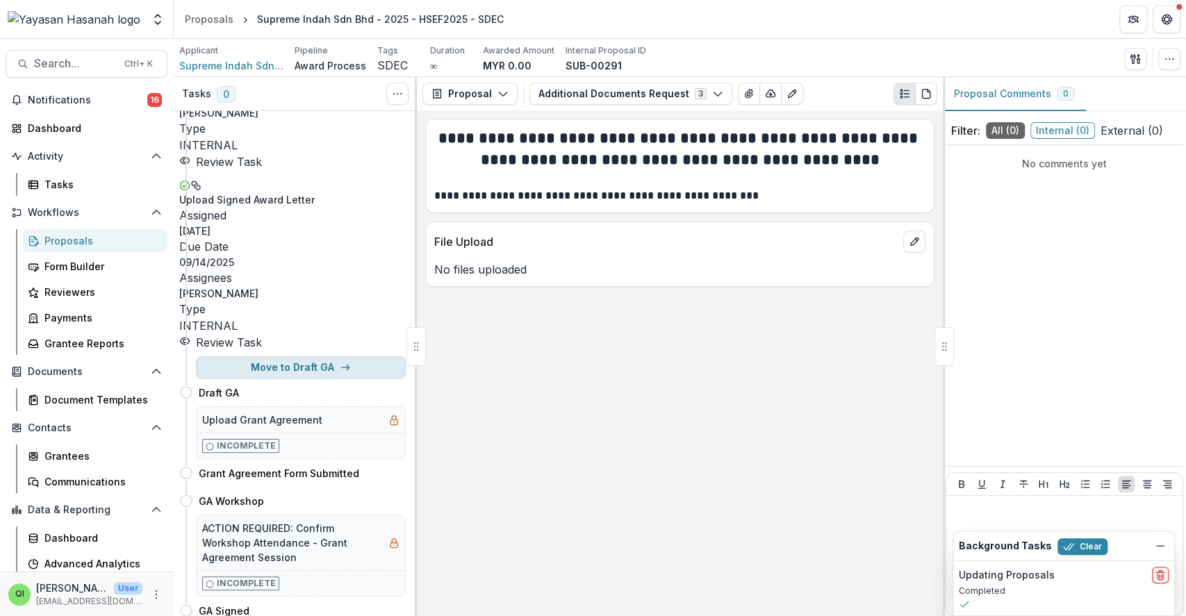
click at [334, 356] on button "Move to Draft GA" at bounding box center [301, 367] width 210 height 22
select select "********"
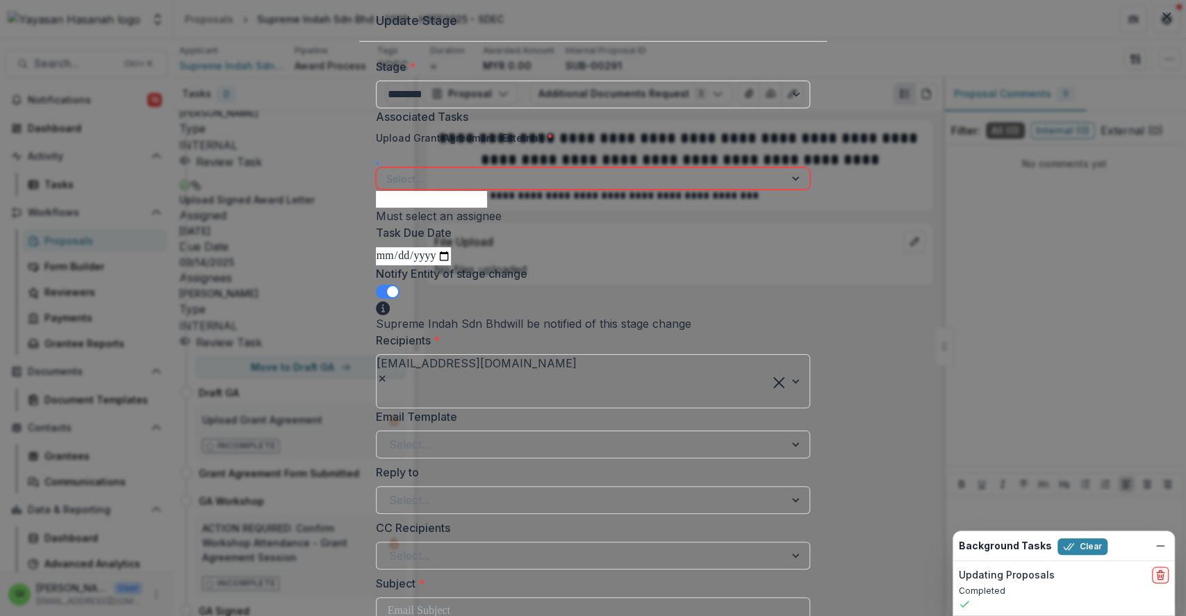
click at [451, 265] on input "**********" at bounding box center [413, 256] width 75 height 18
click at [592, 188] on div at bounding box center [580, 178] width 389 height 17
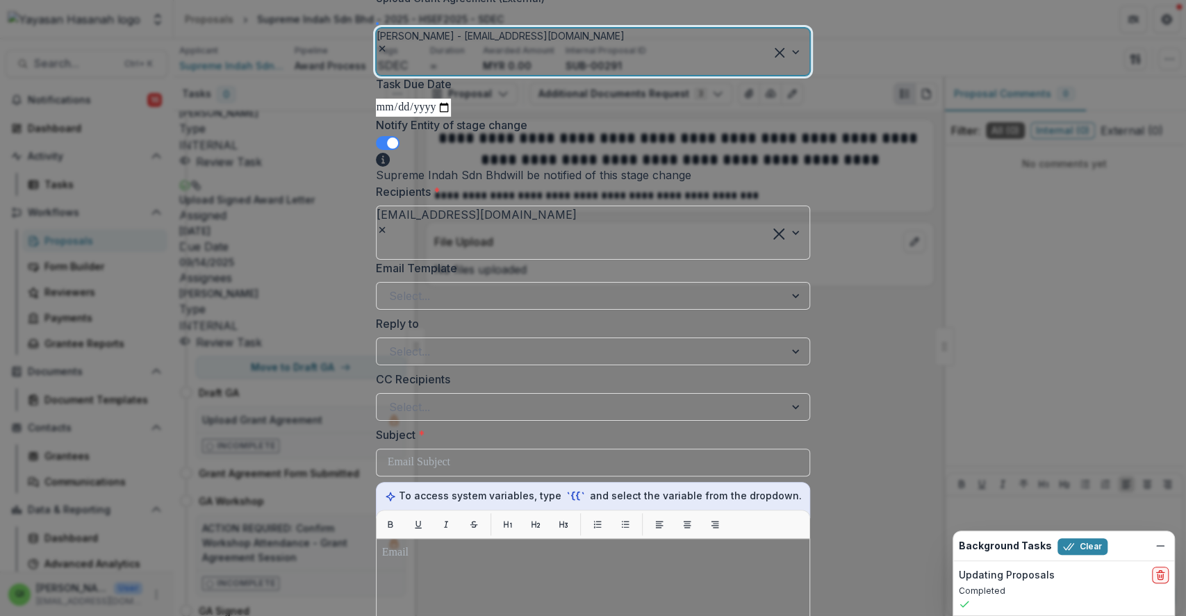
scroll to position [92, 0]
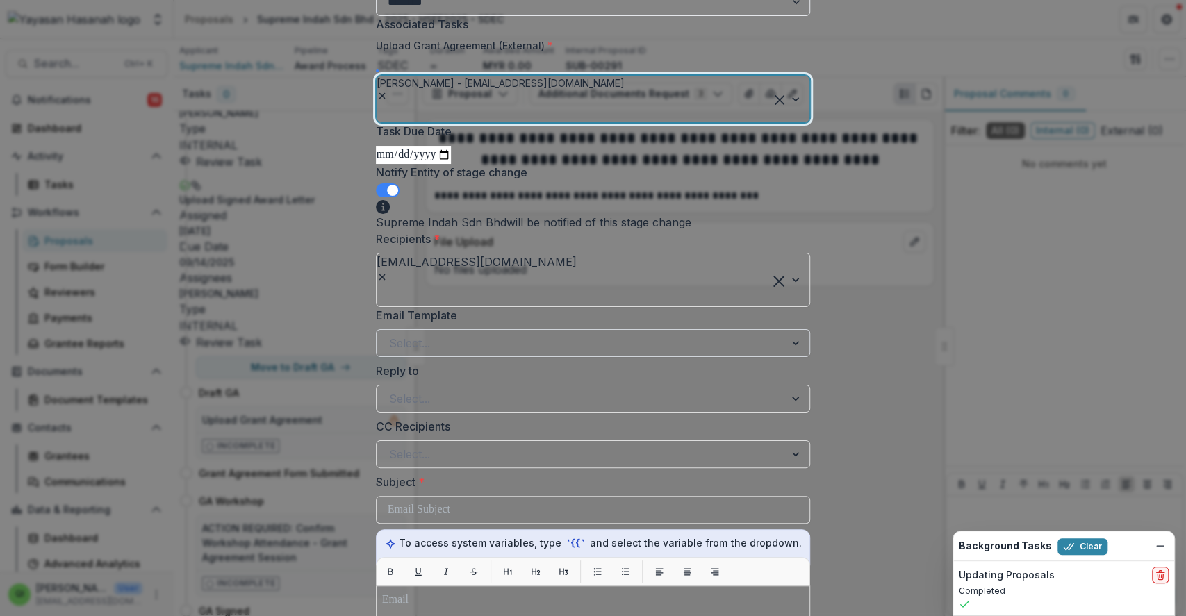
click at [513, 353] on div at bounding box center [581, 343] width 384 height 19
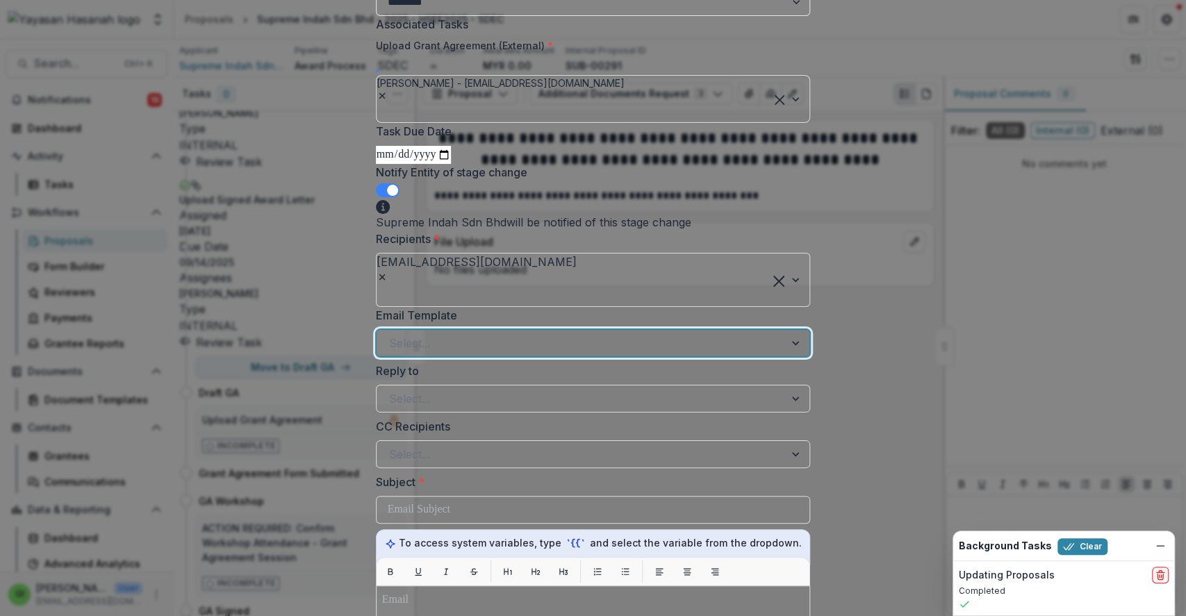
click at [520, 616] on div "Draft Grant Agreement HSEF 2025 Submission" at bounding box center [593, 624] width 1186 height 17
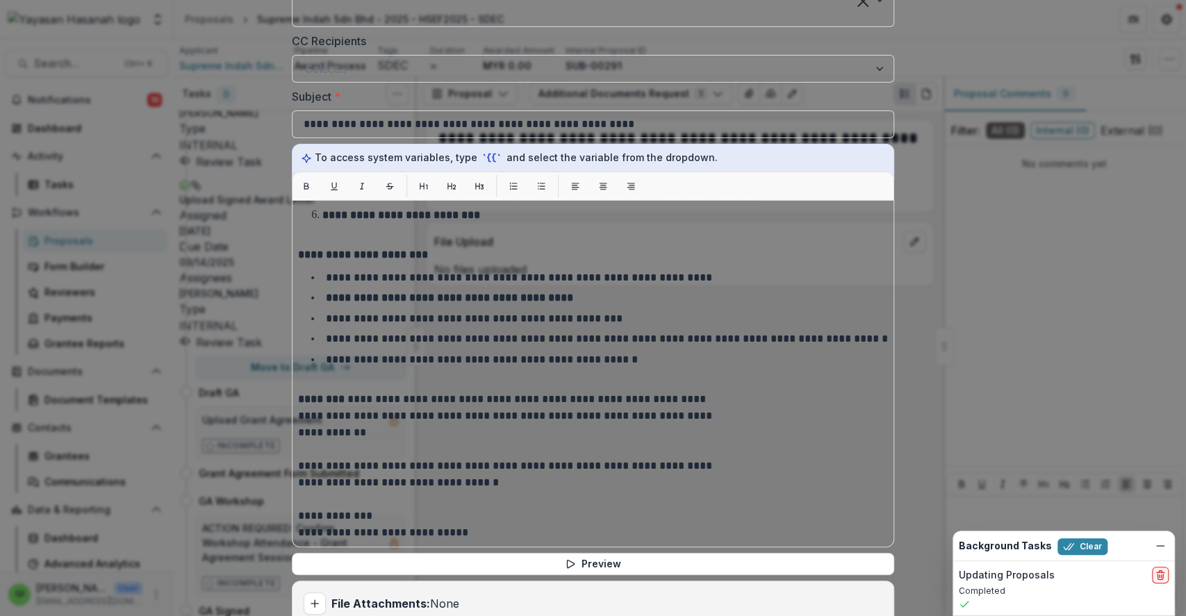
scroll to position [689, 0]
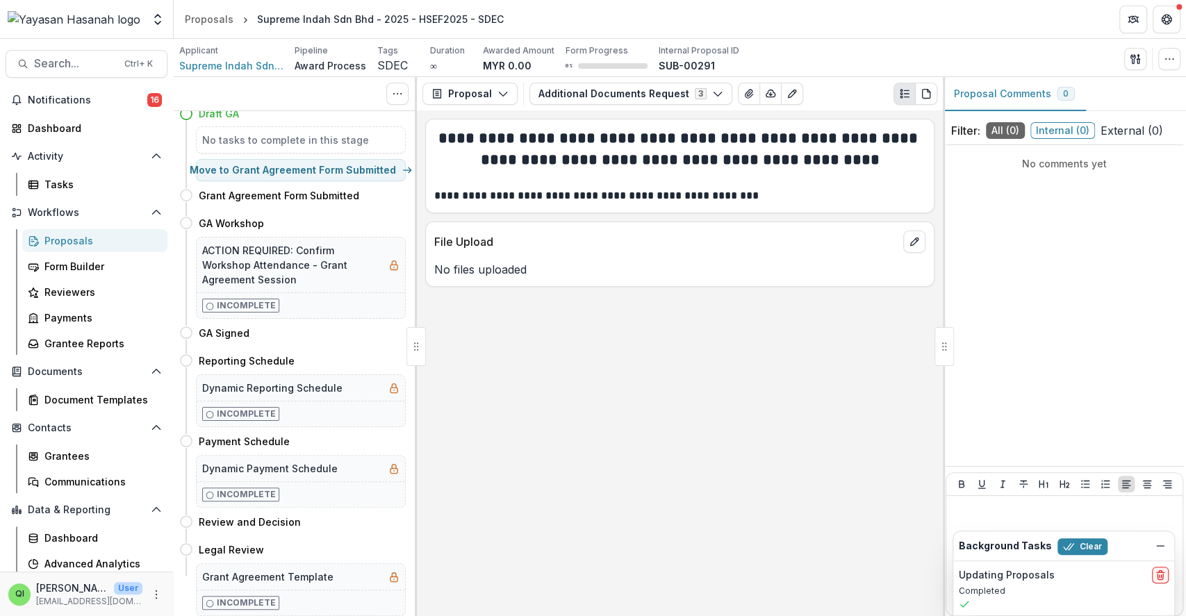
scroll to position [0, 0]
